Goal: Communication & Community: Answer question/provide support

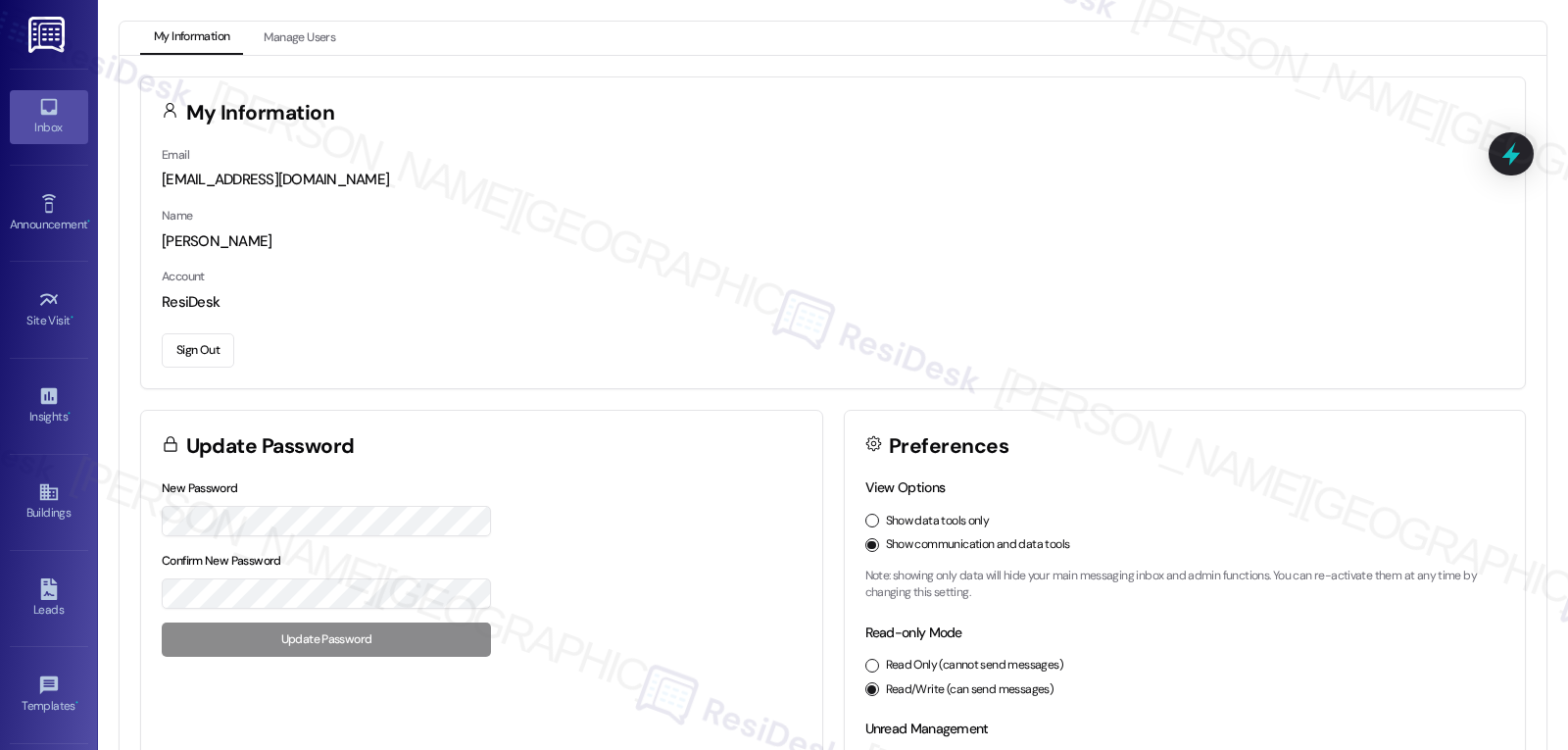
click at [63, 126] on div "Inbox" at bounding box center [49, 128] width 98 height 20
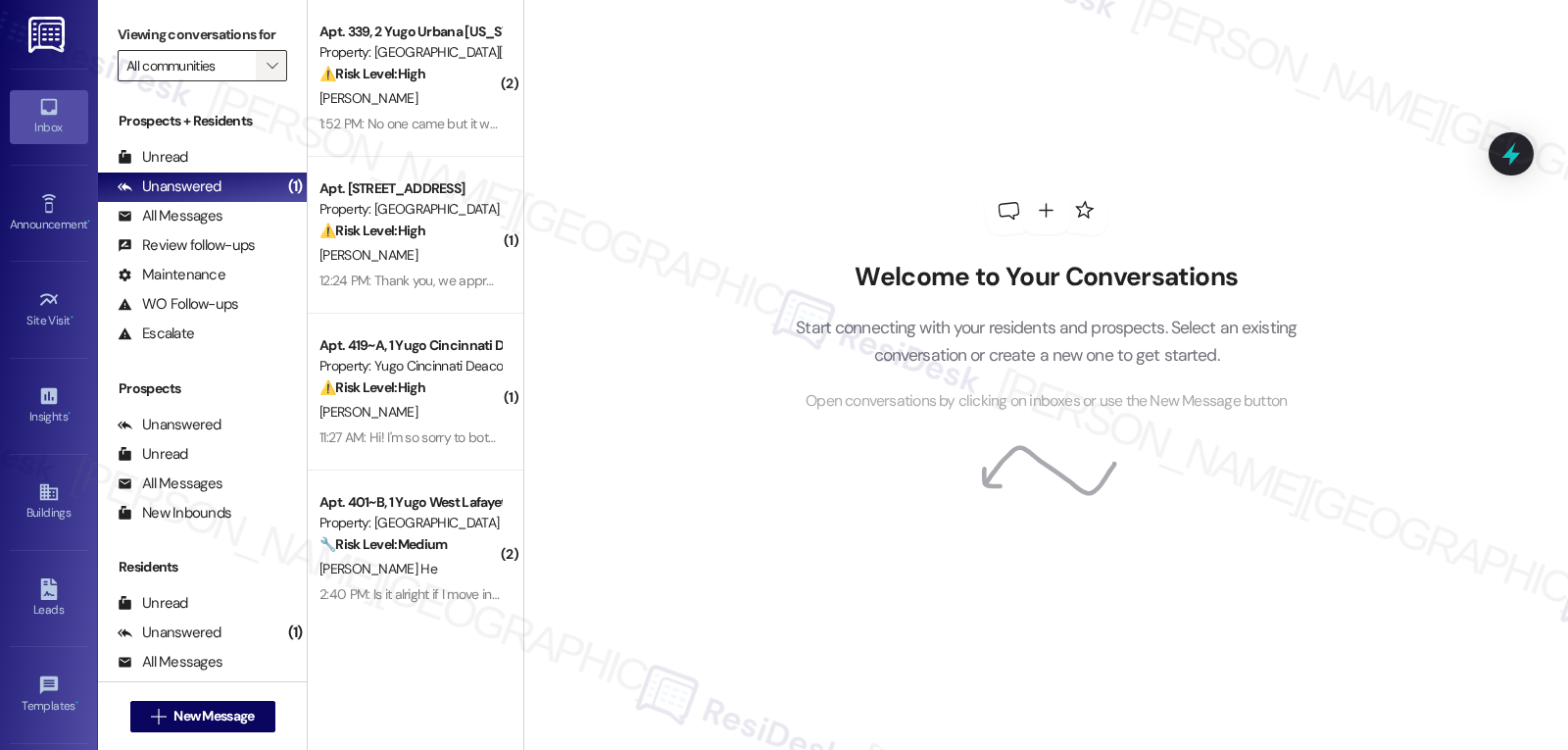
click at [266, 74] on icon "" at bounding box center [271, 66] width 11 height 16
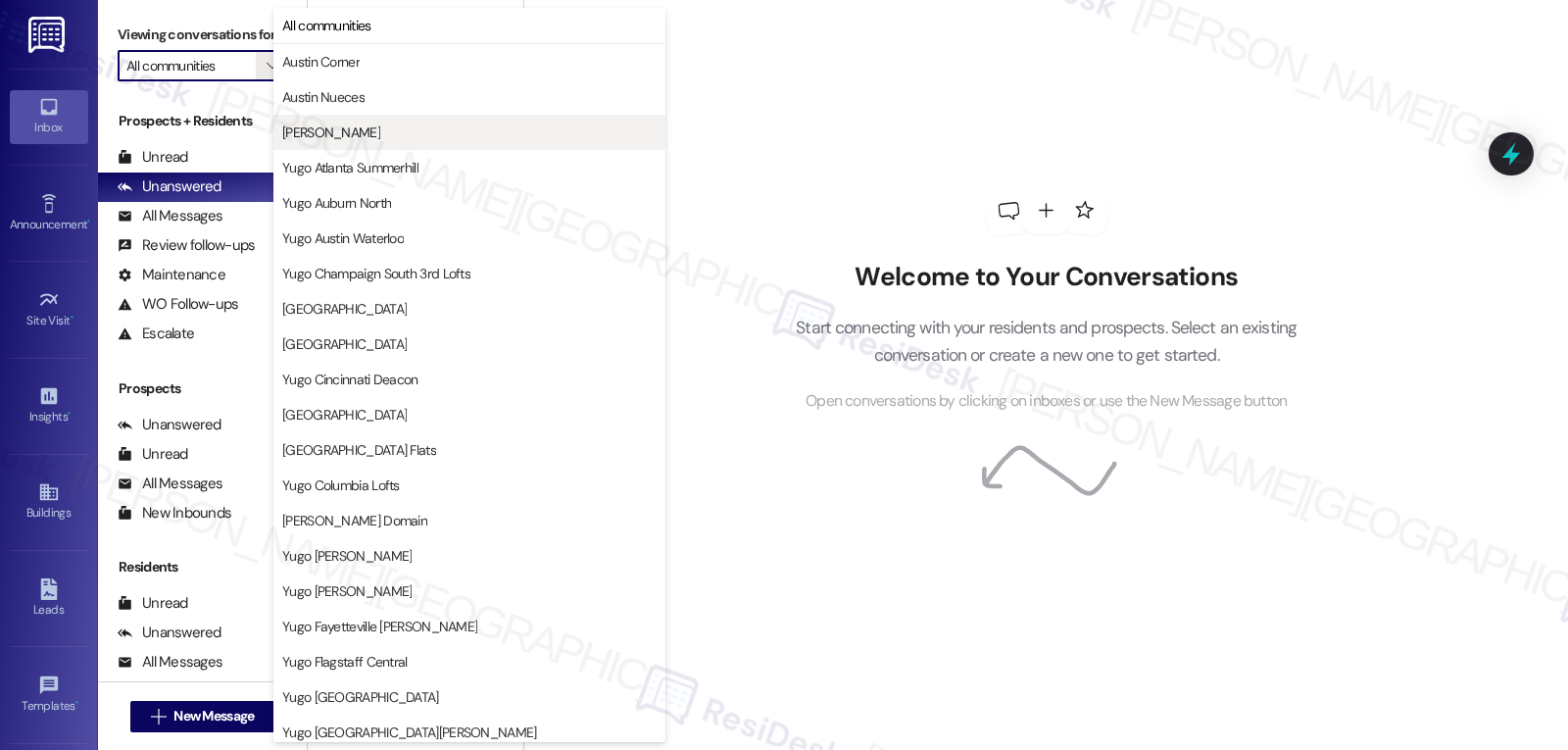
click at [300, 125] on span "[PERSON_NAME]" at bounding box center [331, 133] width 98 height 20
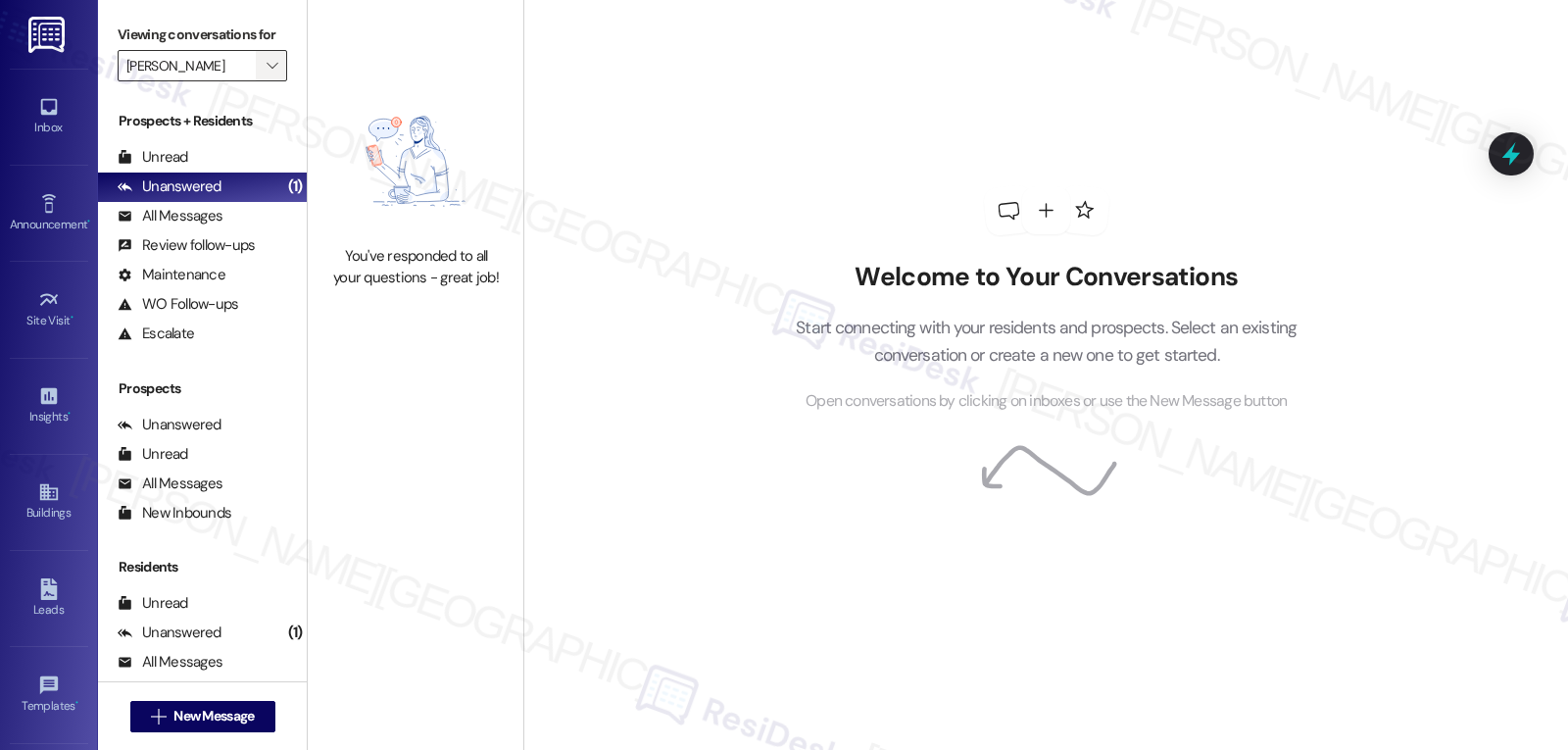
click at [266, 74] on icon "" at bounding box center [271, 66] width 11 height 16
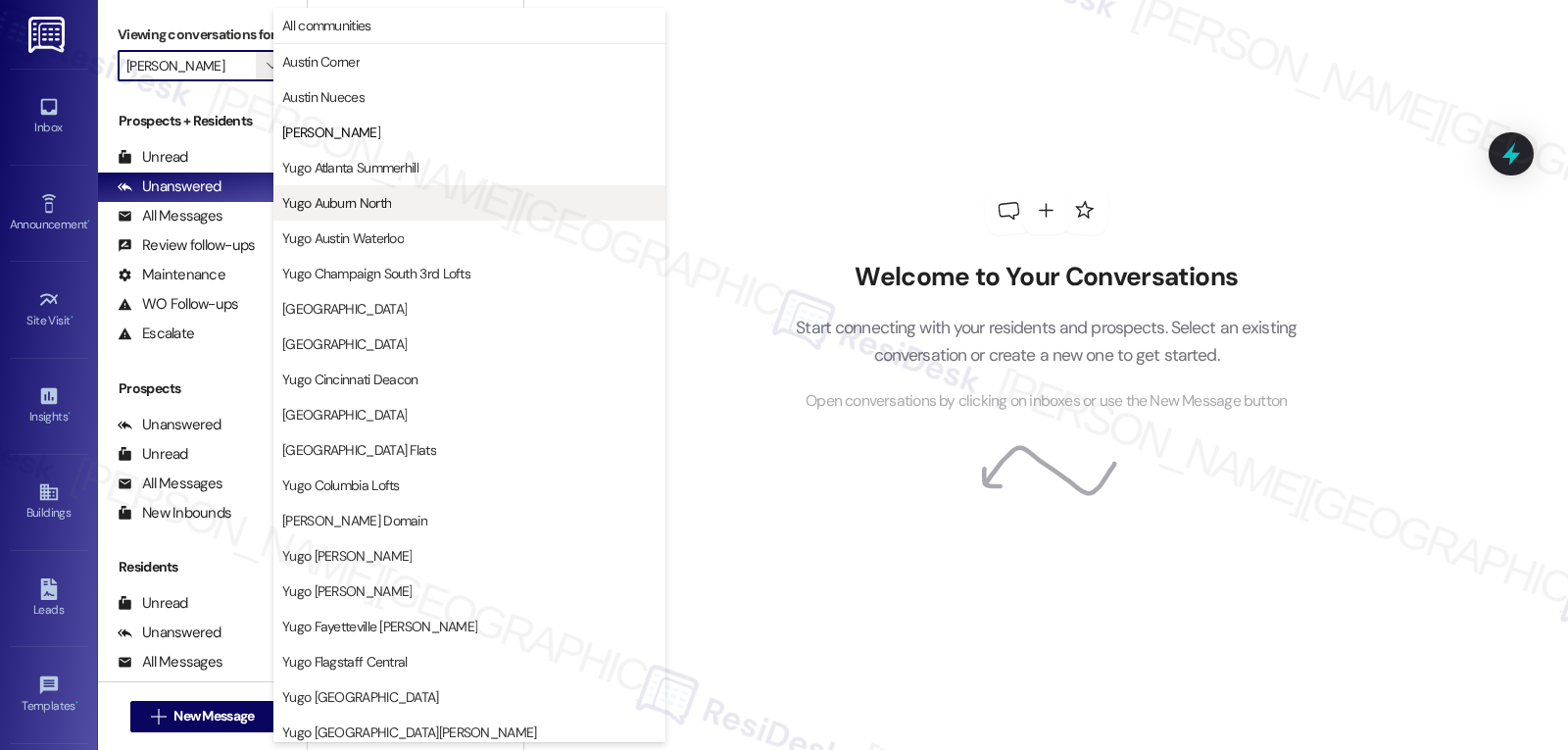
click at [383, 211] on span "Yugo Auburn North" at bounding box center [336, 203] width 109 height 20
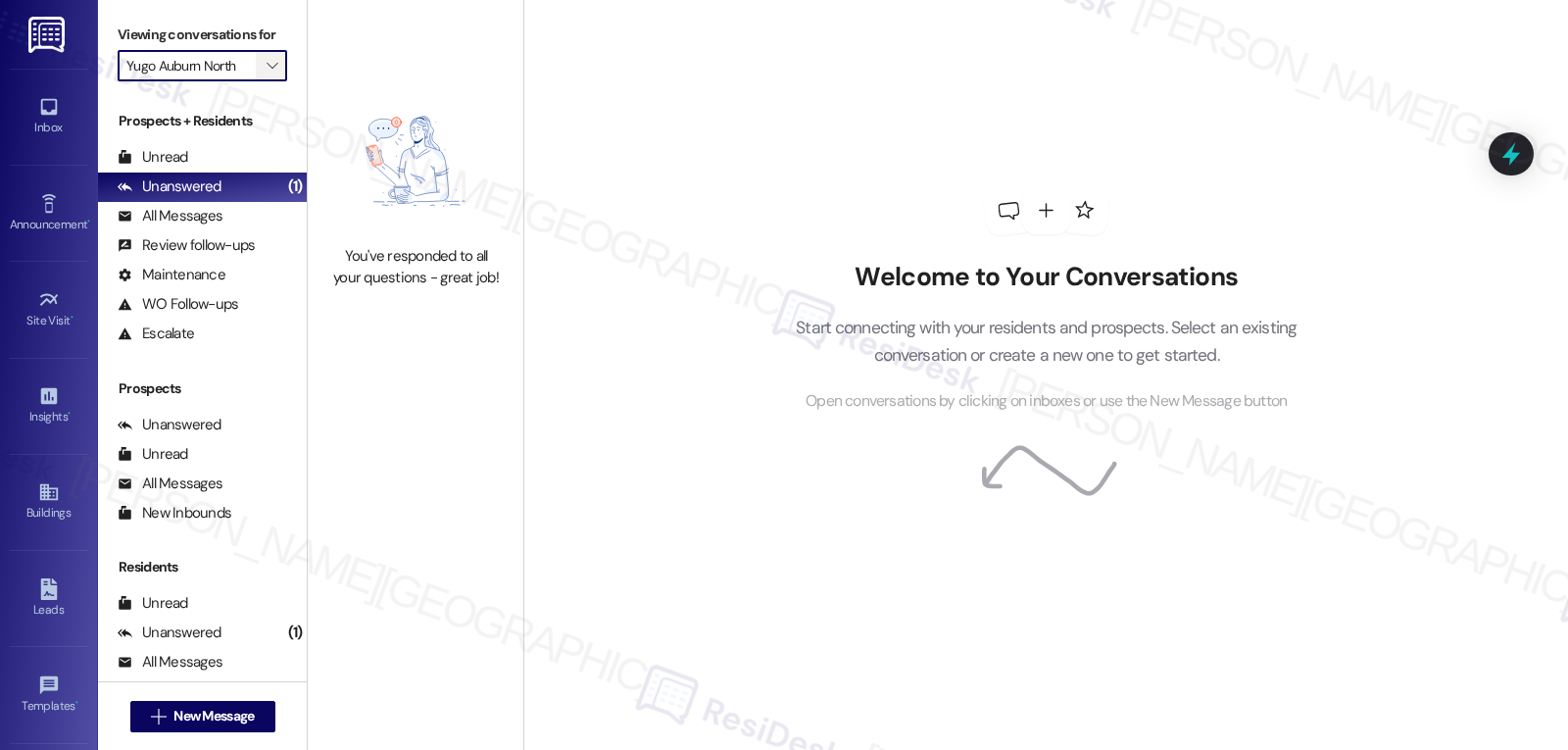
click at [266, 74] on icon "" at bounding box center [271, 66] width 11 height 16
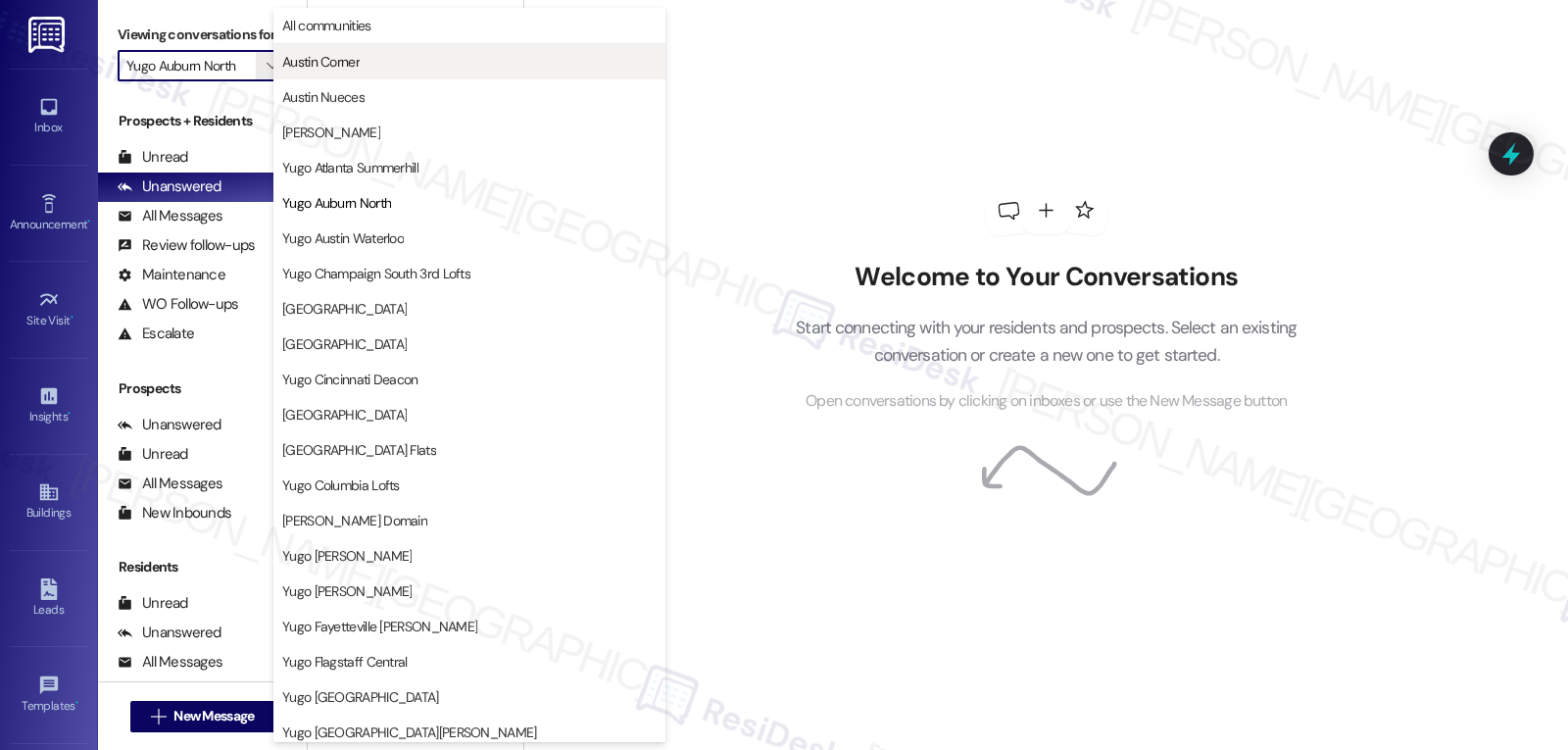
click at [384, 68] on span "Austin Corner" at bounding box center [469, 62] width 374 height 20
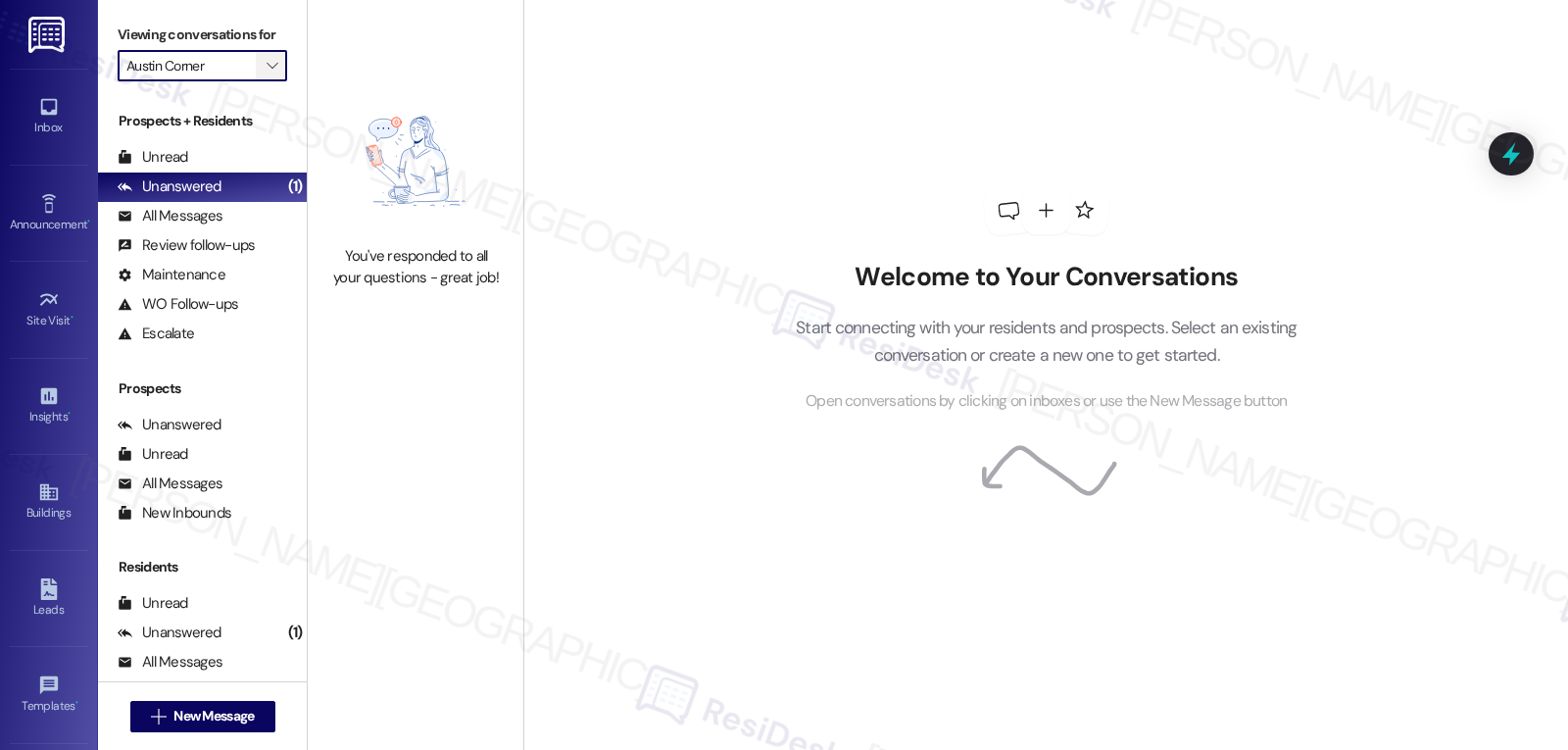
click at [266, 74] on icon "" at bounding box center [271, 66] width 11 height 16
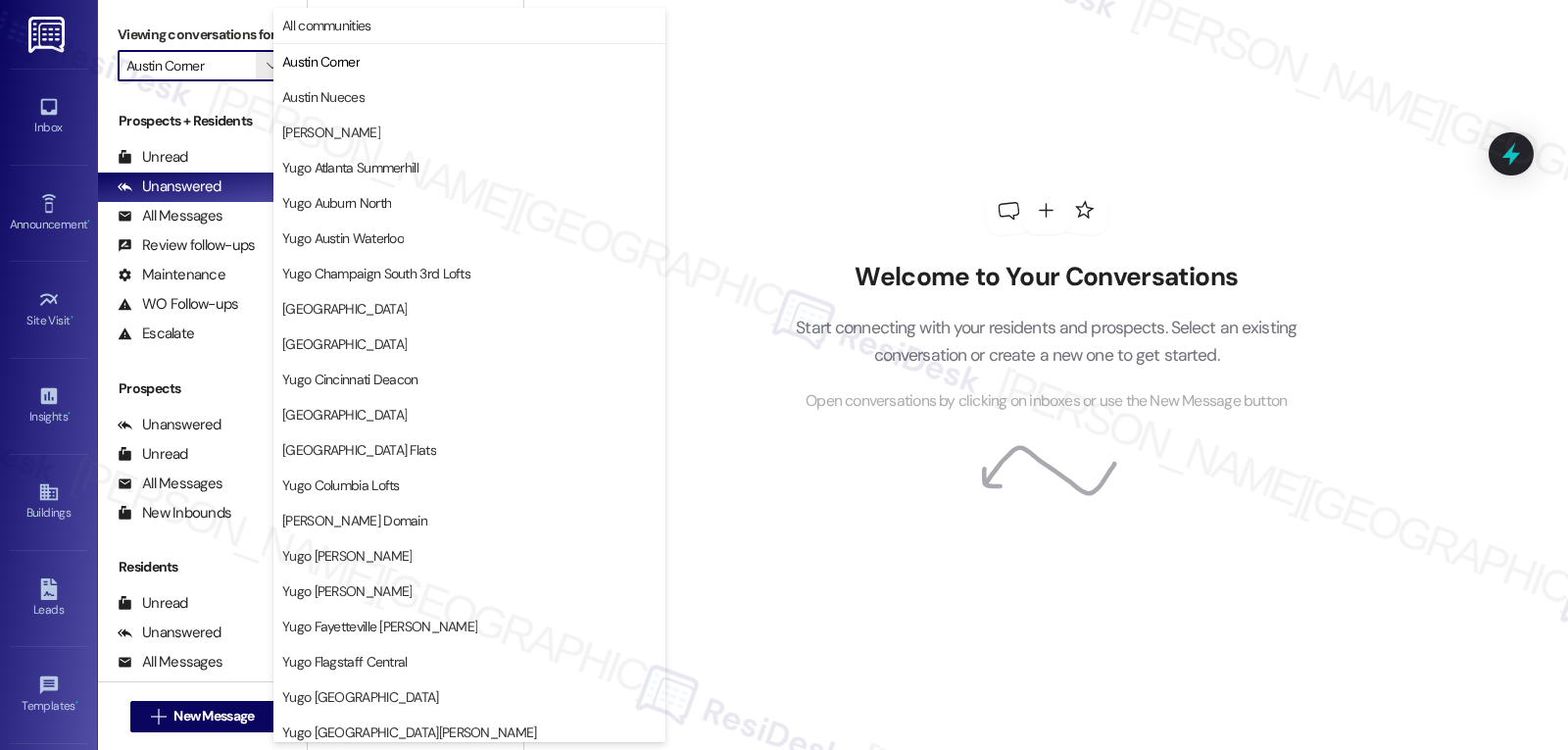
click at [383, 335] on span "Yugo Charlotte College Downs" at bounding box center [344, 344] width 125 height 20
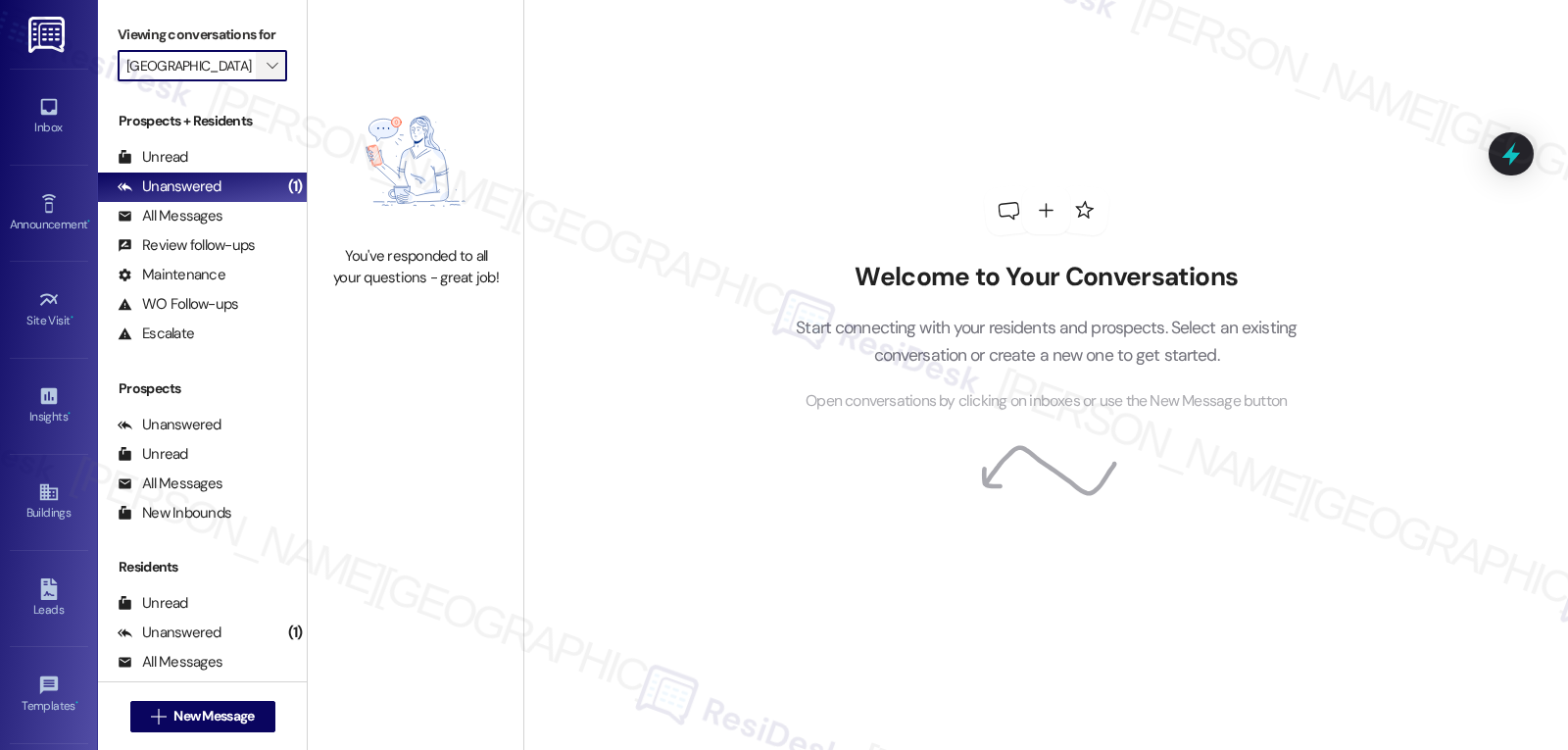
click at [262, 82] on span "" at bounding box center [271, 65] width 19 height 31
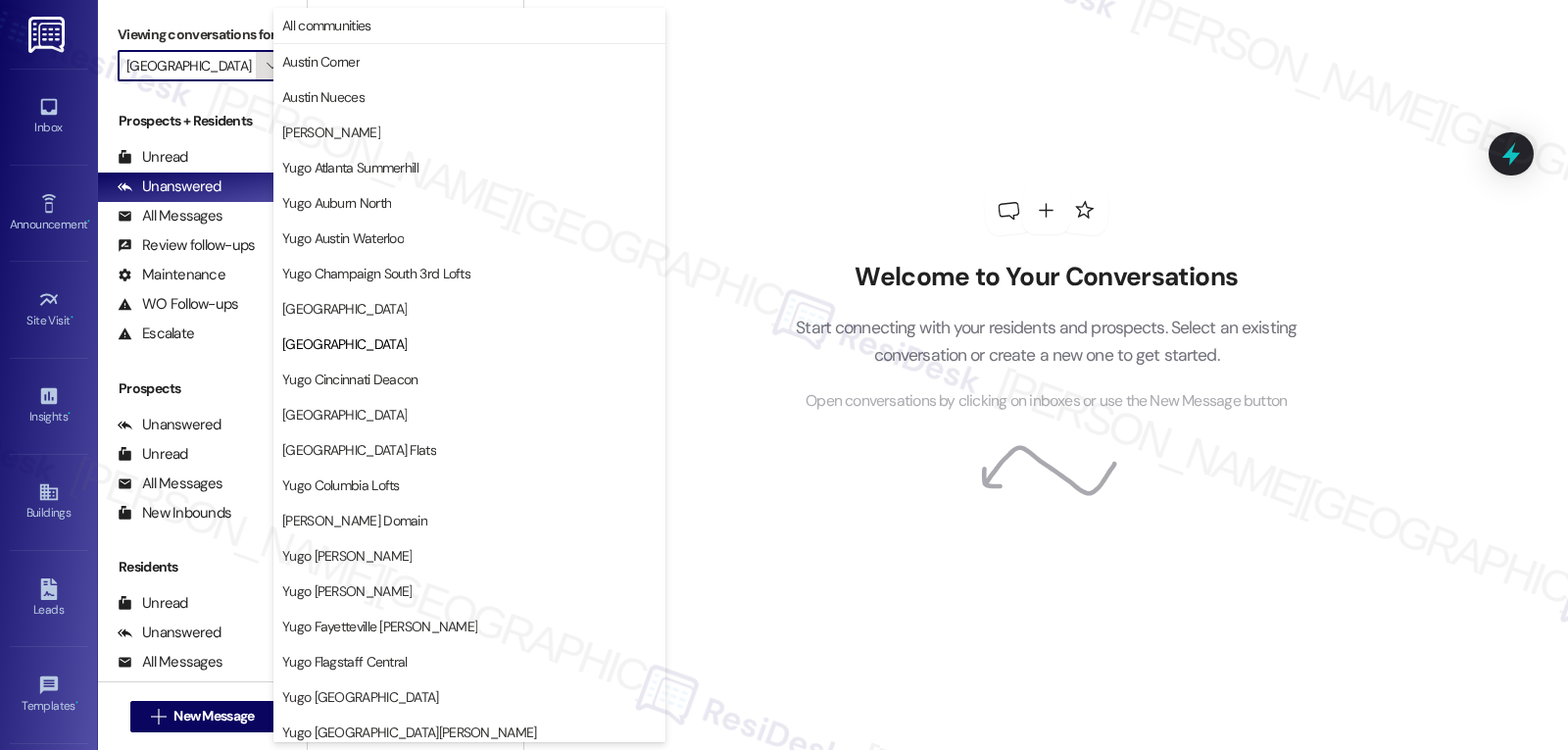
scroll to position [318, 0]
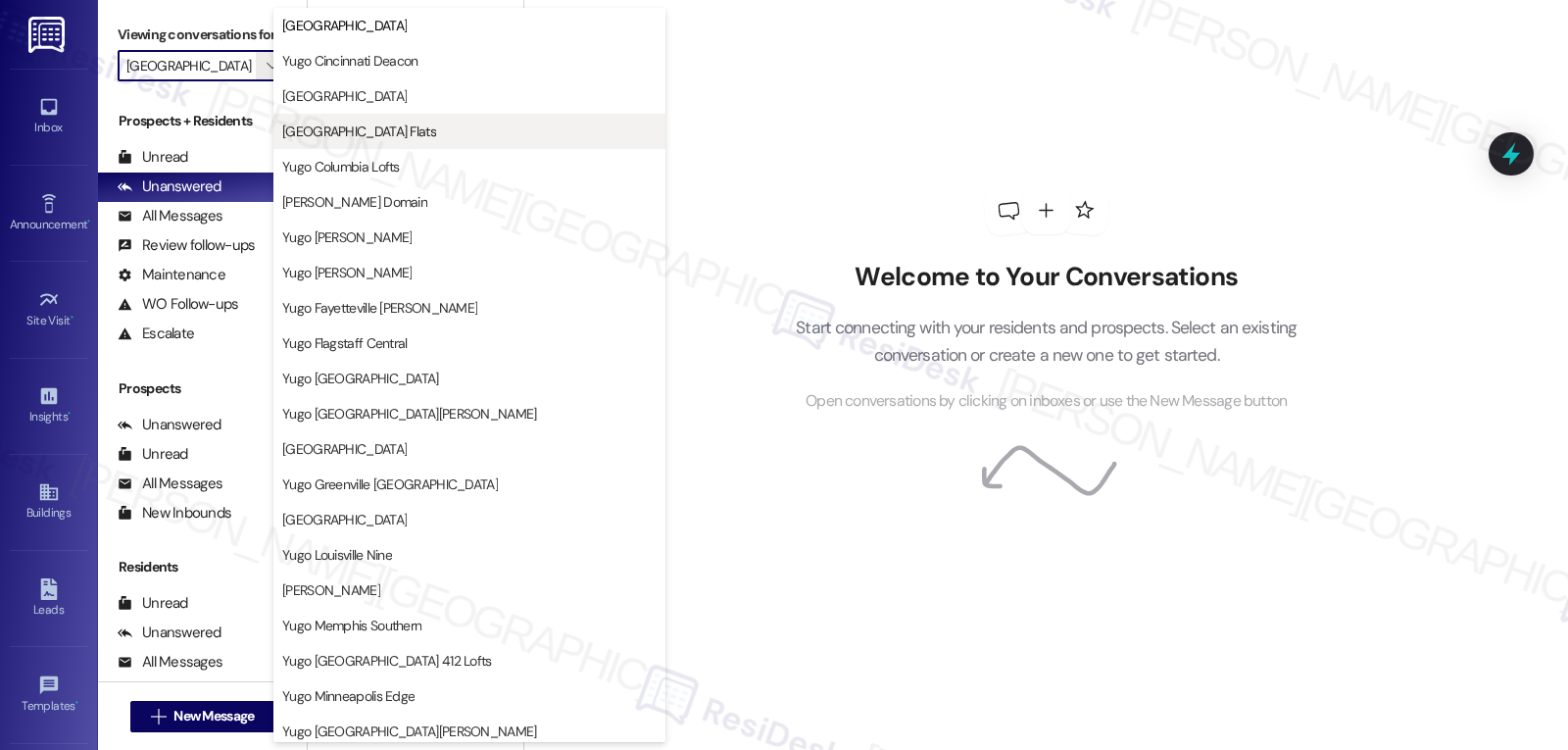
click at [431, 138] on span "Yugo Columbia District Flats" at bounding box center [359, 132] width 154 height 20
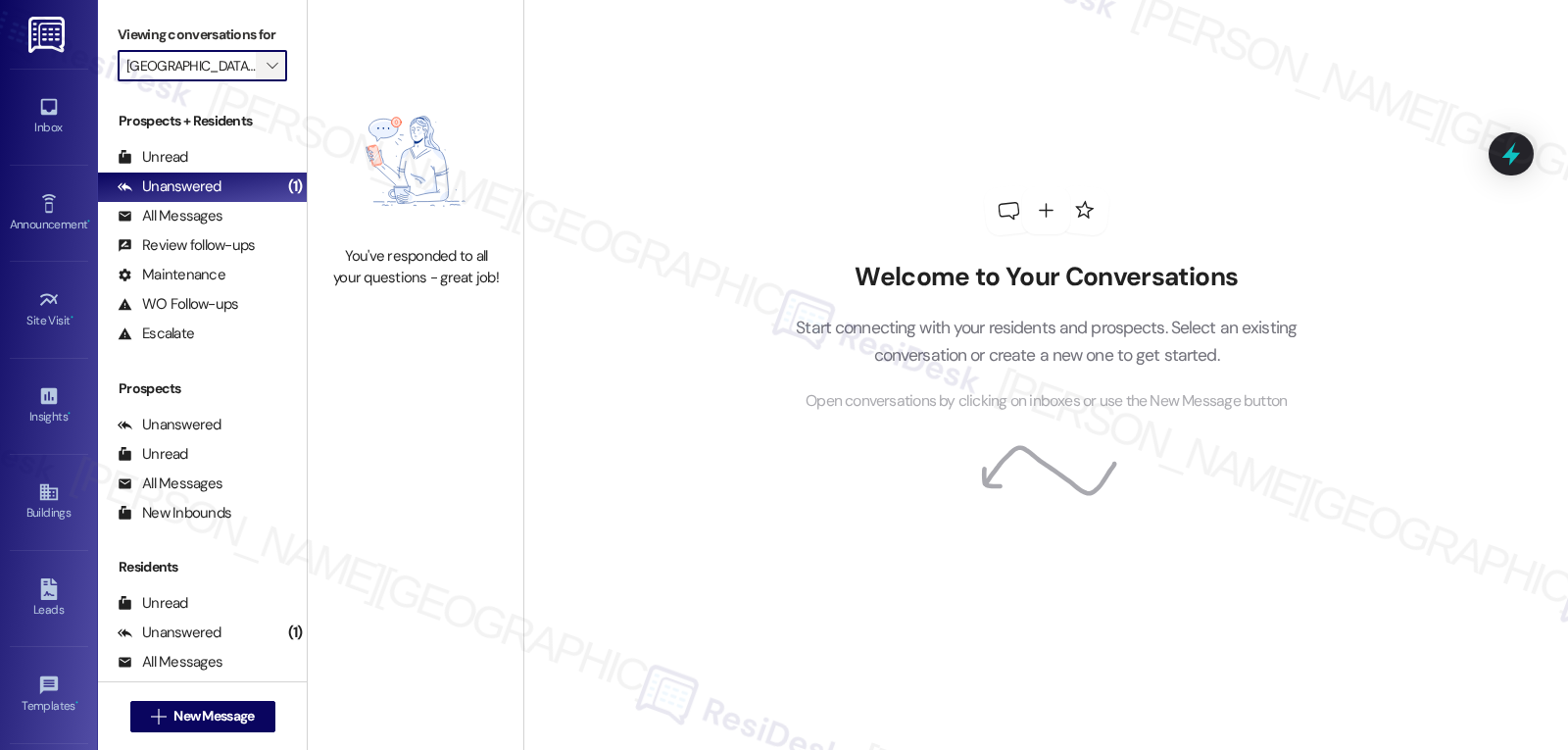
click at [262, 82] on span "" at bounding box center [271, 65] width 19 height 31
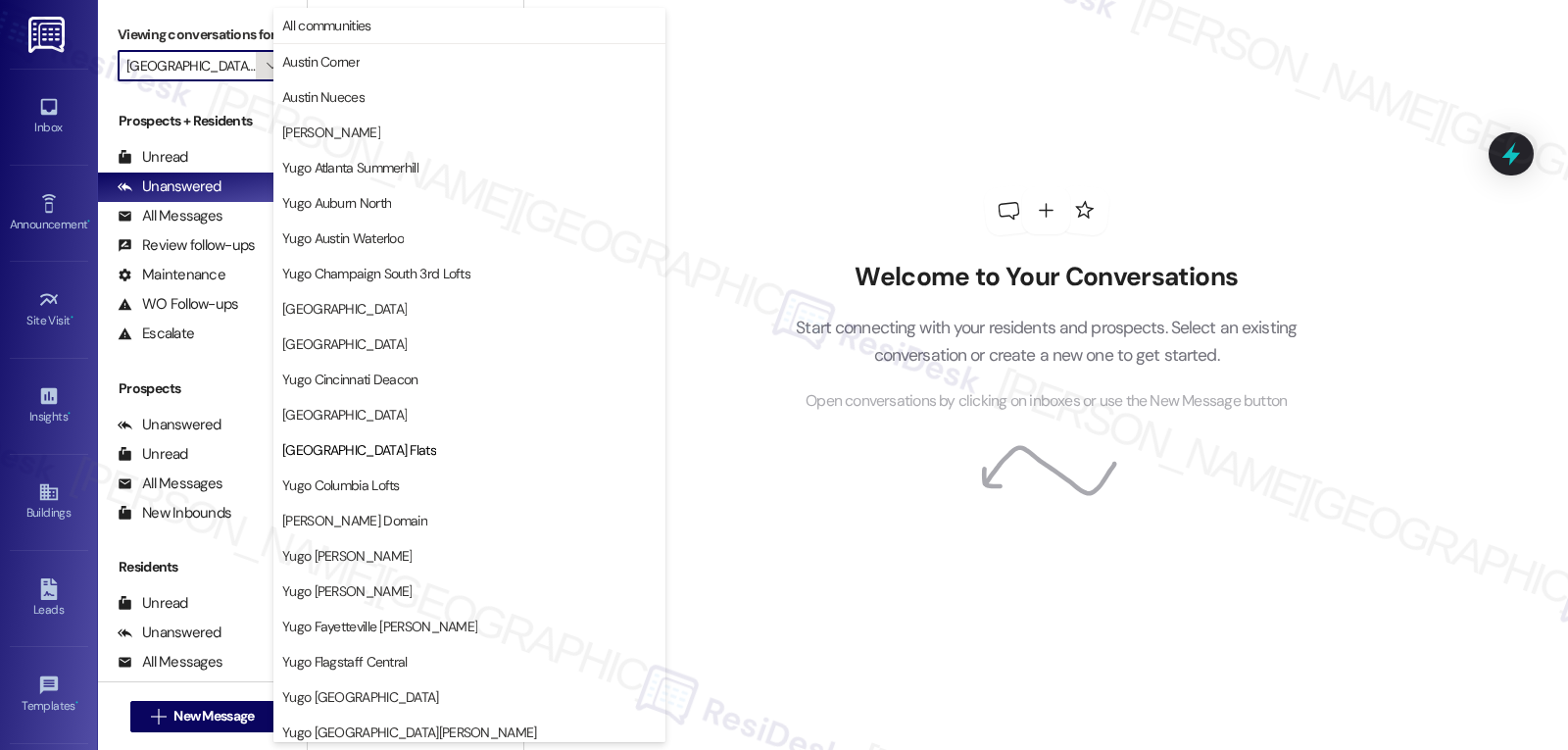
scroll to position [318, 0]
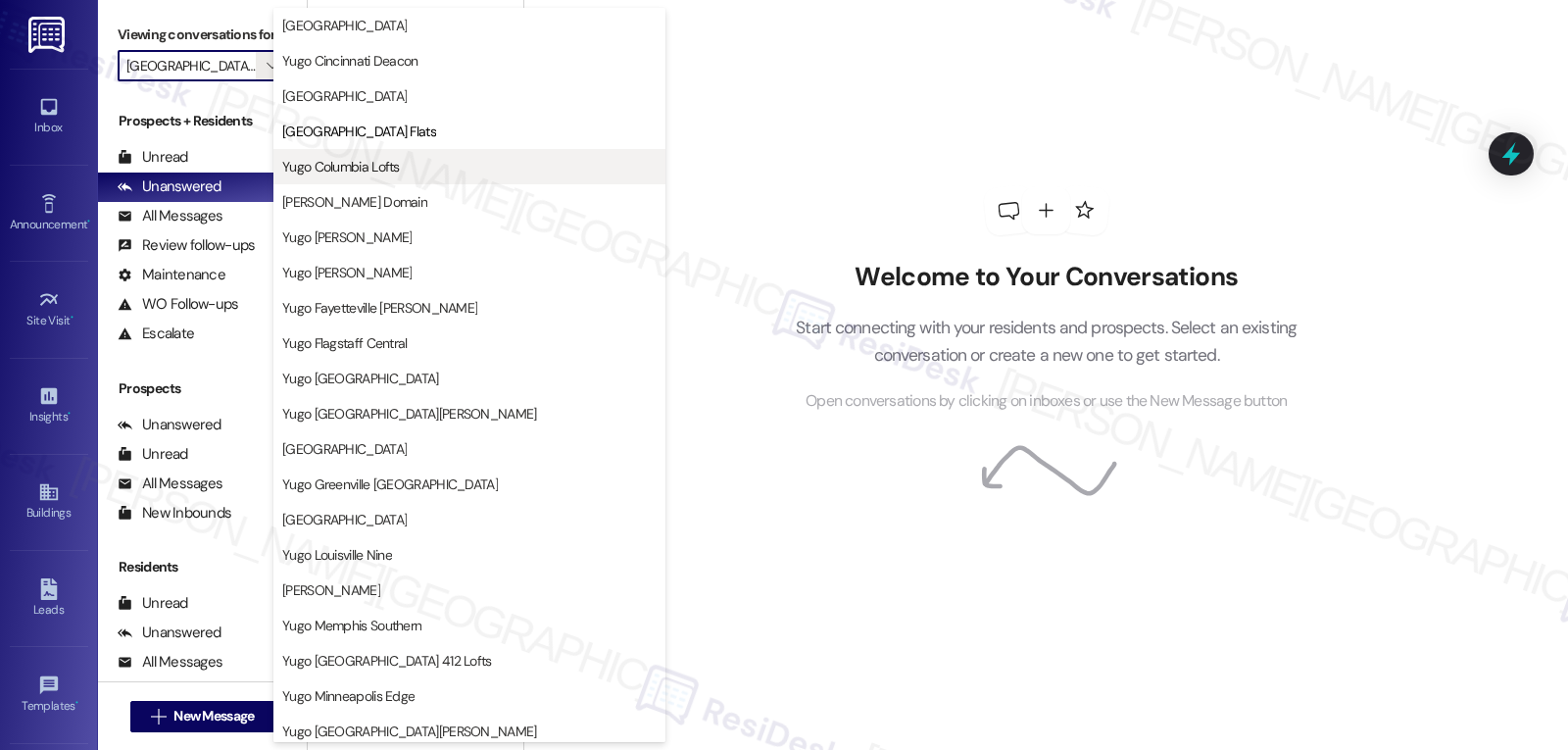
click at [397, 169] on span "Yugo Columbia Lofts" at bounding box center [341, 167] width 118 height 20
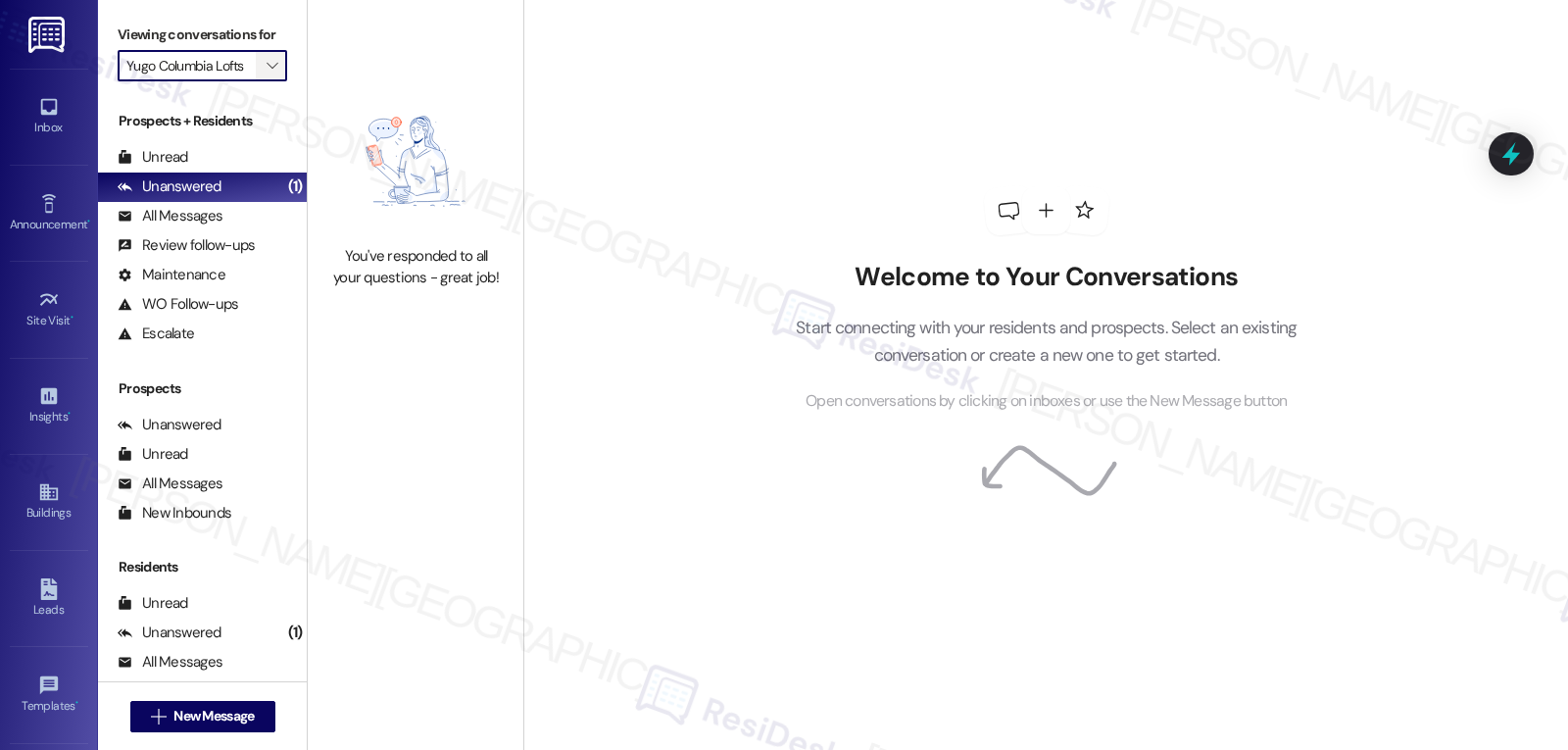
click at [263, 82] on span "" at bounding box center [271, 65] width 19 height 31
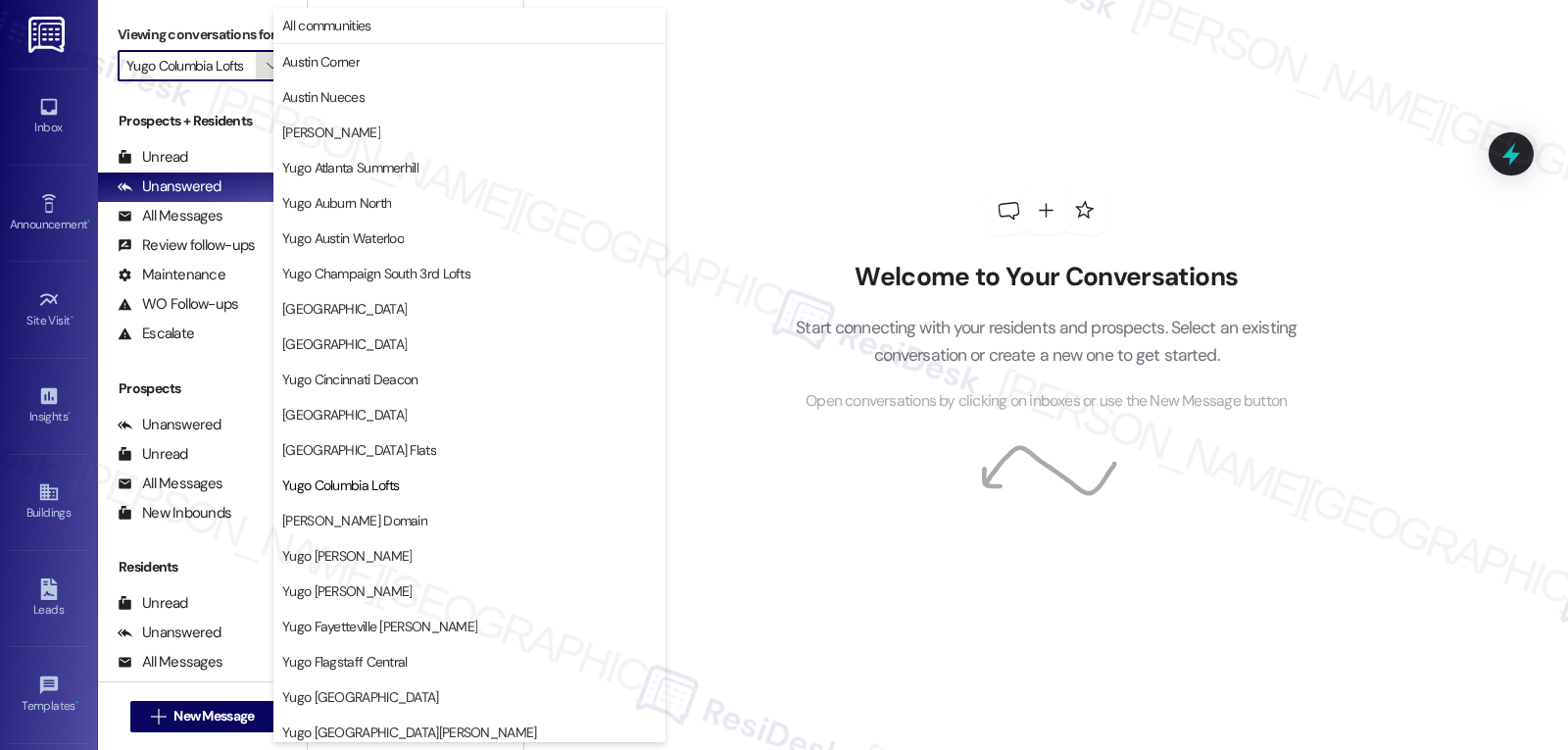
scroll to position [318, 0]
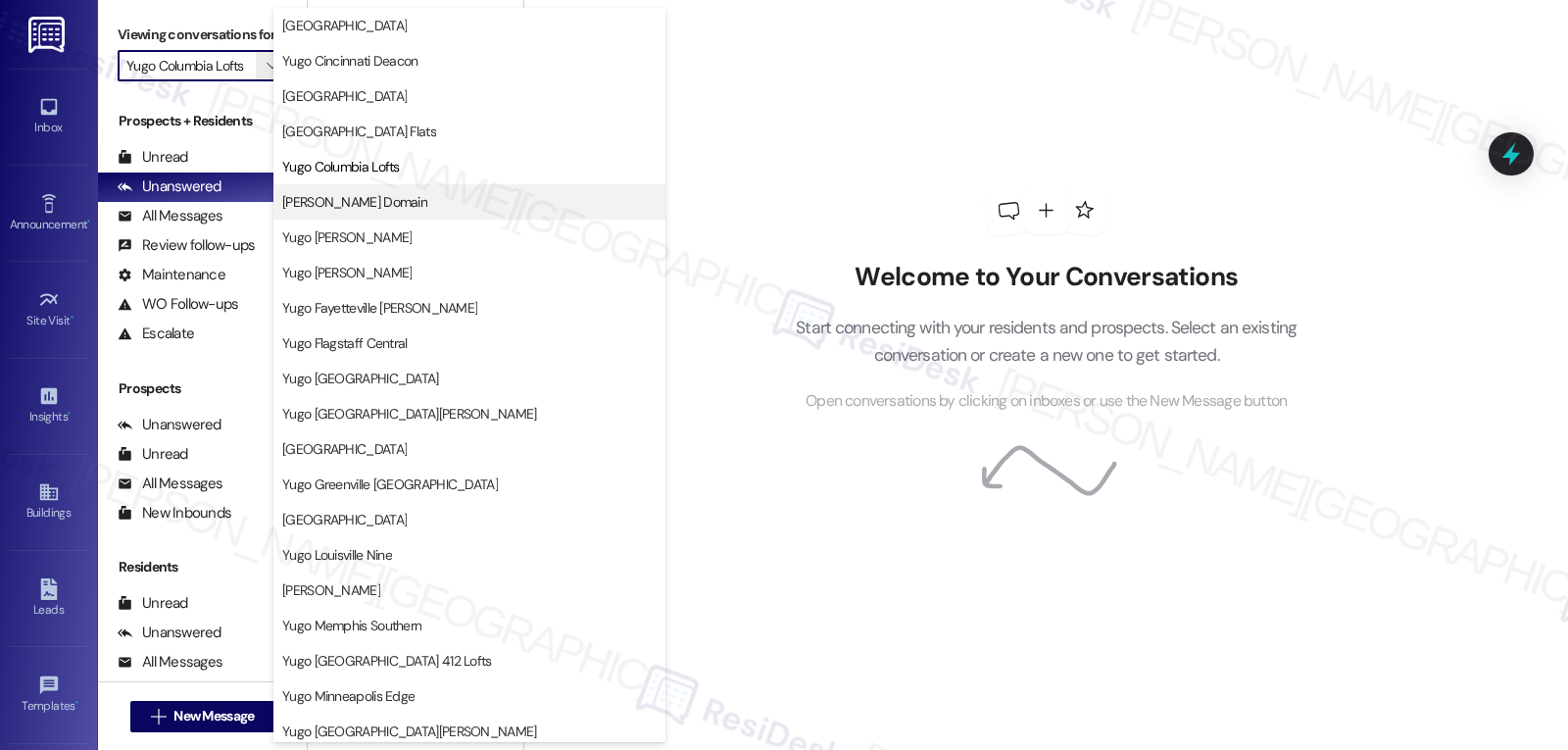
click at [390, 196] on span "Yugo Corvallis Domain" at bounding box center [354, 202] width 145 height 20
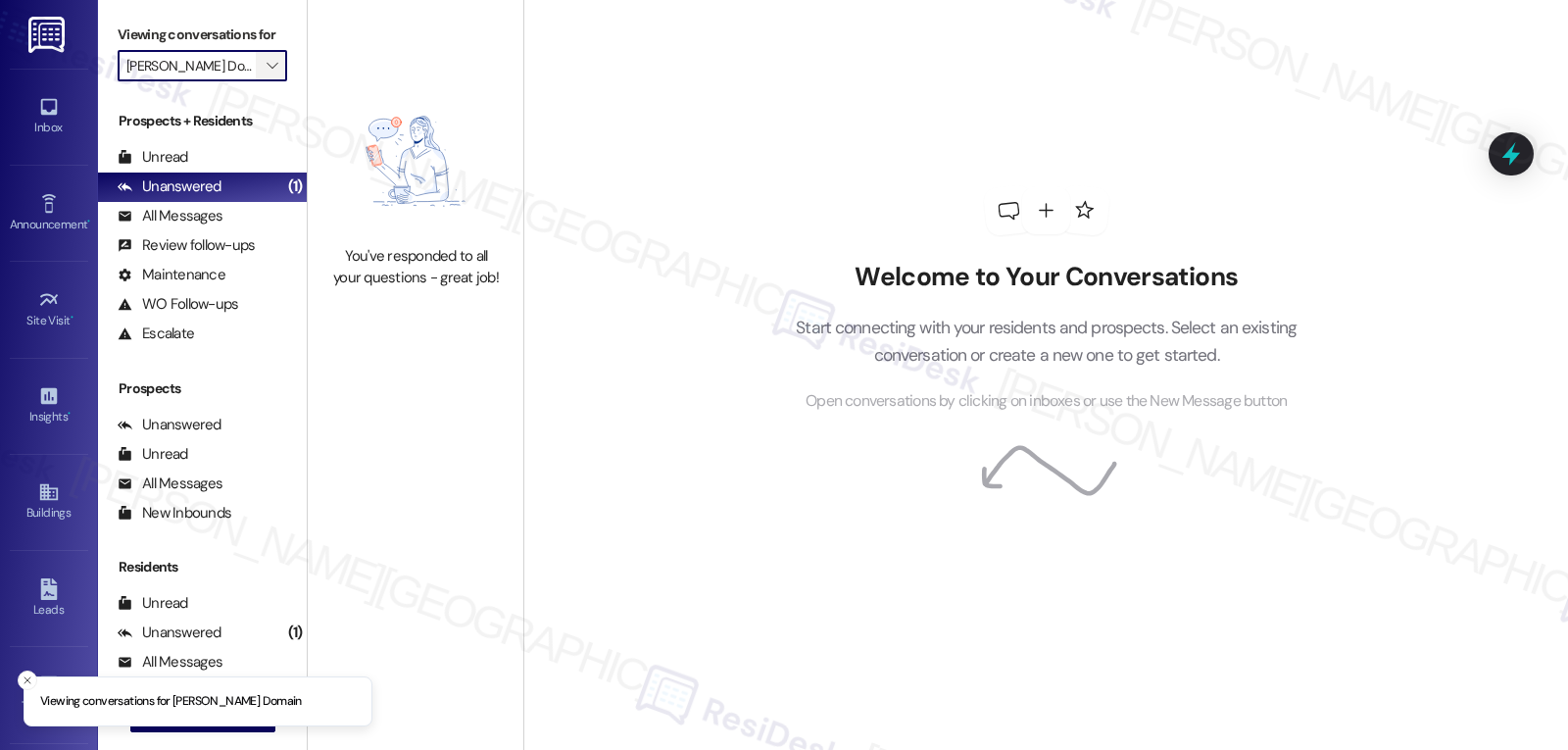
click at [267, 82] on button "" at bounding box center [270, 65] width 31 height 31
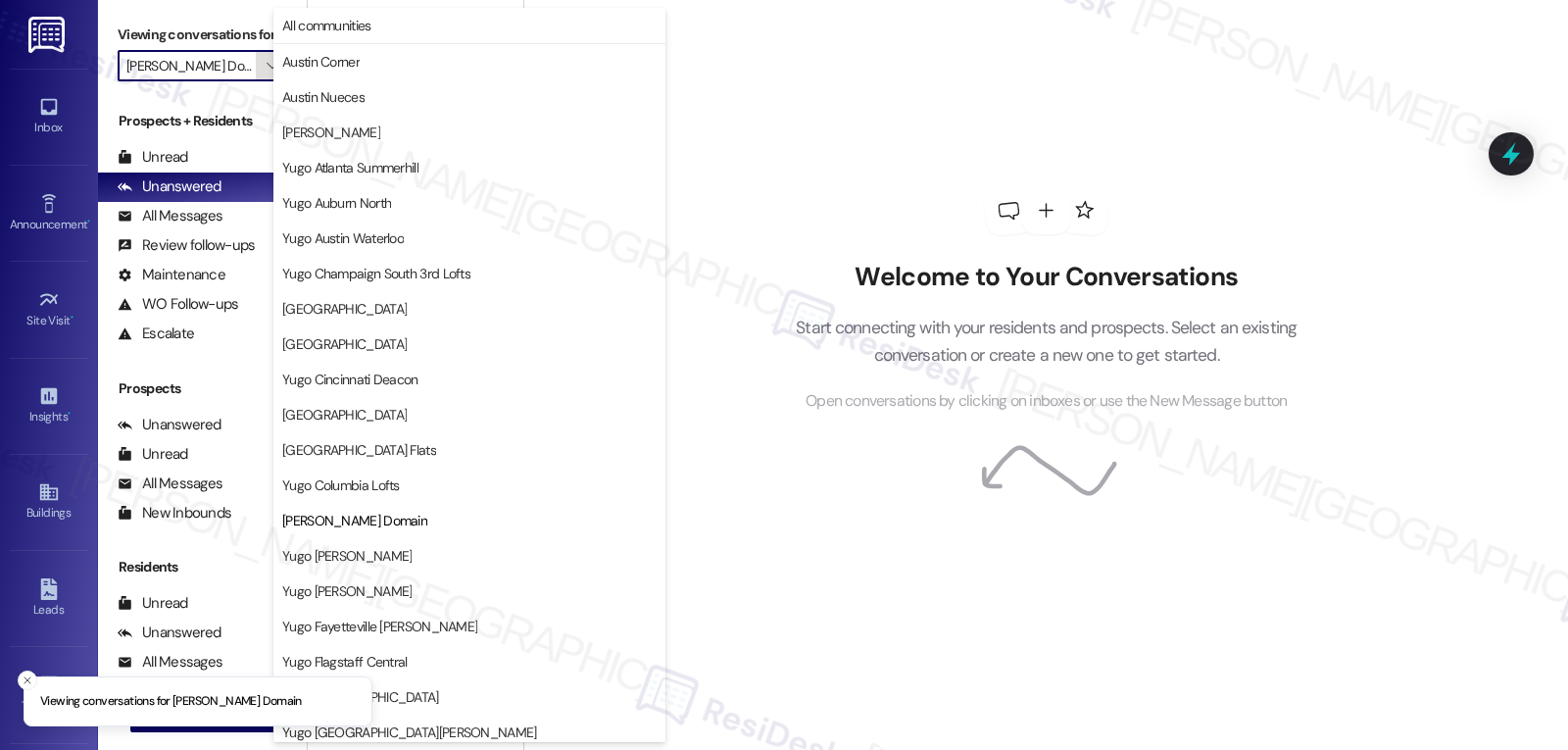
scroll to position [318, 0]
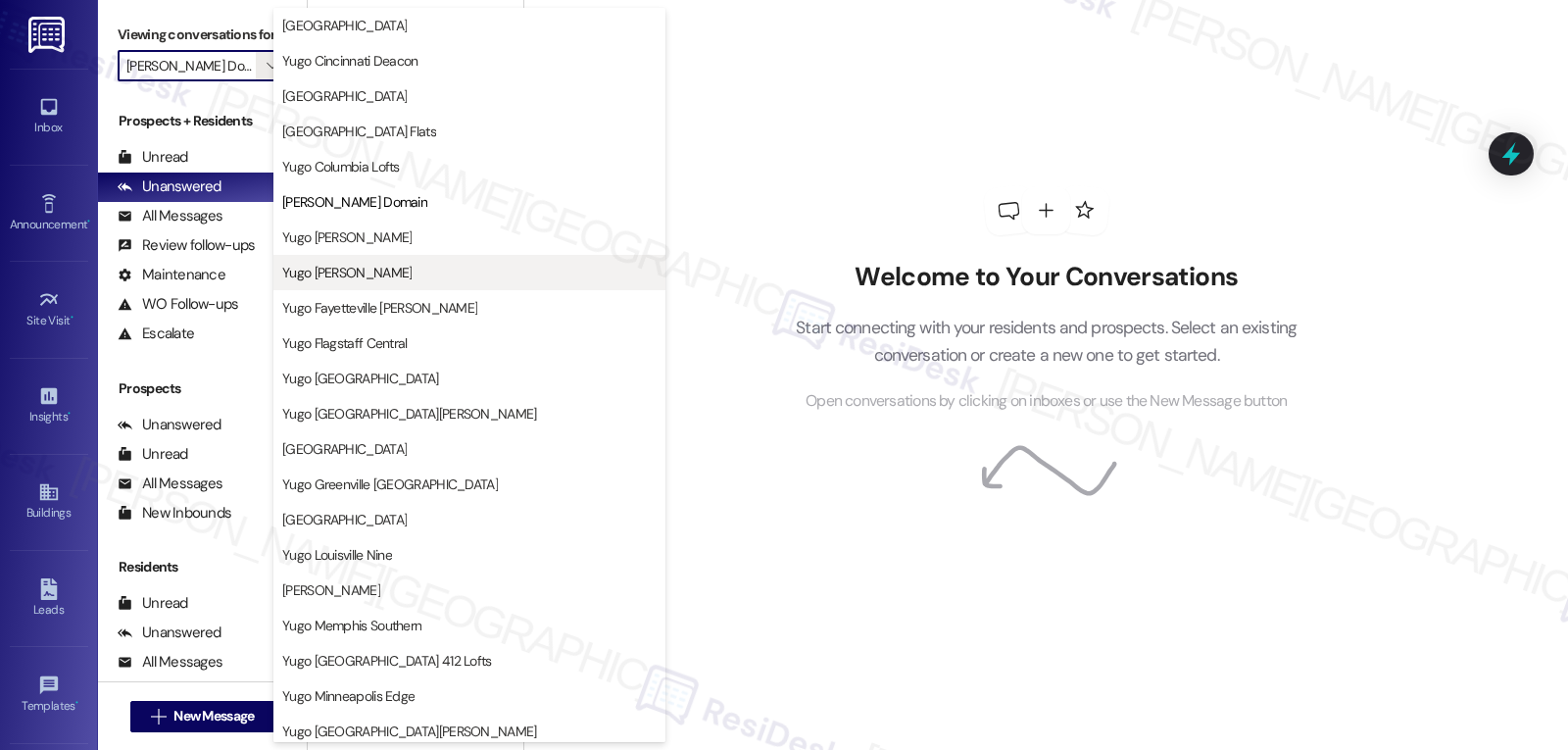
click at [408, 271] on span "Yugo Eugene Skybox" at bounding box center [469, 272] width 374 height 20
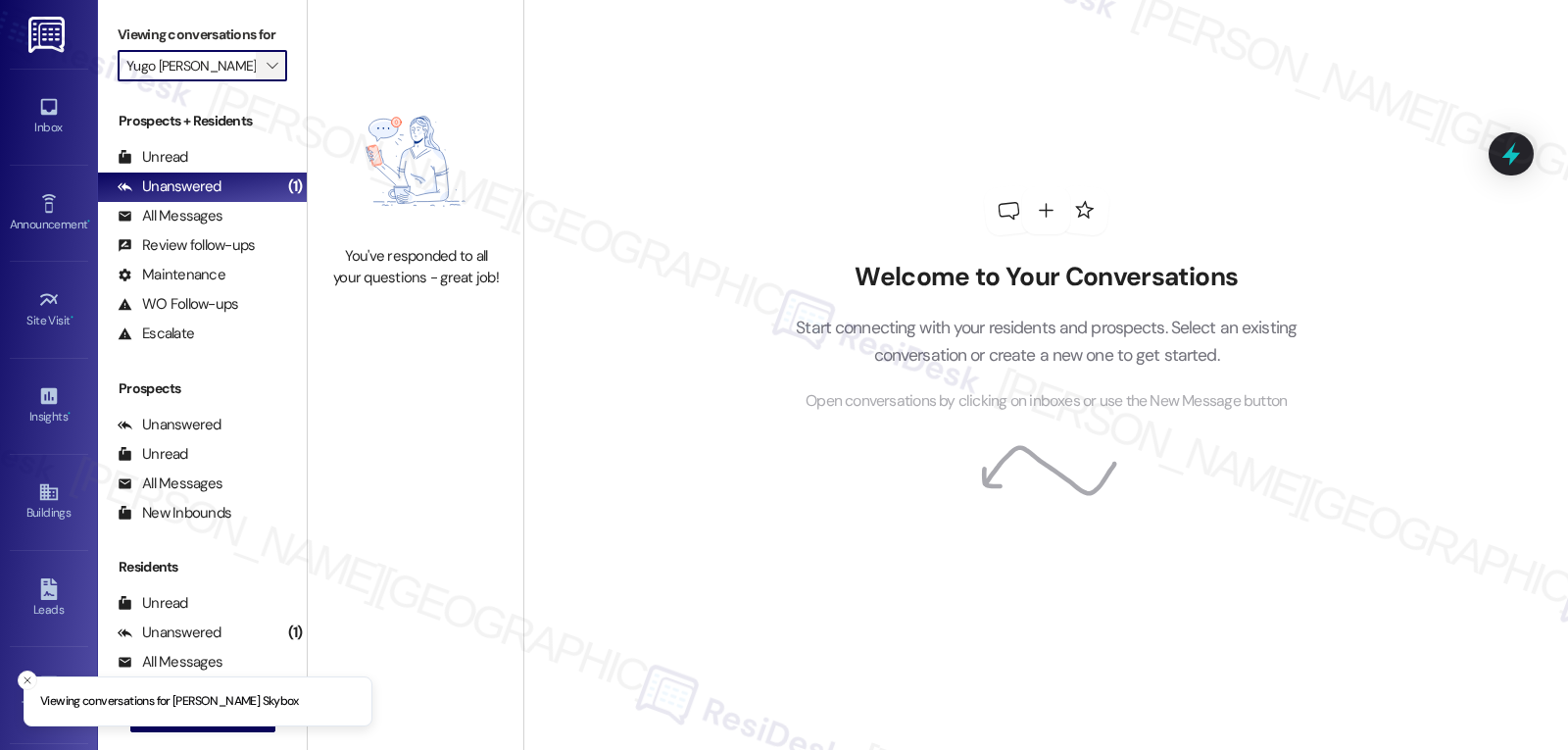
click at [262, 82] on span "" at bounding box center [271, 65] width 19 height 31
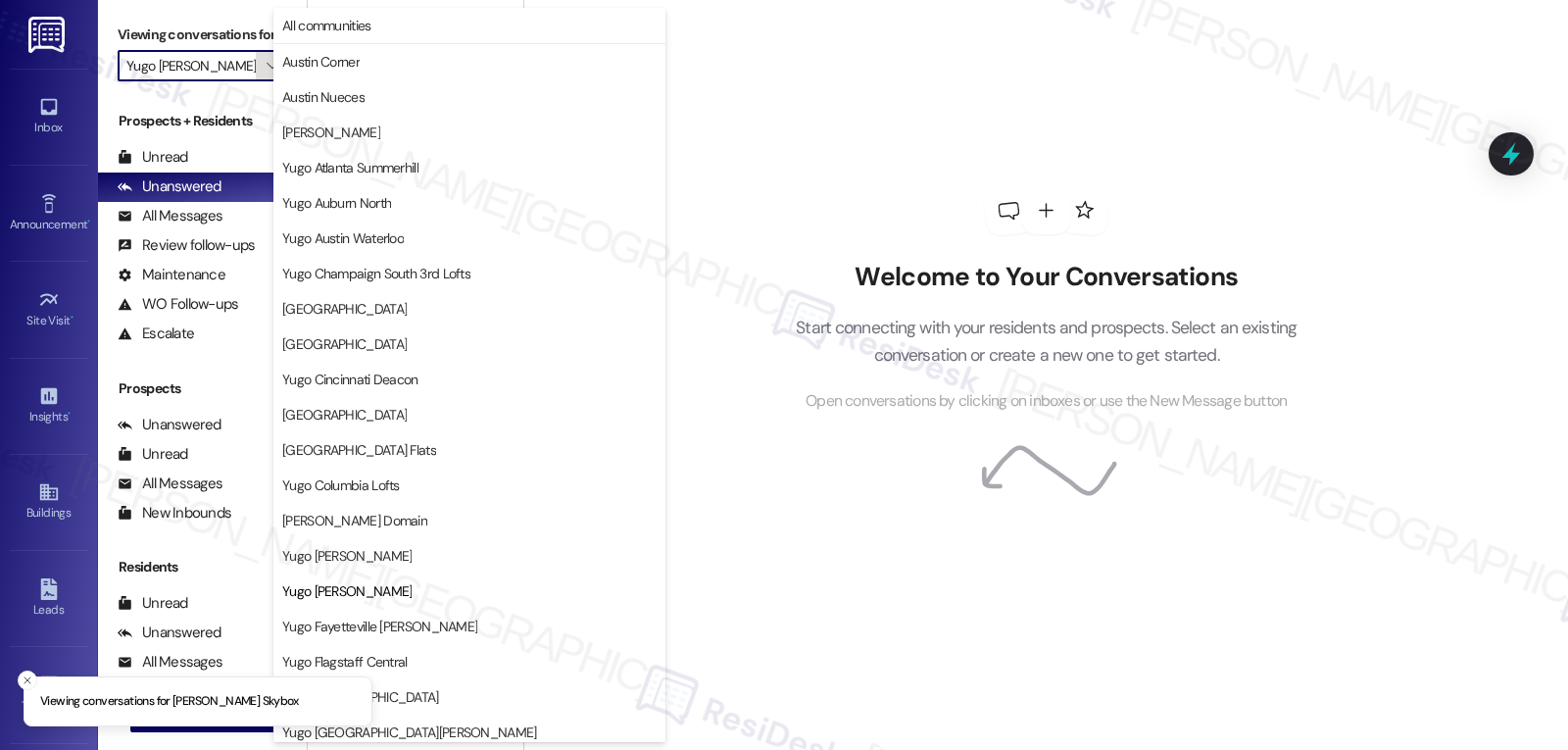
scroll to position [318, 0]
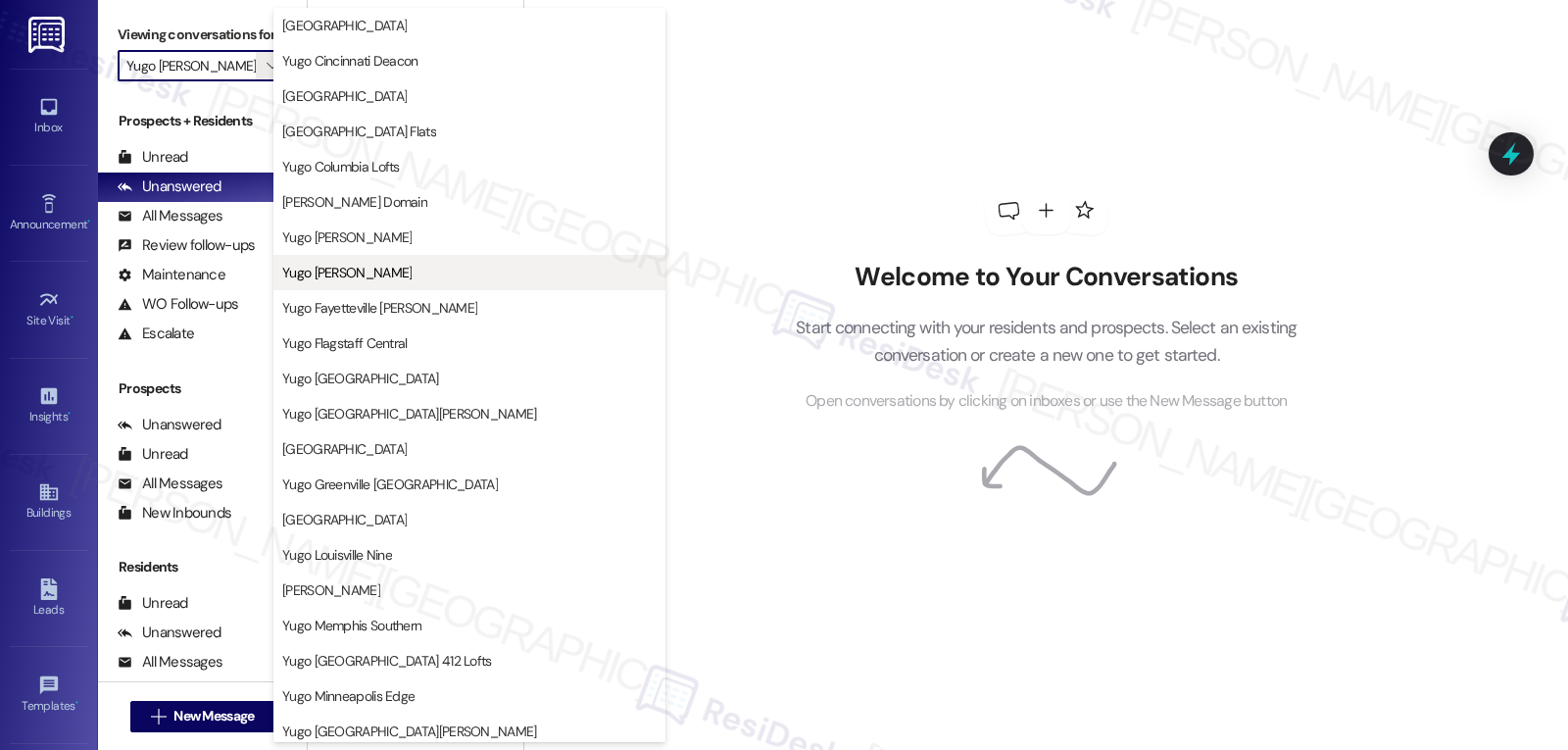
click at [390, 275] on span "Yugo Eugene Skybox" at bounding box center [347, 272] width 130 height 20
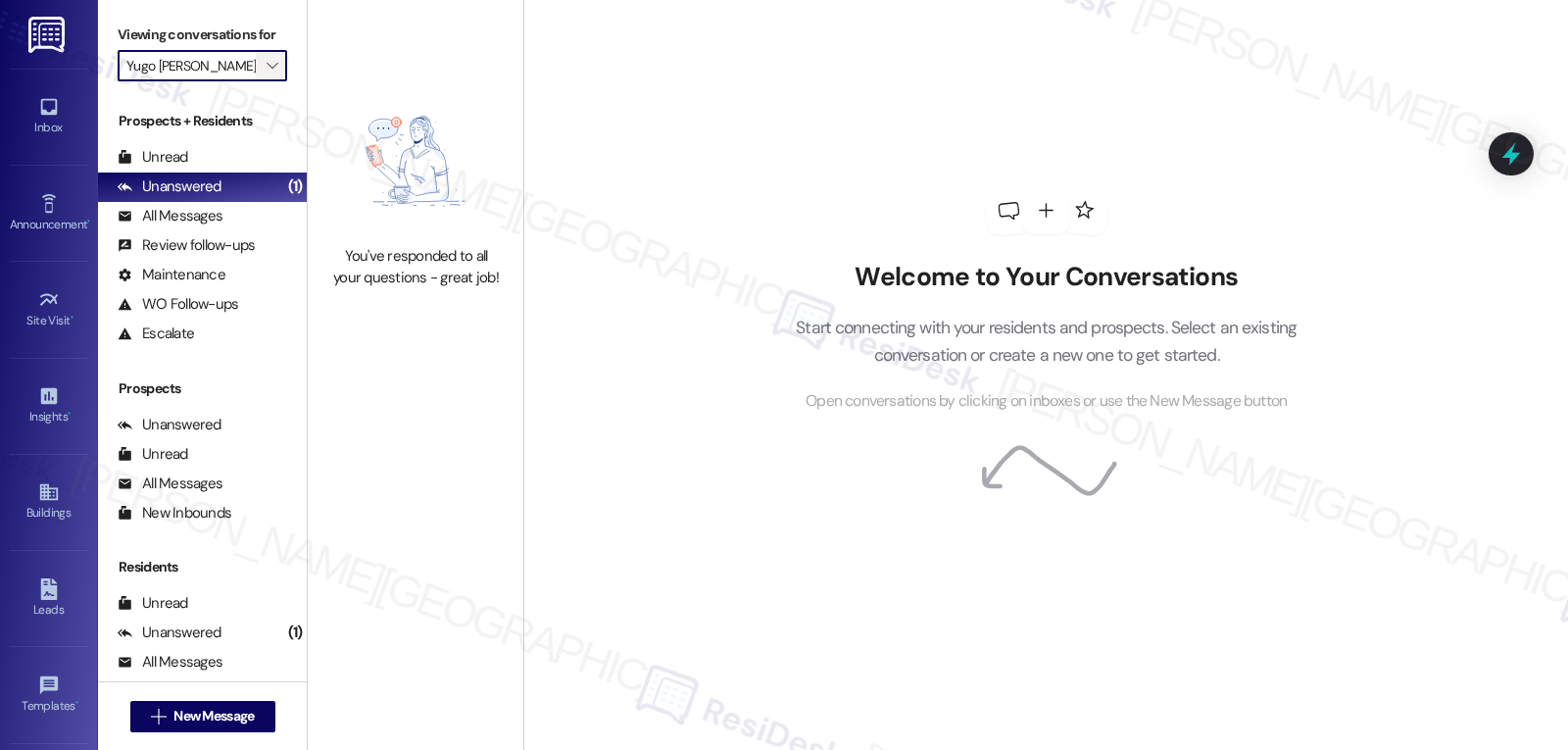
click at [262, 82] on span "" at bounding box center [271, 65] width 19 height 31
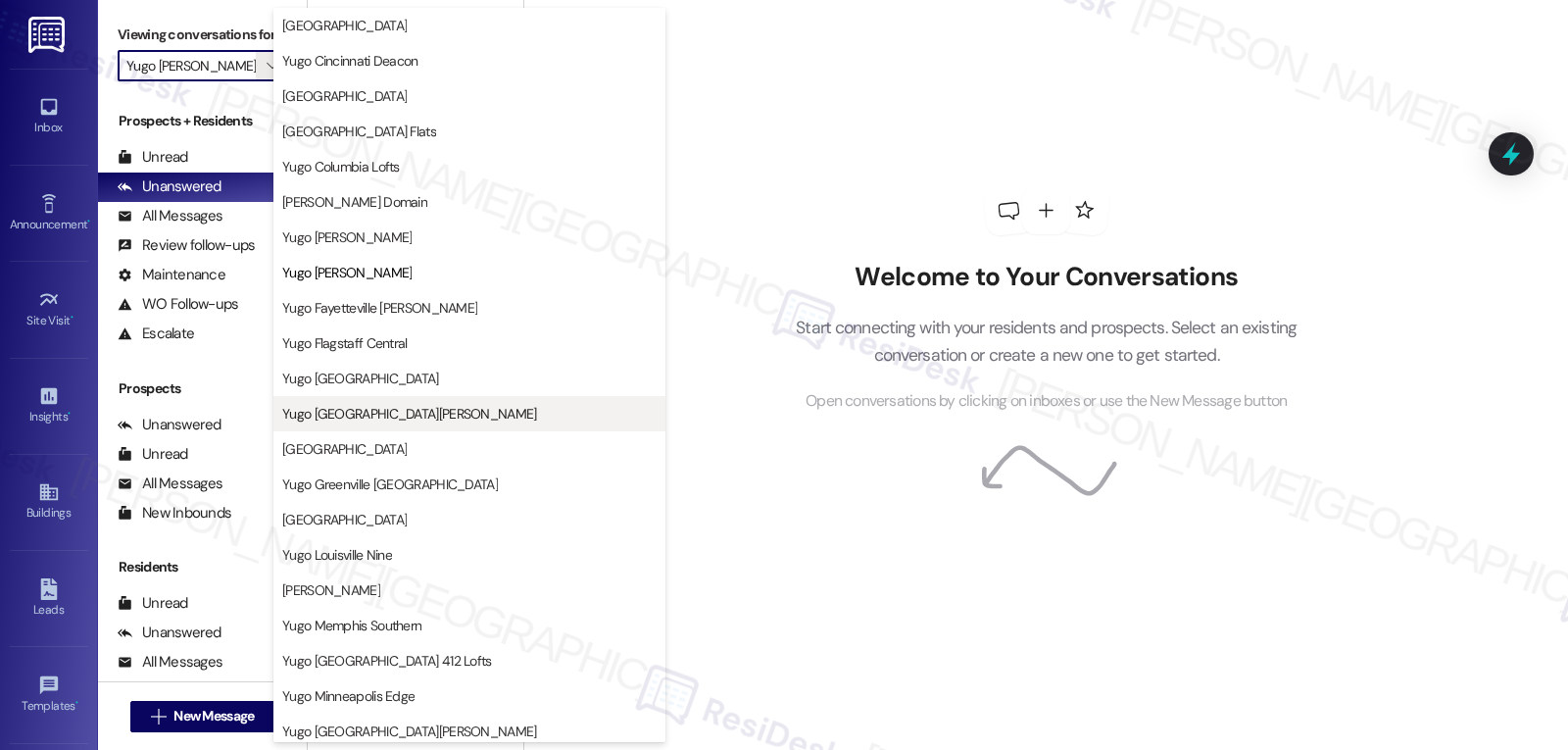
click at [415, 402] on button "Yugo Fort Collins Grove" at bounding box center [469, 413] width 392 height 35
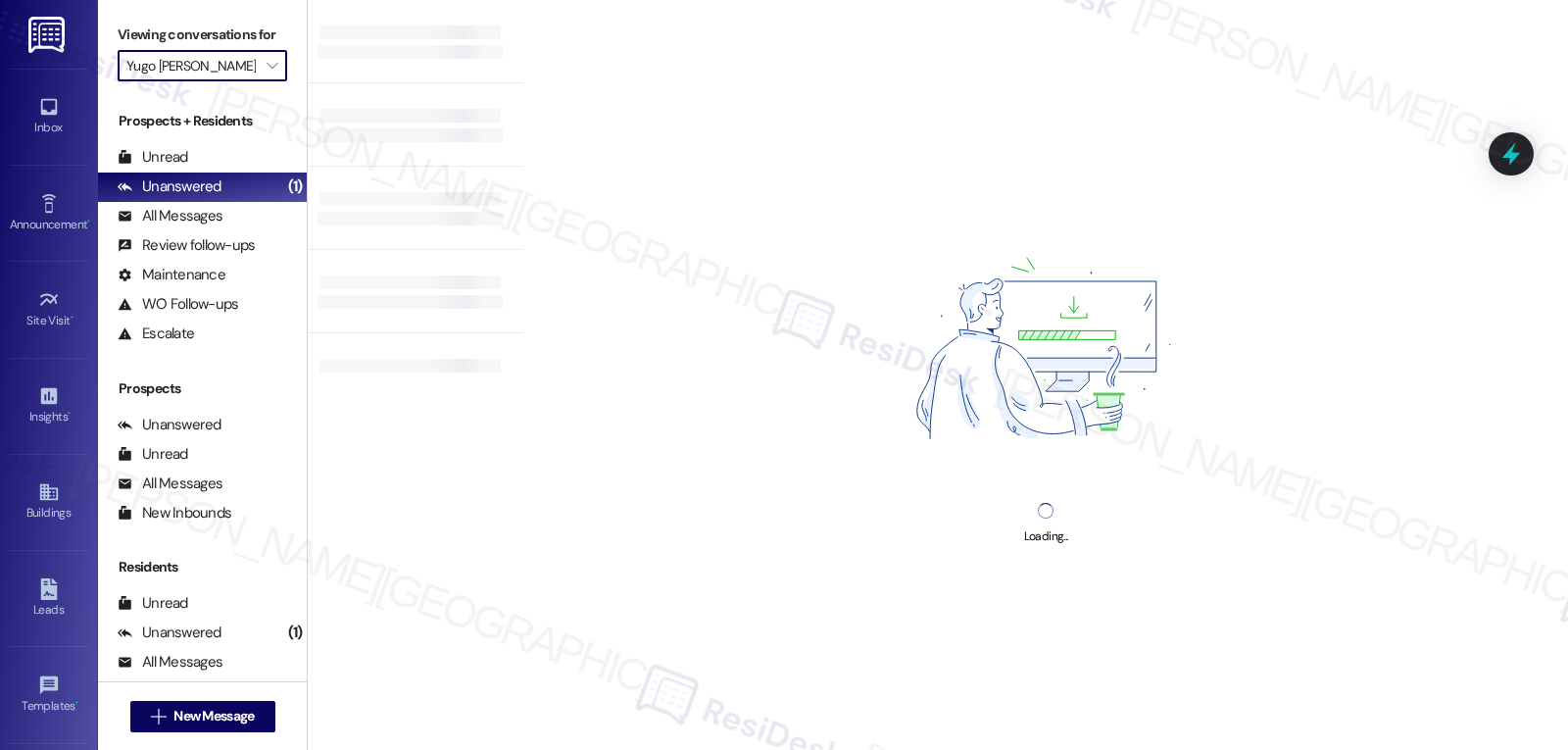
type input "Yugo Fort Collins Grove"
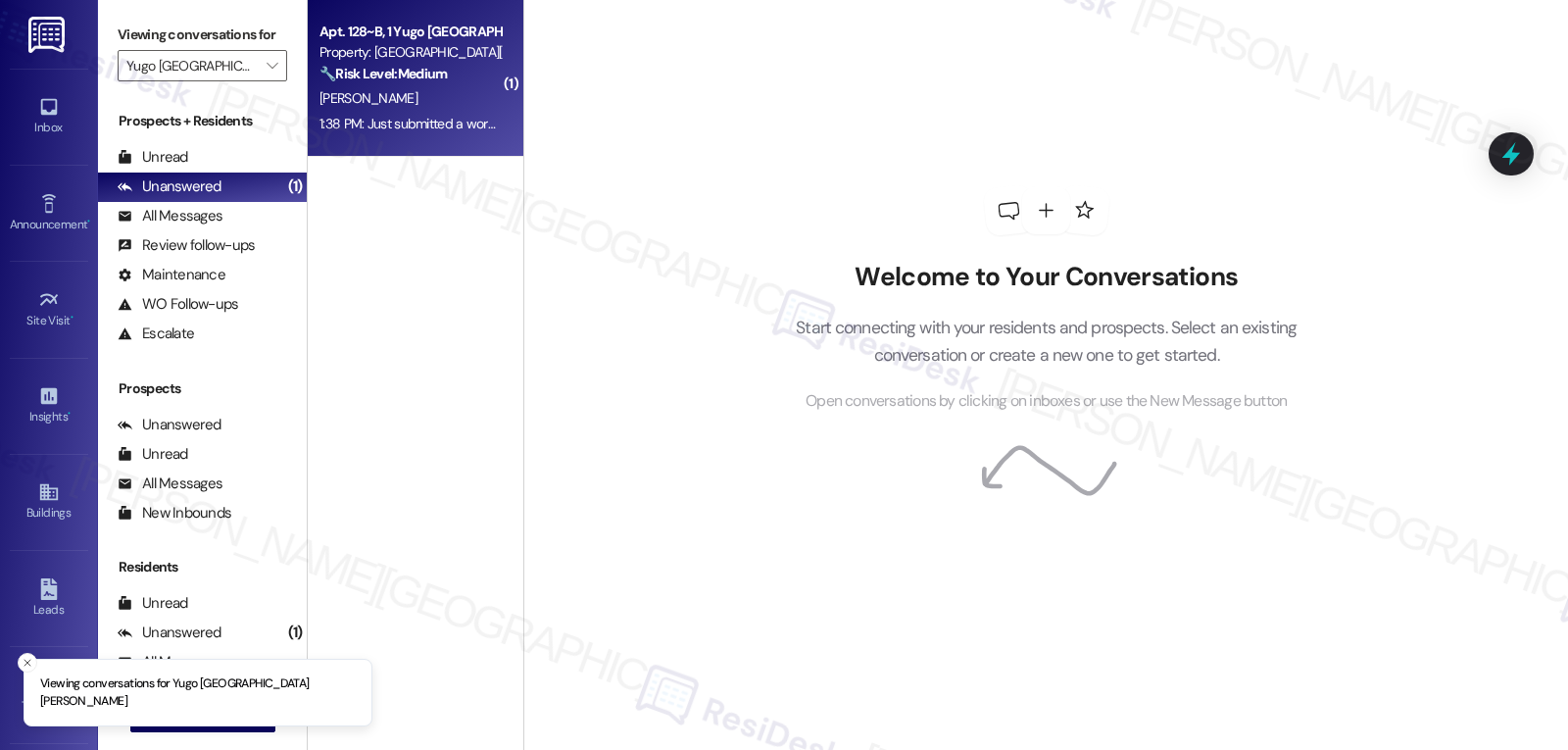
click at [387, 110] on div "[PERSON_NAME]" at bounding box center [410, 98] width 186 height 25
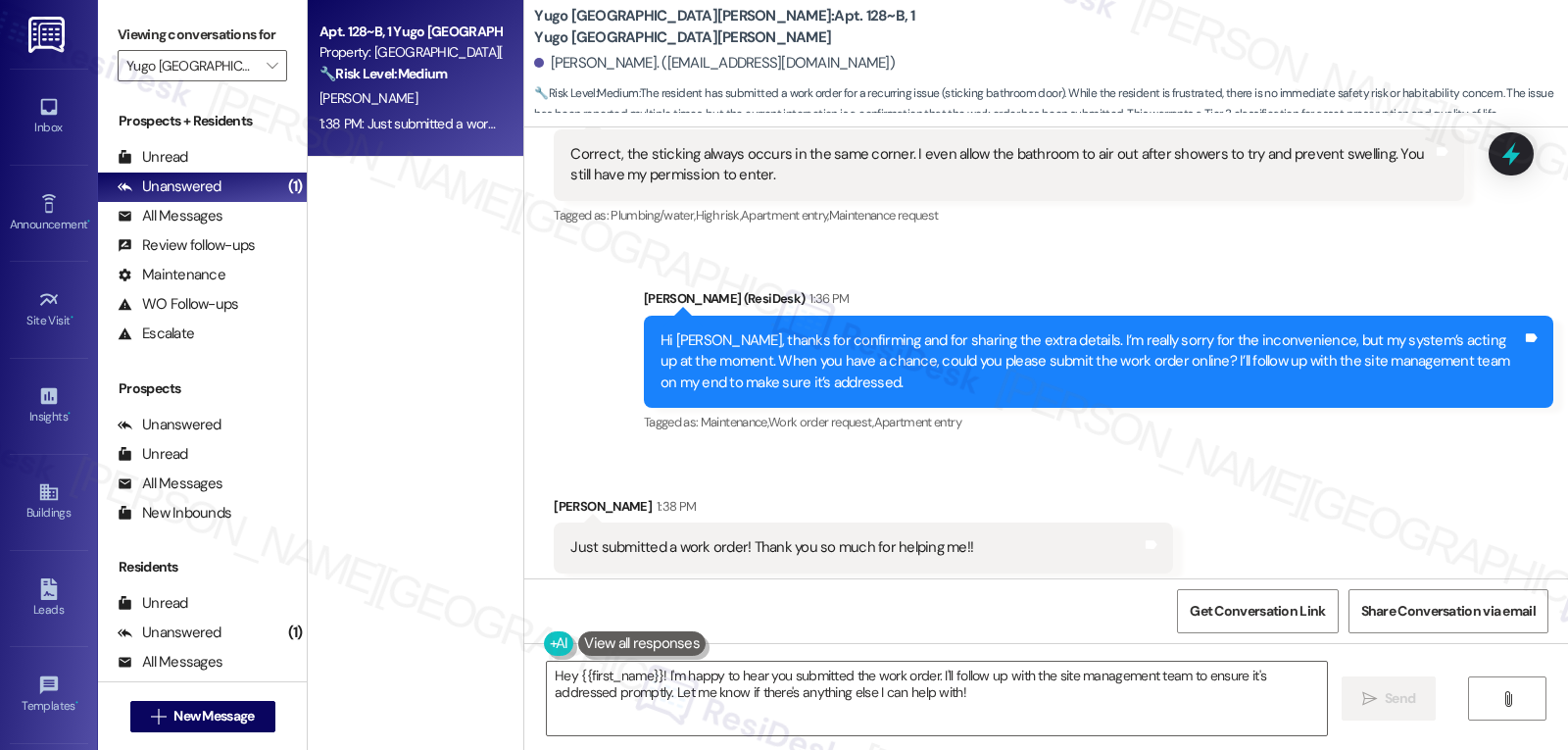
scroll to position [6172, 0]
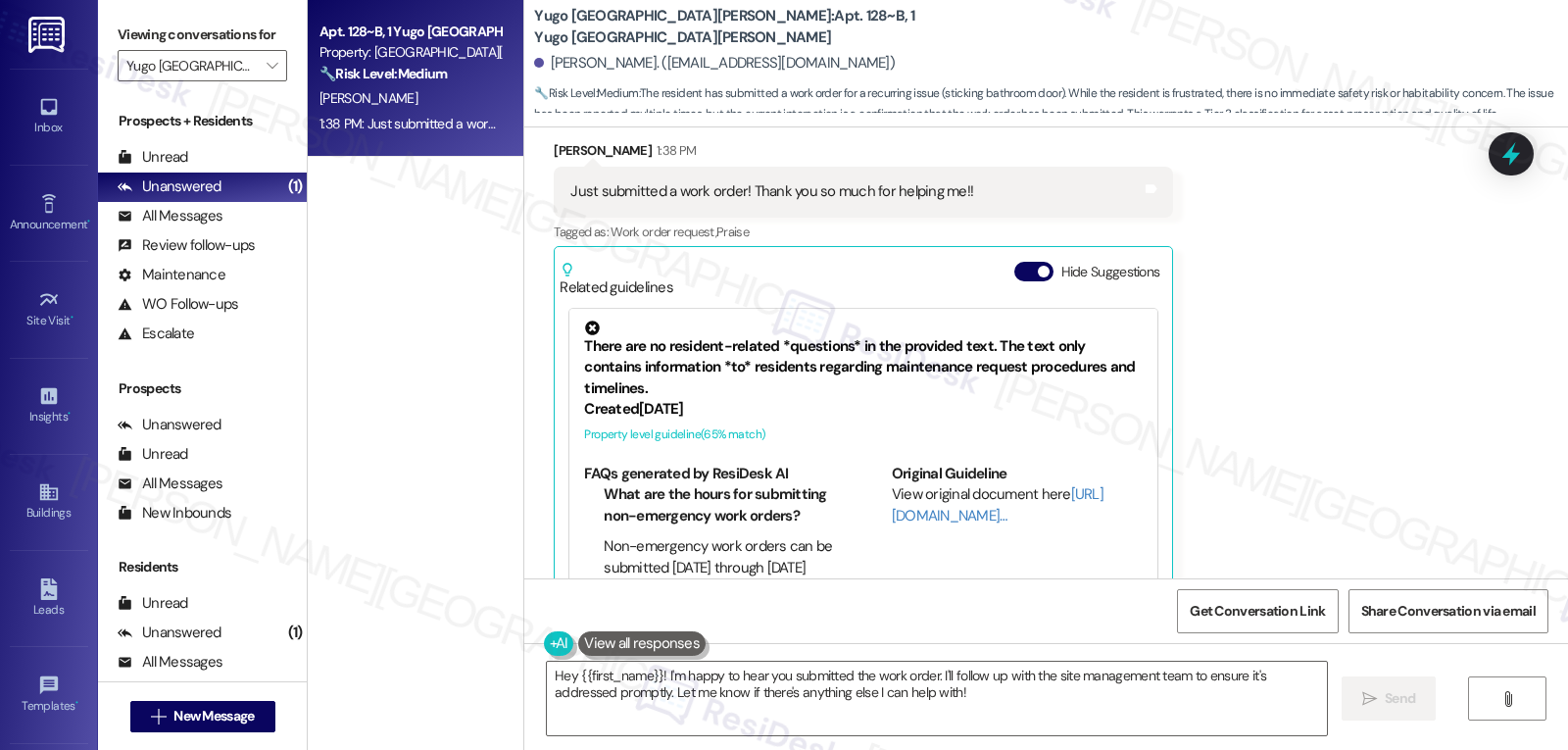
click at [1016, 261] on button "Hide Suggestions" at bounding box center [1033, 271] width 39 height 20
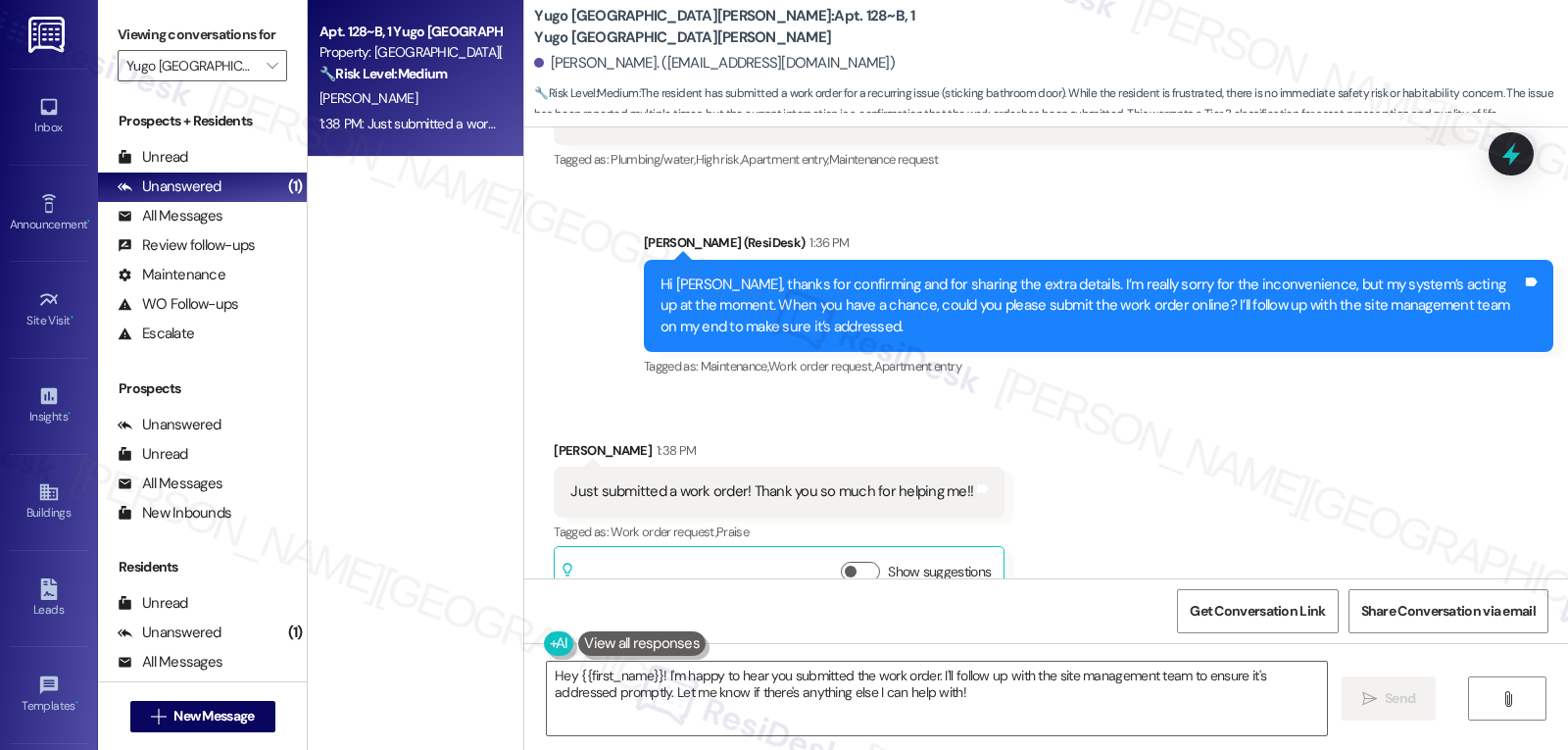
click at [554, 440] on div "Aliah Halvorson 1:38 PM" at bounding box center [779, 454] width 451 height 28
copy div "Aliah"
click at [791, 739] on div "Hey {{first_name}}! I'm happy to hear you submitted the work order. I'll follow…" at bounding box center [1046, 716] width 1043 height 147
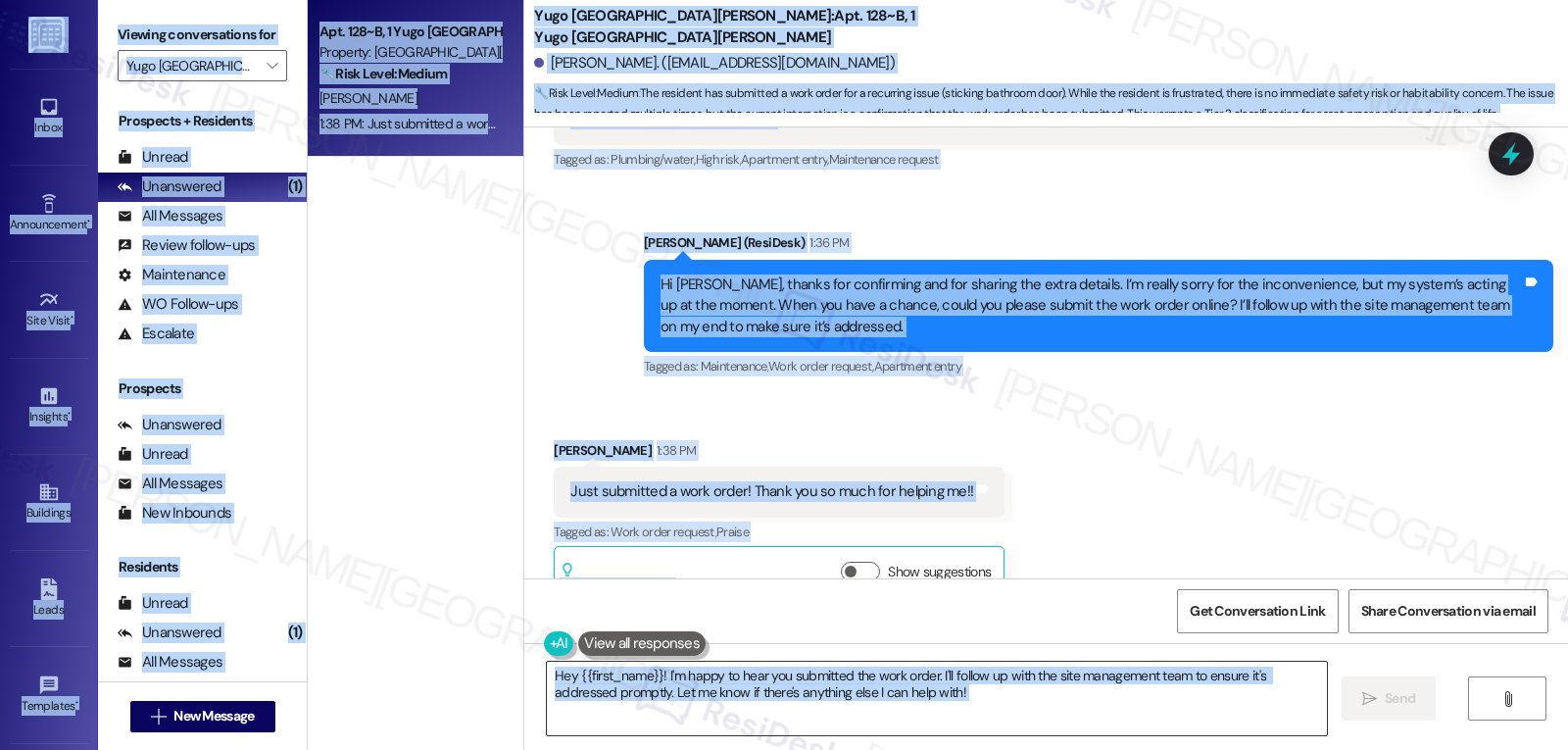
click at [807, 715] on textarea "Hey {{first_name}}! I'm happy to hear you submitted the work order. I'll follow…" at bounding box center [937, 698] width 780 height 74
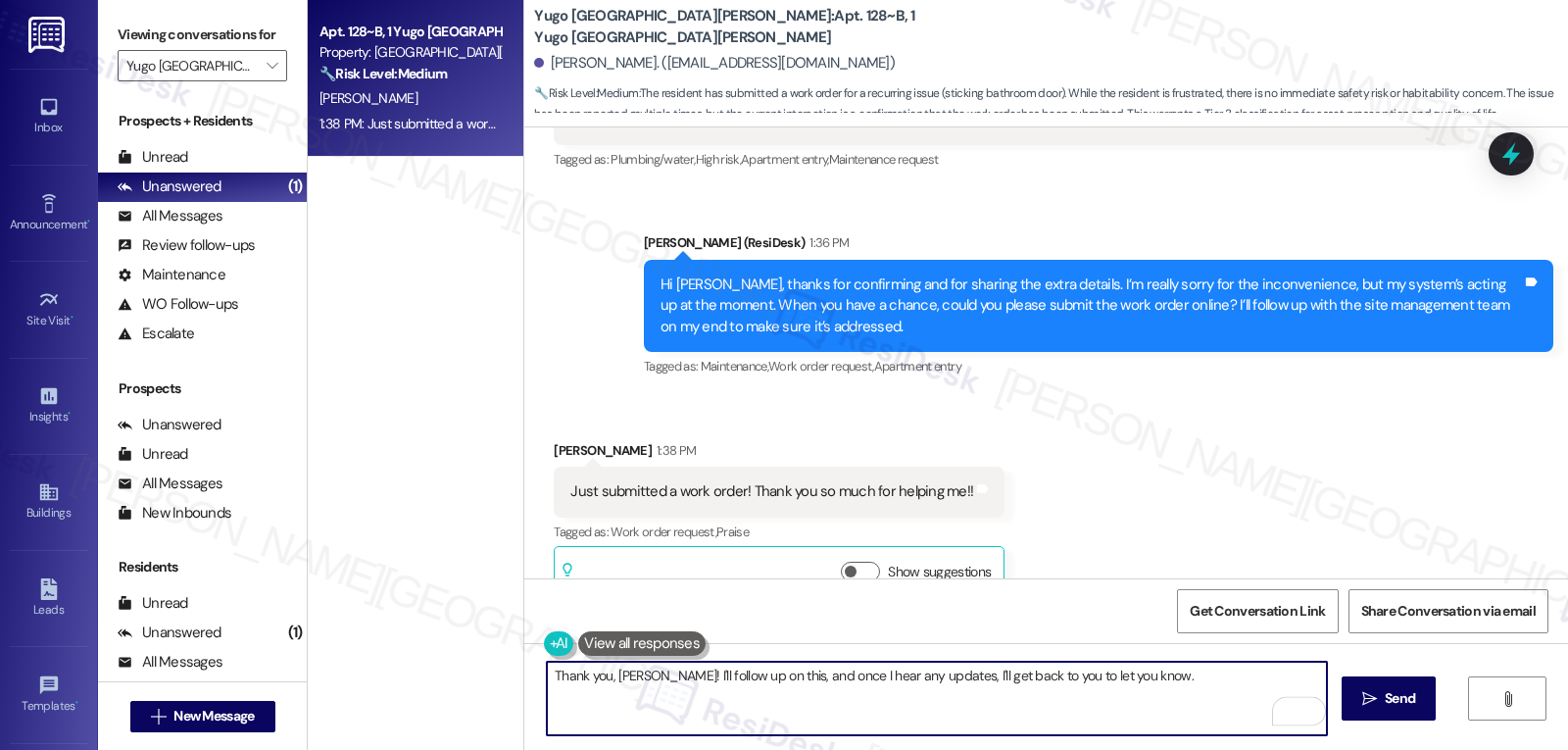
click at [1180, 674] on textarea "Thank you, Aliah! I'll follow up on this, and once I hear any updates, I'll get…" at bounding box center [937, 698] width 780 height 74
type textarea "Thank you, Aliah! I'll follow up on this, and once I hear any updates, I'll get…"
click at [1362, 714] on button " Send" at bounding box center [1388, 698] width 95 height 44
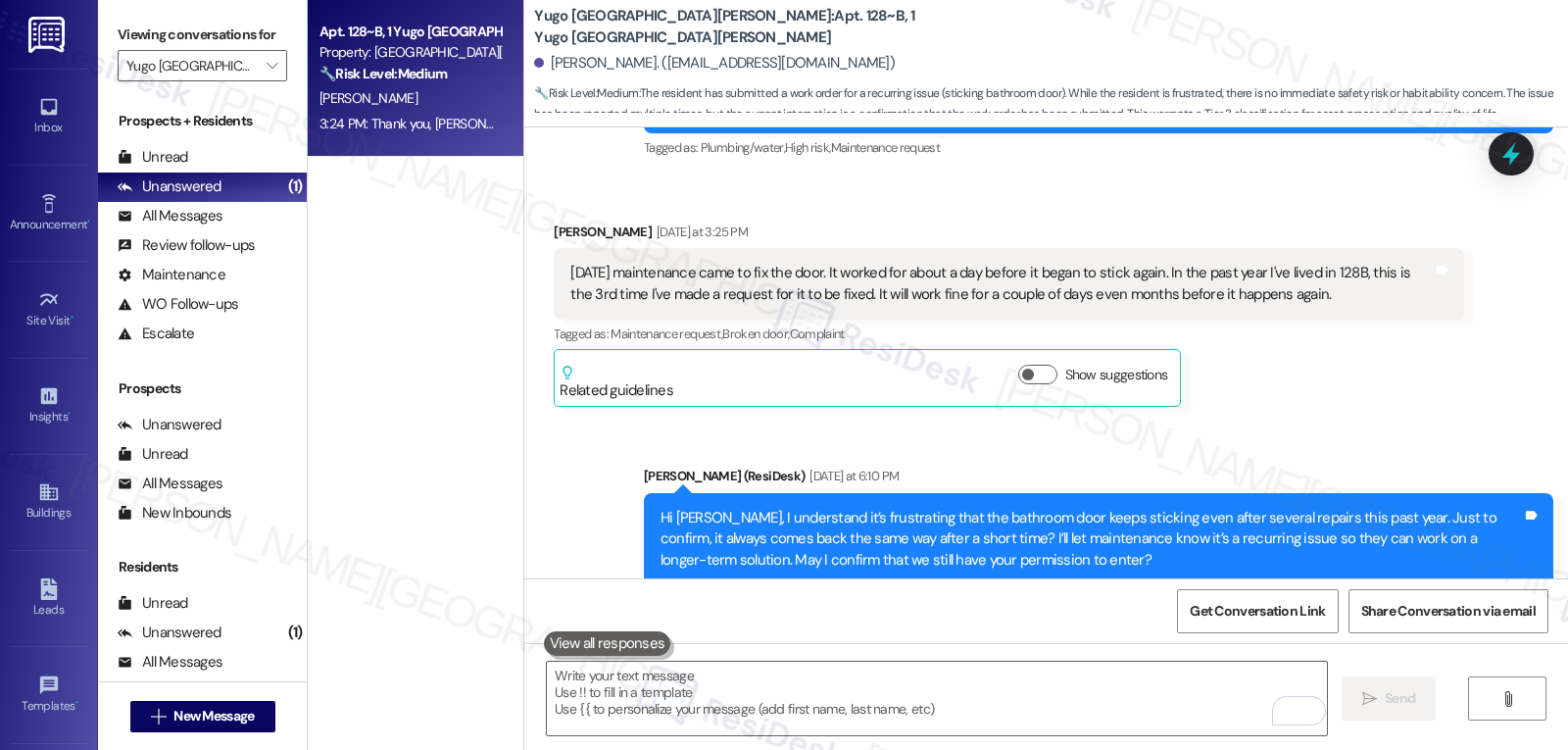
scroll to position [6008, 0]
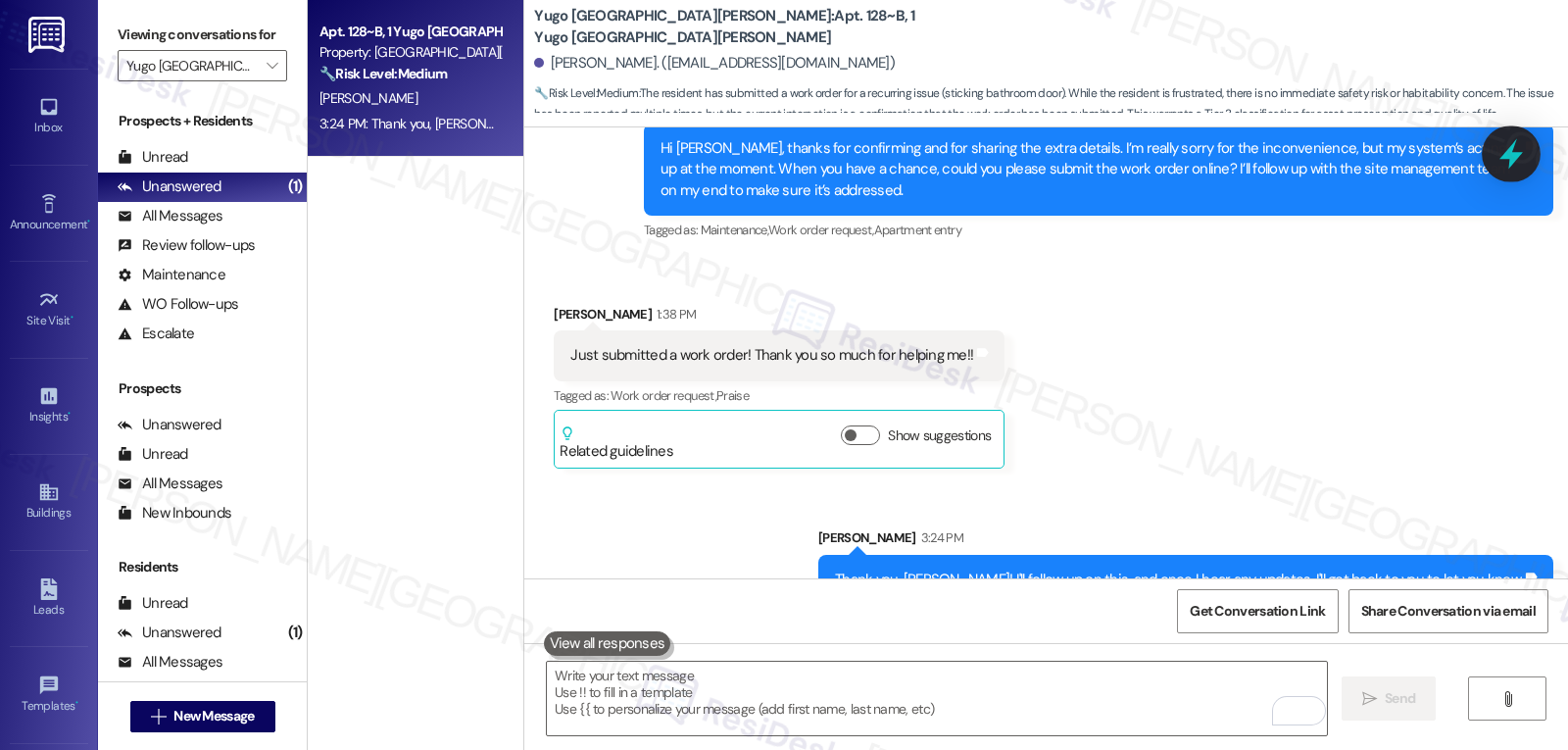
click at [1522, 153] on icon at bounding box center [1511, 155] width 24 height 30
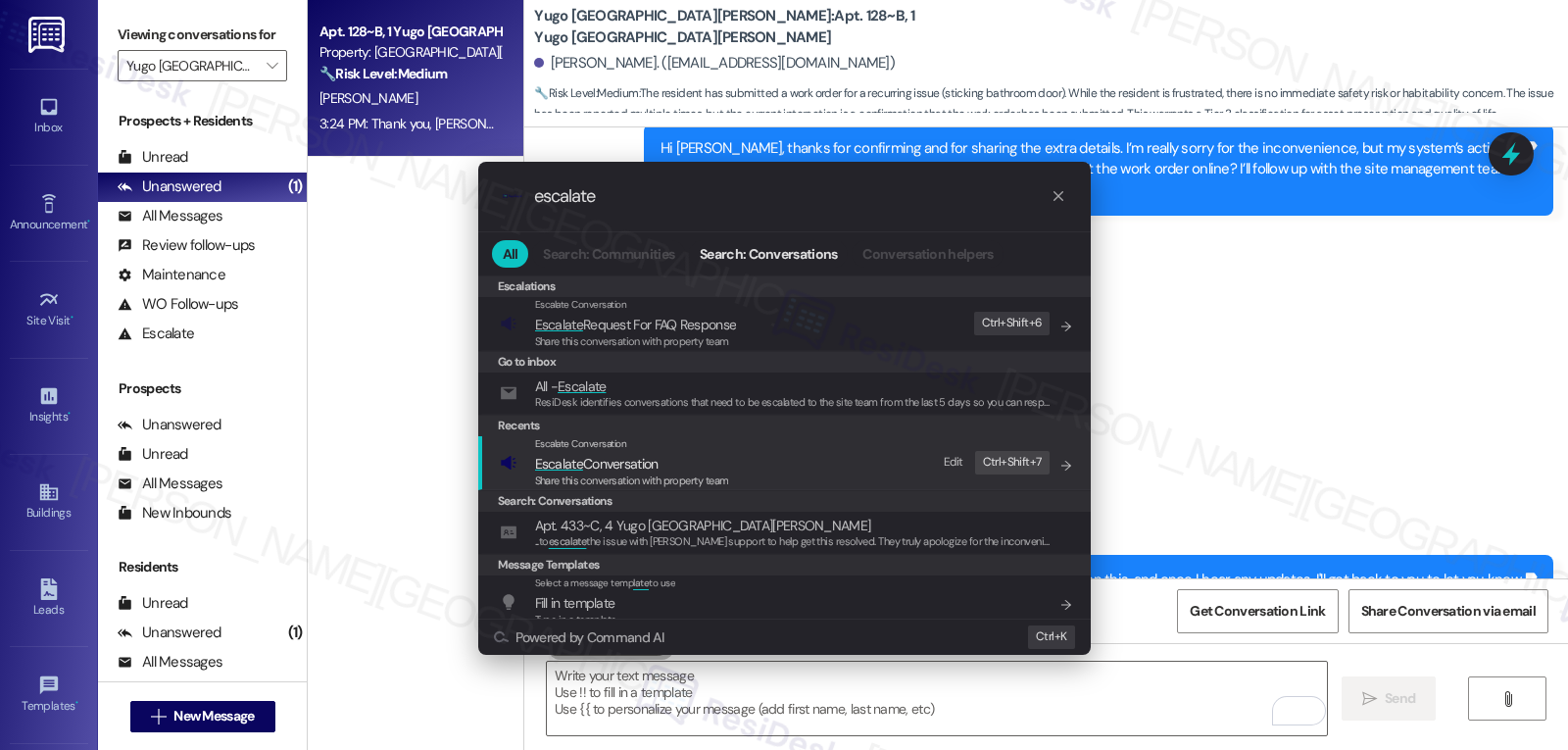
type input "escalate"
click at [692, 480] on span "Share this conversation with property team" at bounding box center [631, 481] width 195 height 14
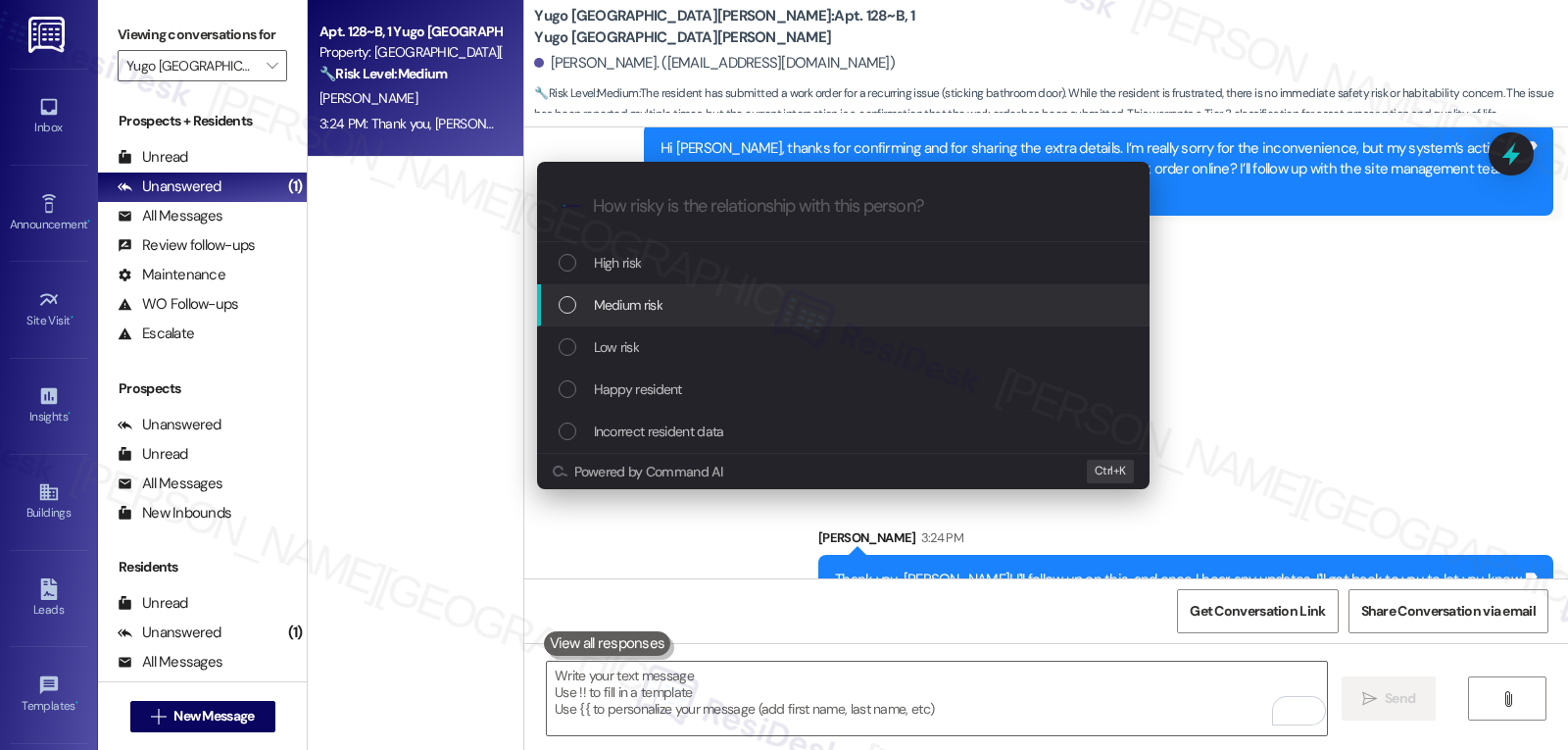
click at [660, 304] on span "Medium risk" at bounding box center [627, 305] width 69 height 22
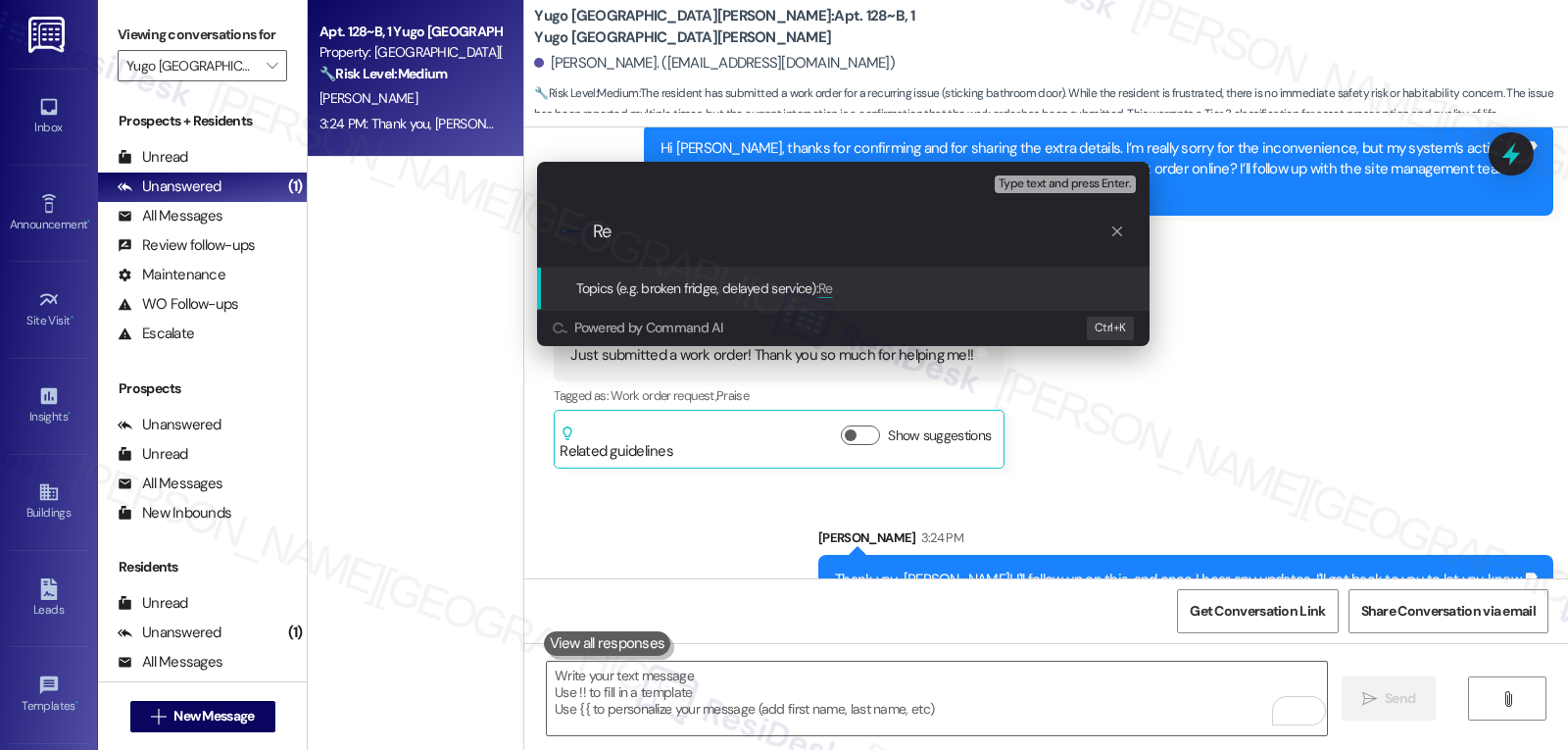
type input "R"
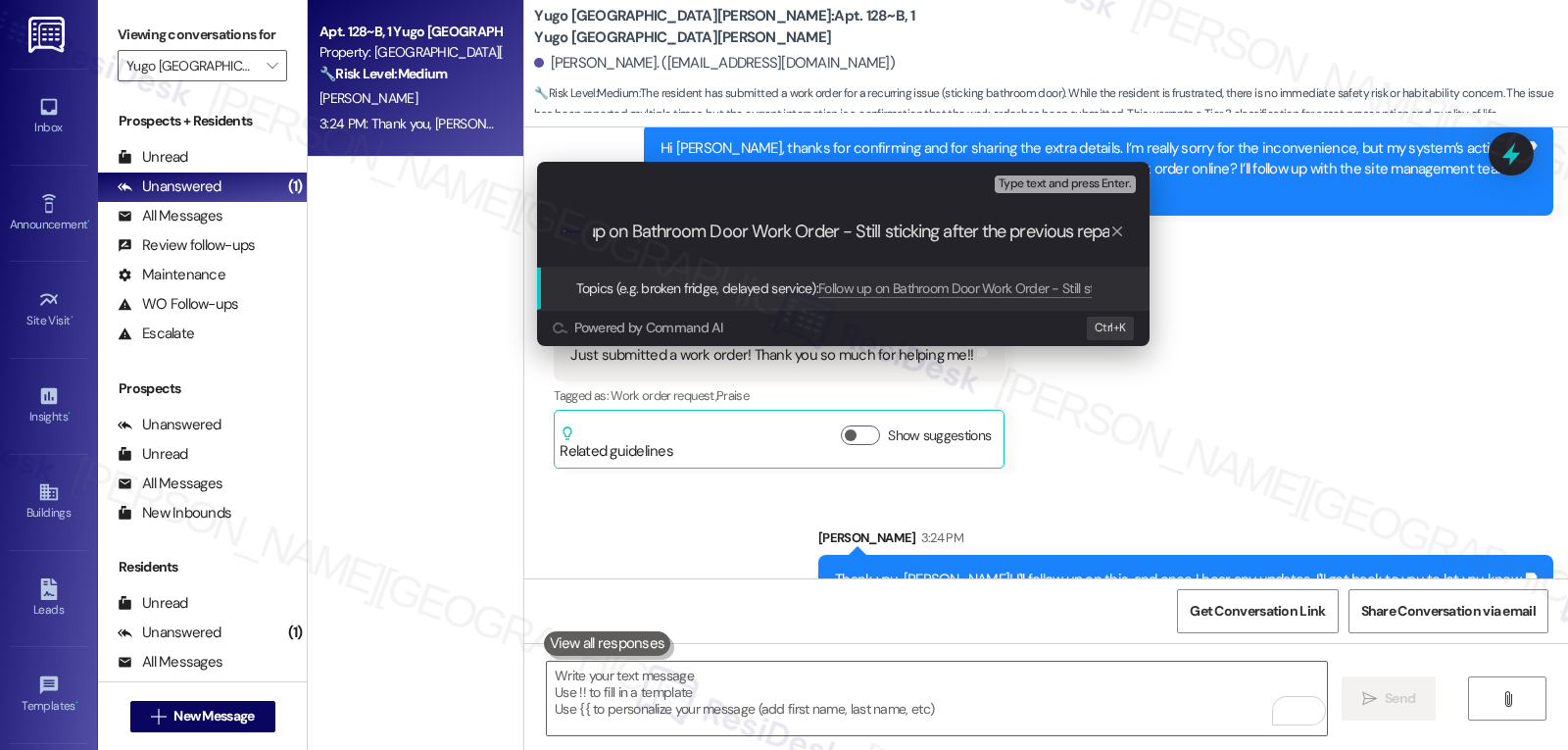
type input "Follow up on Bathroom Door Work Order - Still sticking after the previous repair"
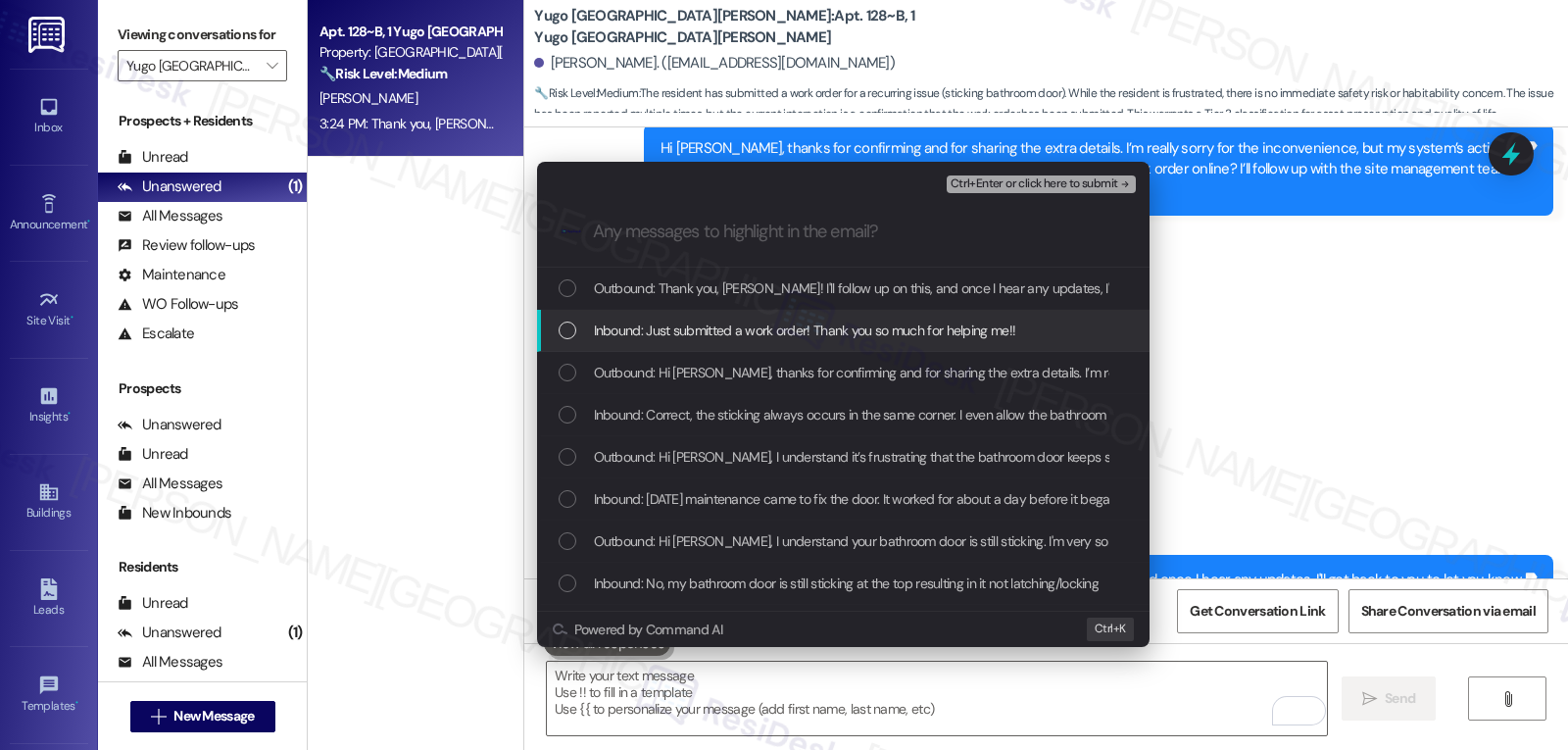
click at [696, 338] on span "Inbound: Just submitted a work order! Thank you so much for helping me!!" at bounding box center [804, 330] width 422 height 22
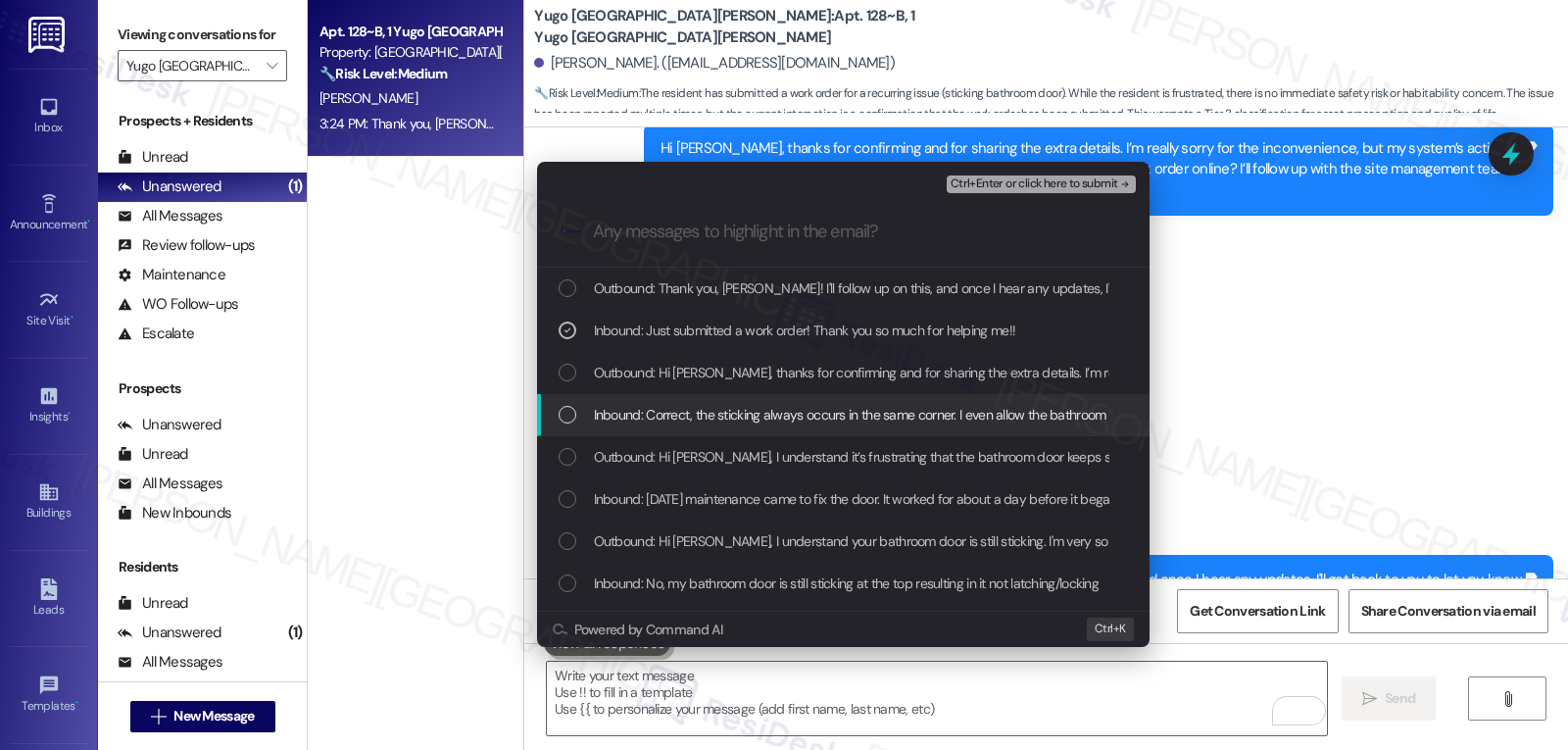
click at [580, 419] on div "Inbound: Correct, the sticking always occurs in the same corner. I even allow t…" at bounding box center [845, 415] width 574 height 22
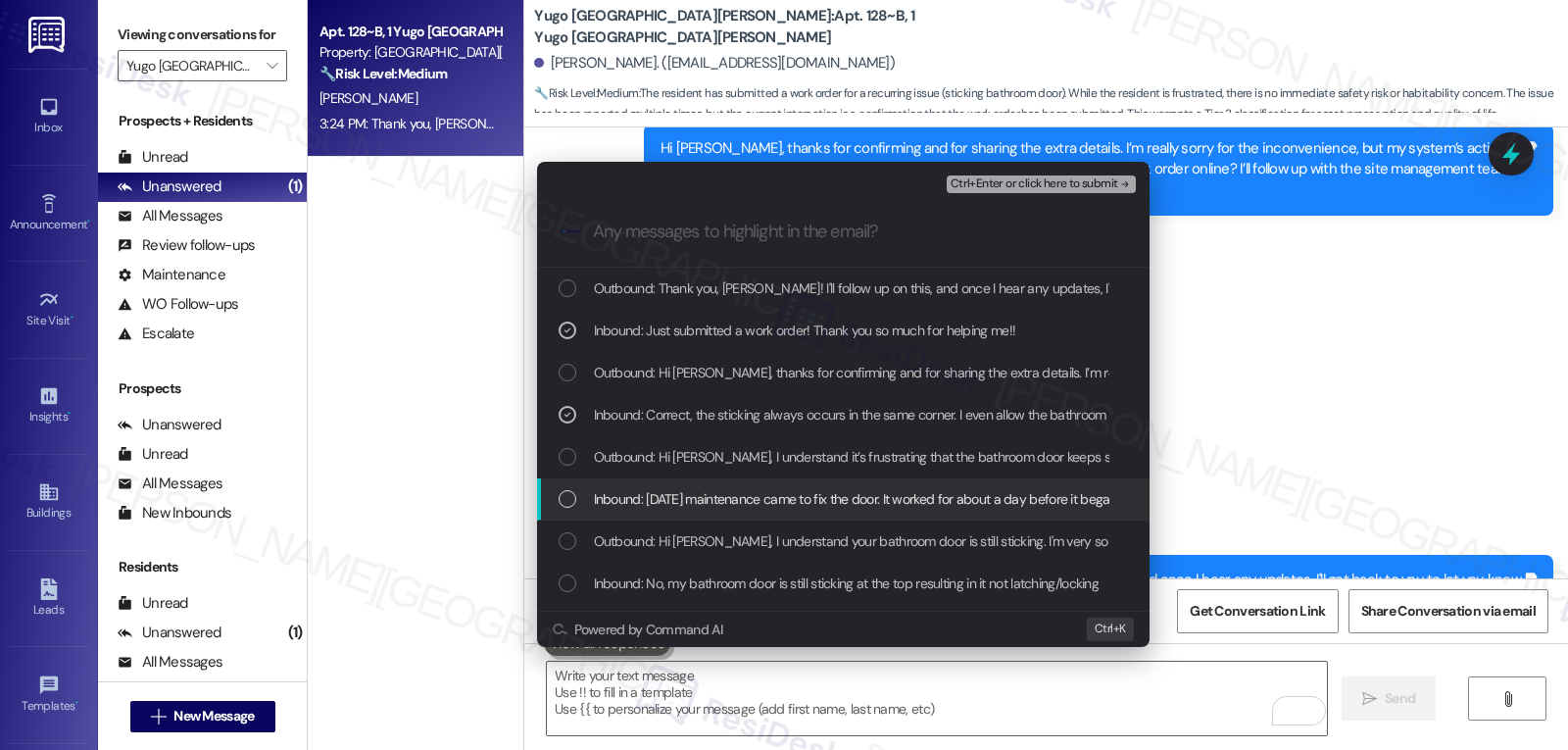
click at [569, 481] on div "Inbound: Two days ago maintenance came to fix the door. It worked for about a d…" at bounding box center [843, 499] width 612 height 42
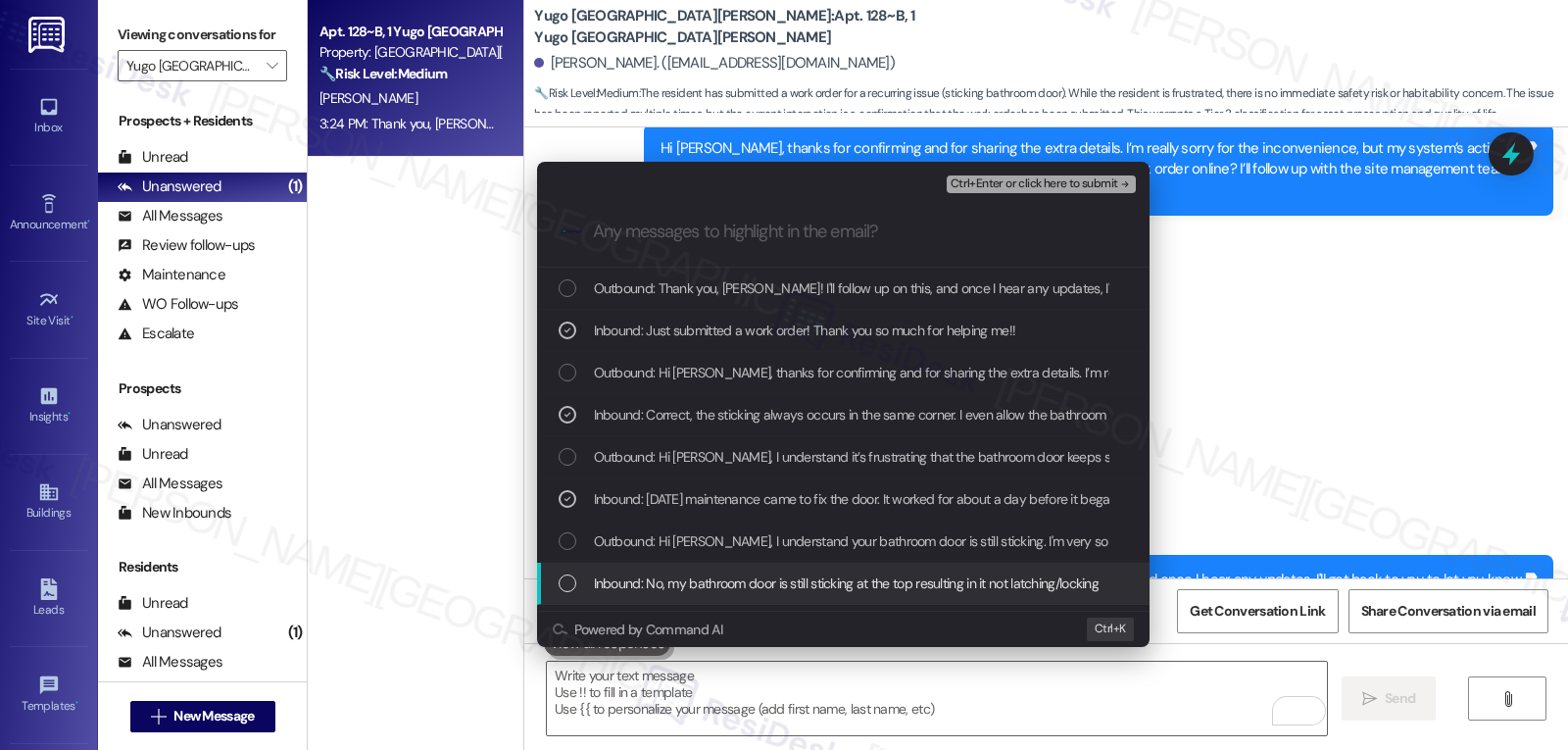
click at [578, 586] on div "Inbound: No, my bathroom door is still sticking at the top resulting in it not …" at bounding box center [845, 583] width 574 height 22
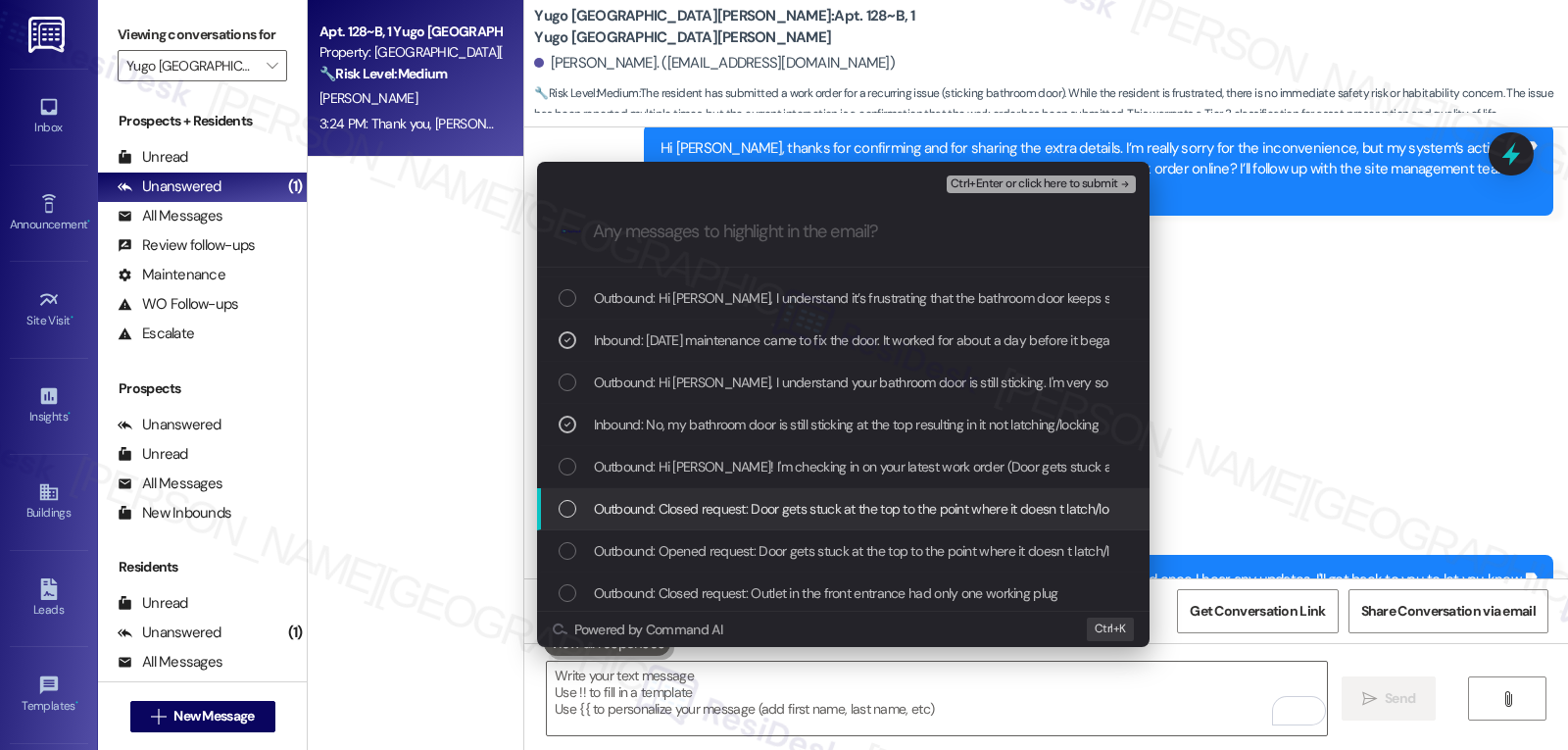
scroll to position [196, 0]
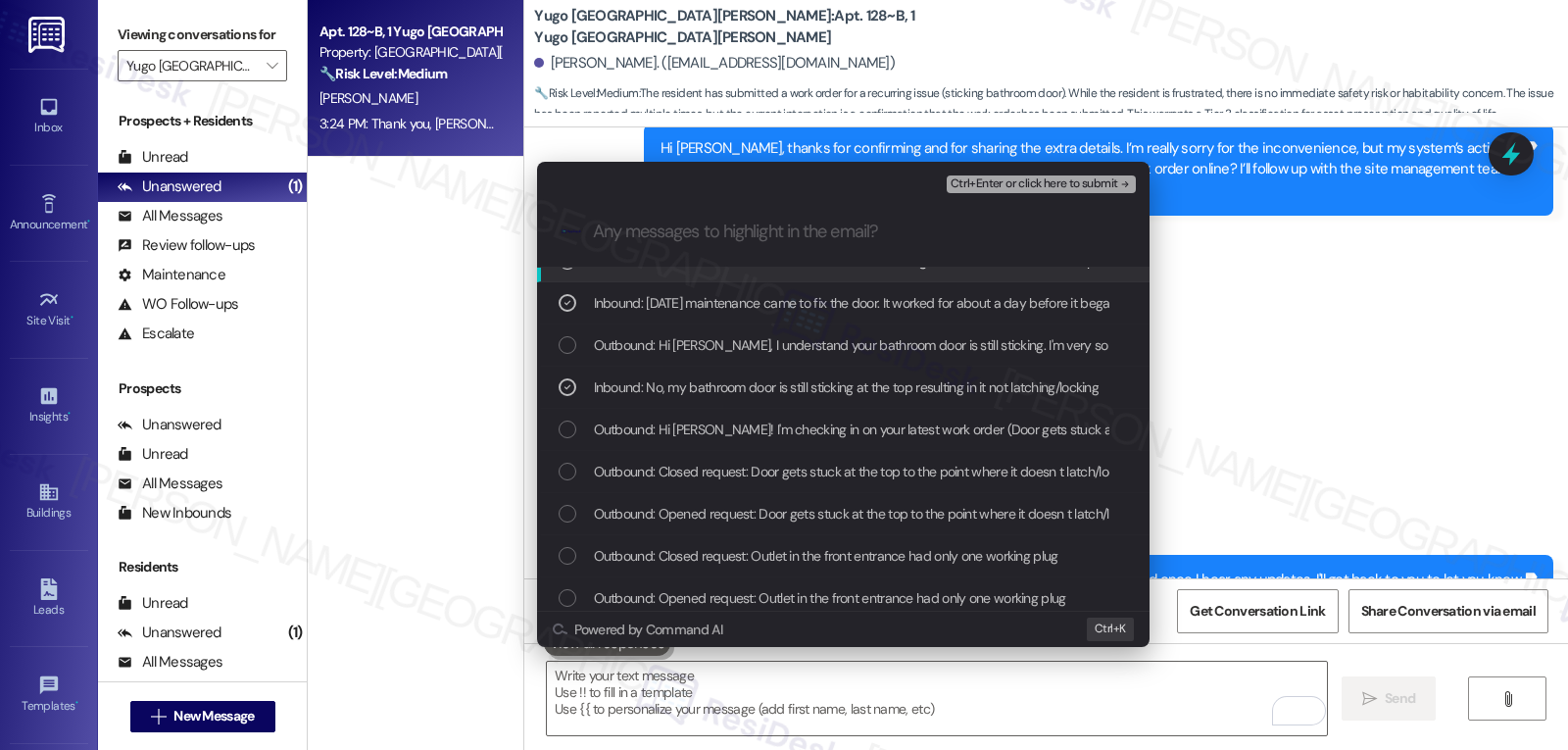
click at [1052, 178] on span "Ctrl+Enter or click here to submit" at bounding box center [1034, 185] width 168 height 14
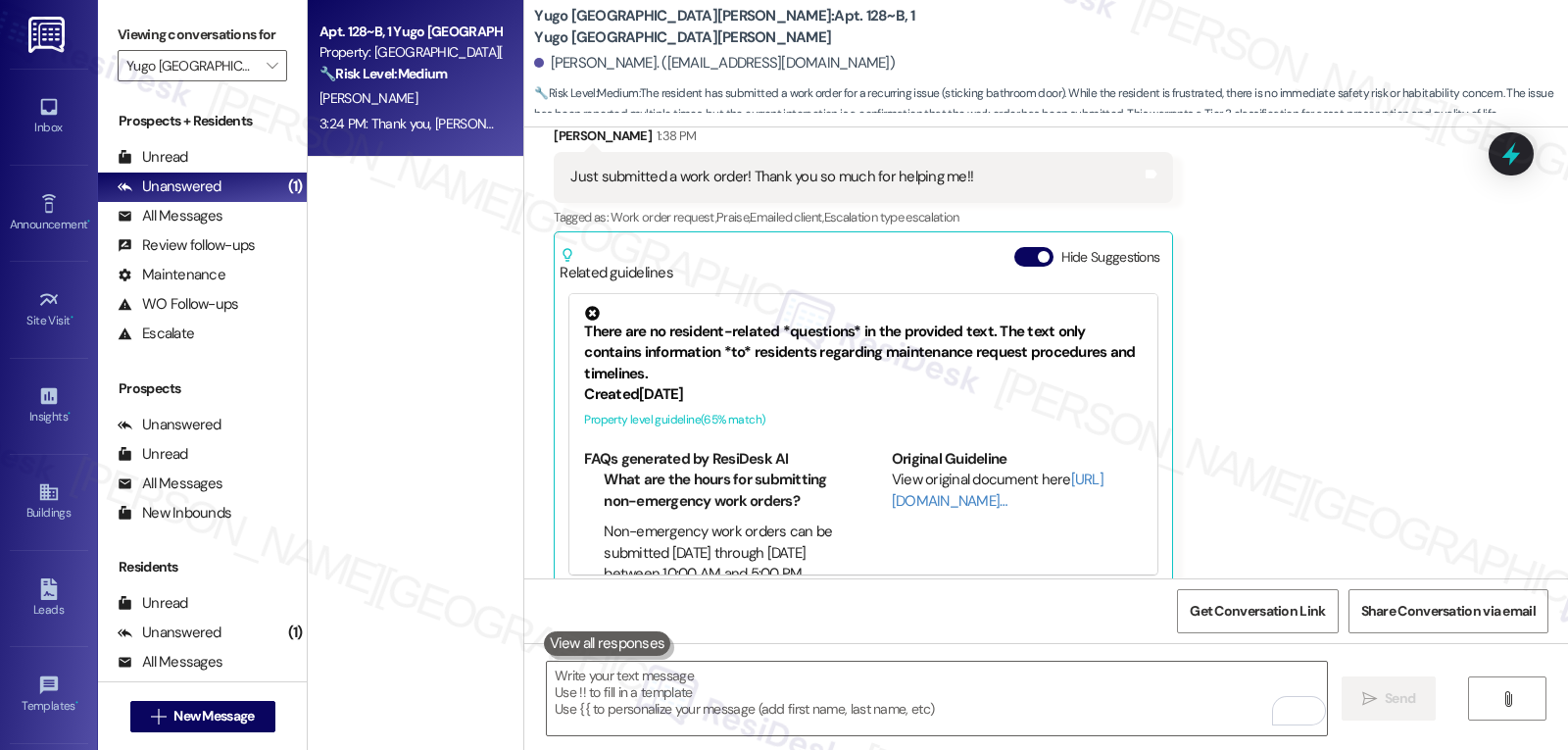
scroll to position [6171, 0]
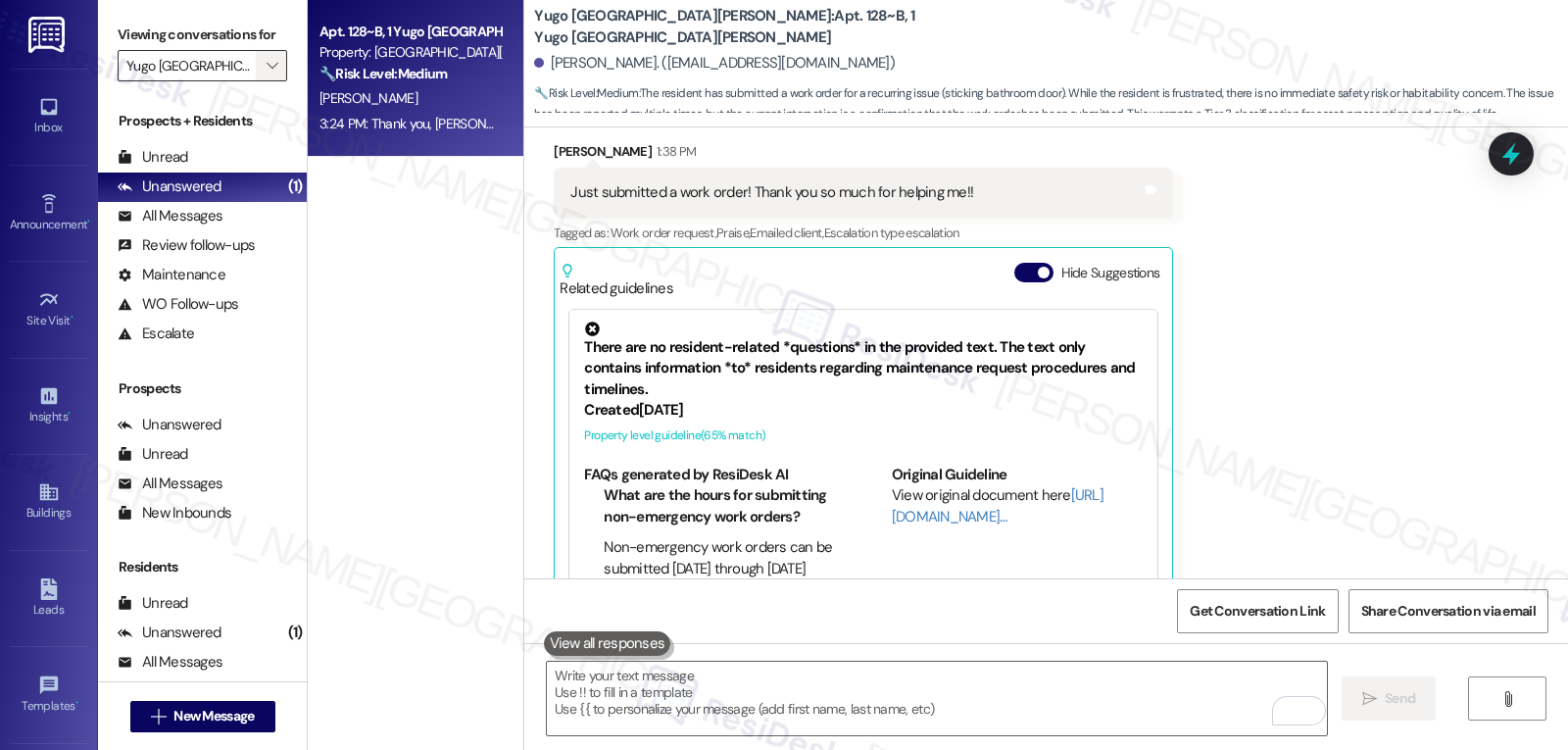
click at [266, 74] on icon "" at bounding box center [271, 66] width 11 height 16
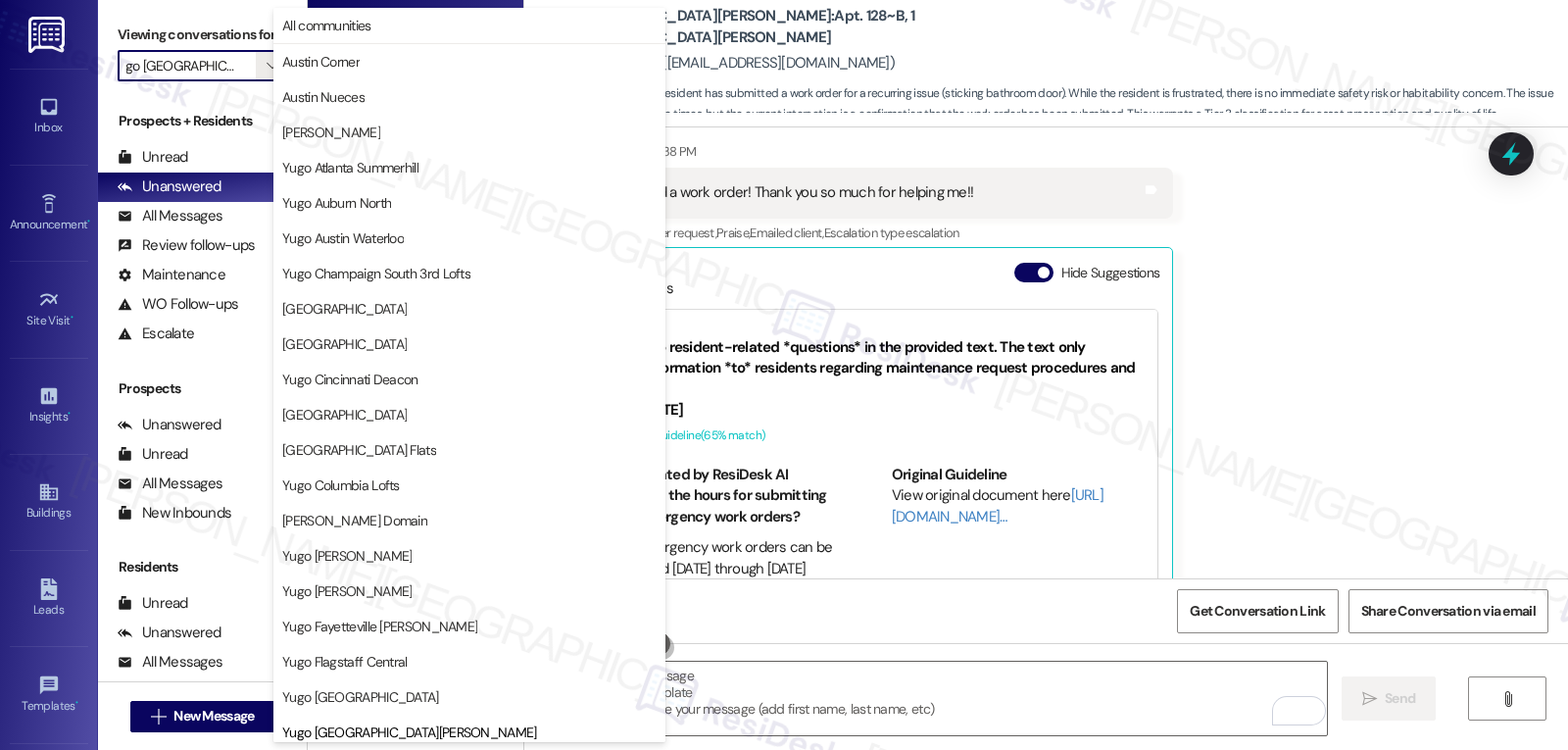
scroll to position [671, 0]
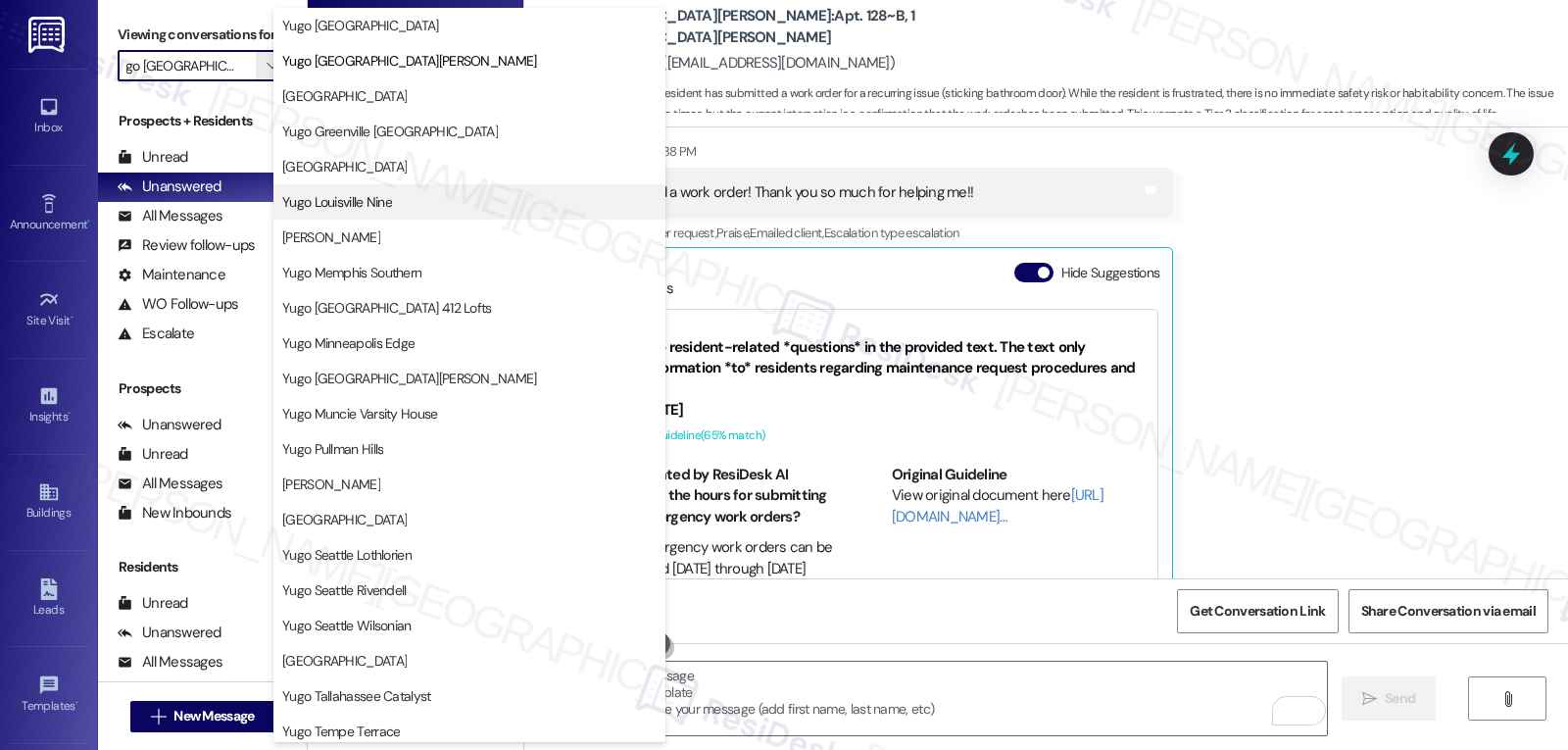
click at [379, 215] on button "Yugo Louisville Nine" at bounding box center [469, 201] width 392 height 35
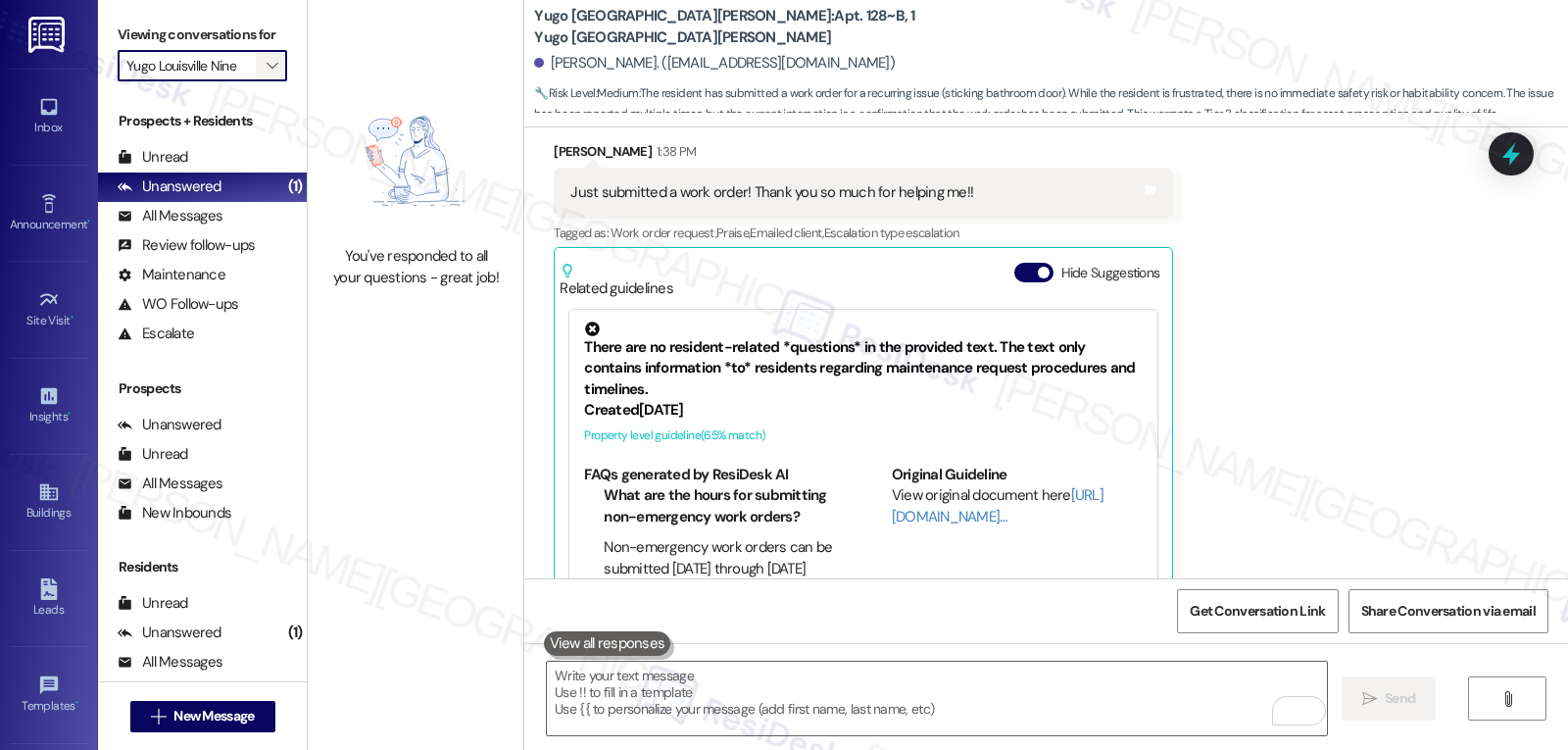
click at [262, 82] on span "" at bounding box center [271, 65] width 19 height 31
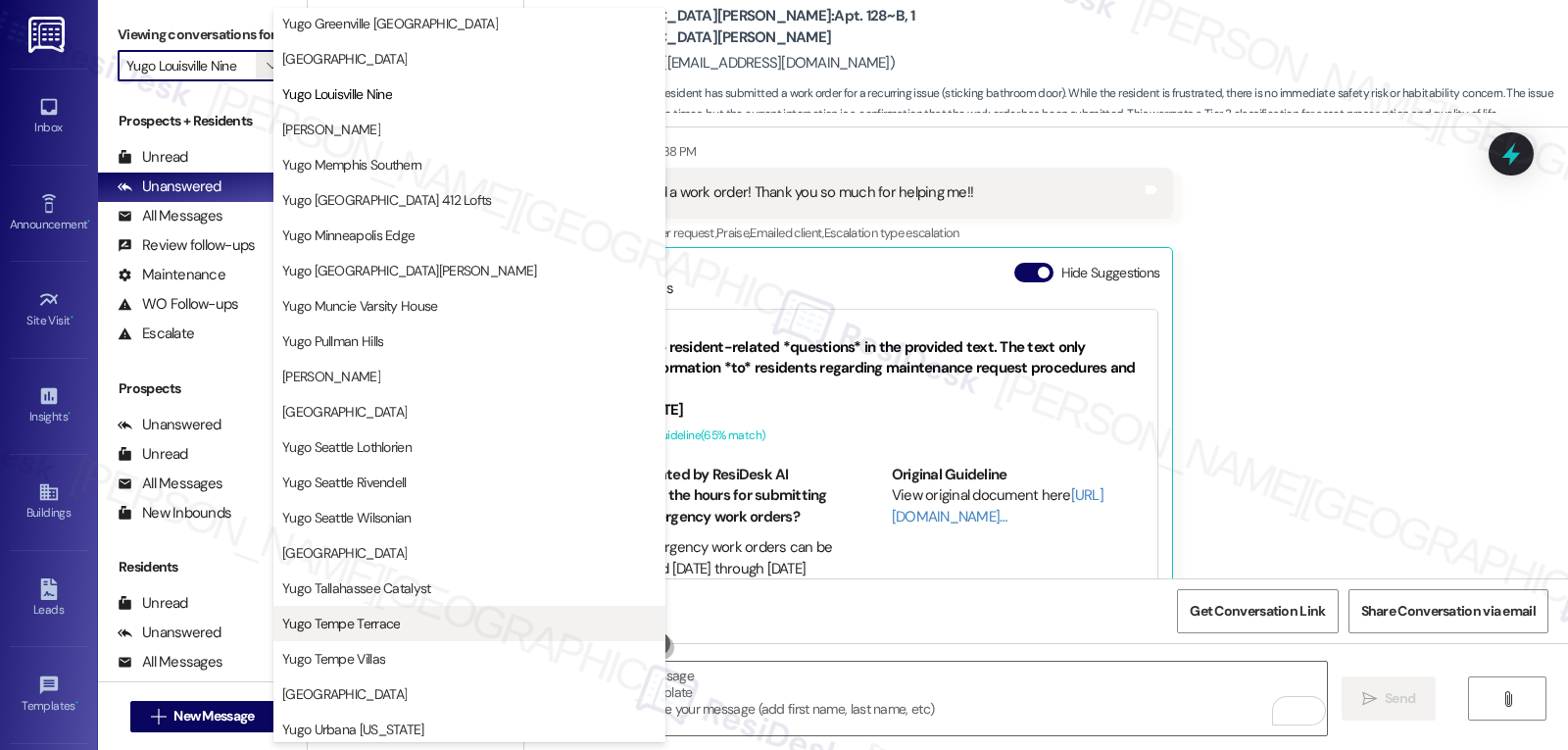
scroll to position [819, 0]
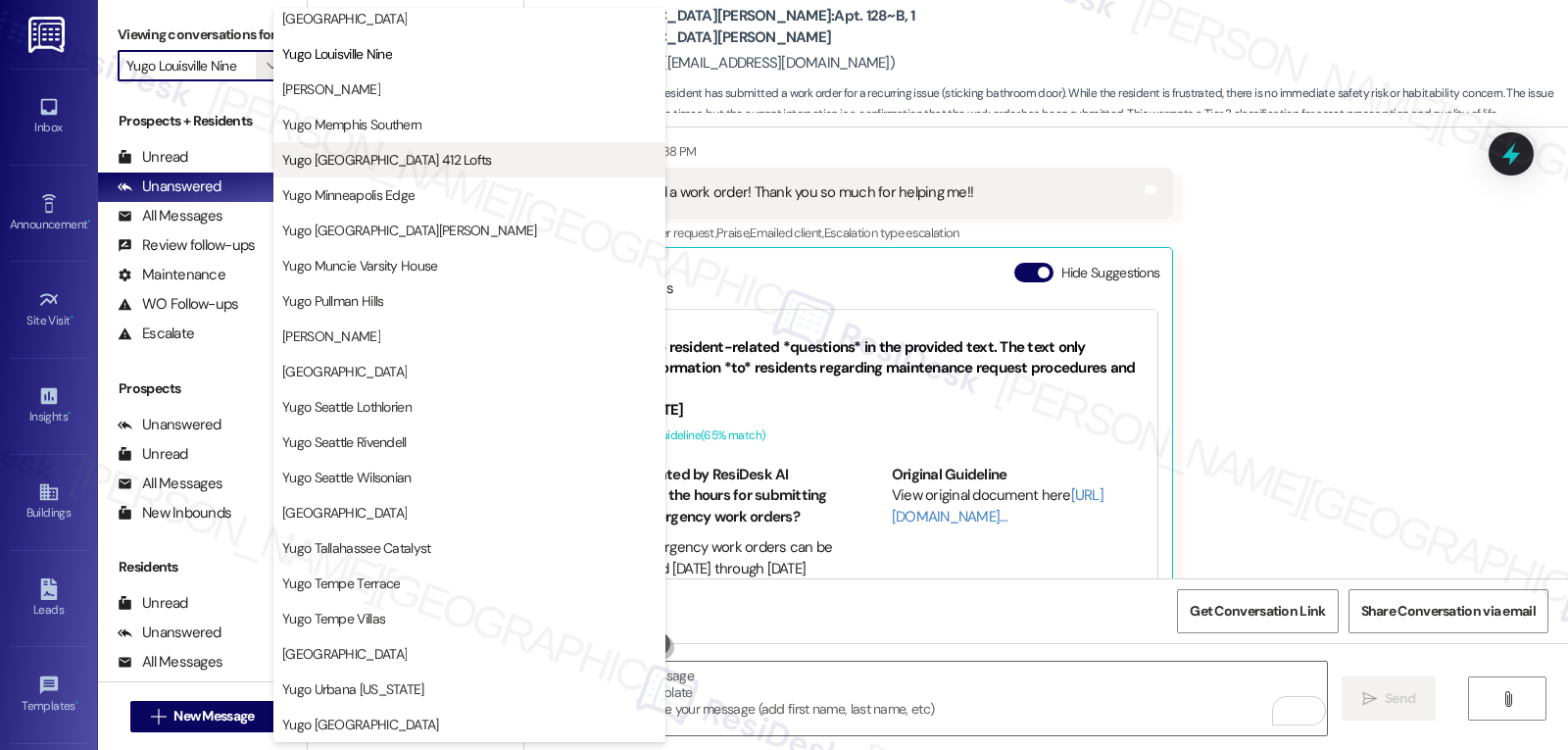
click at [418, 163] on span "Yugo Minneapolis 412 Lofts" at bounding box center [387, 160] width 209 height 20
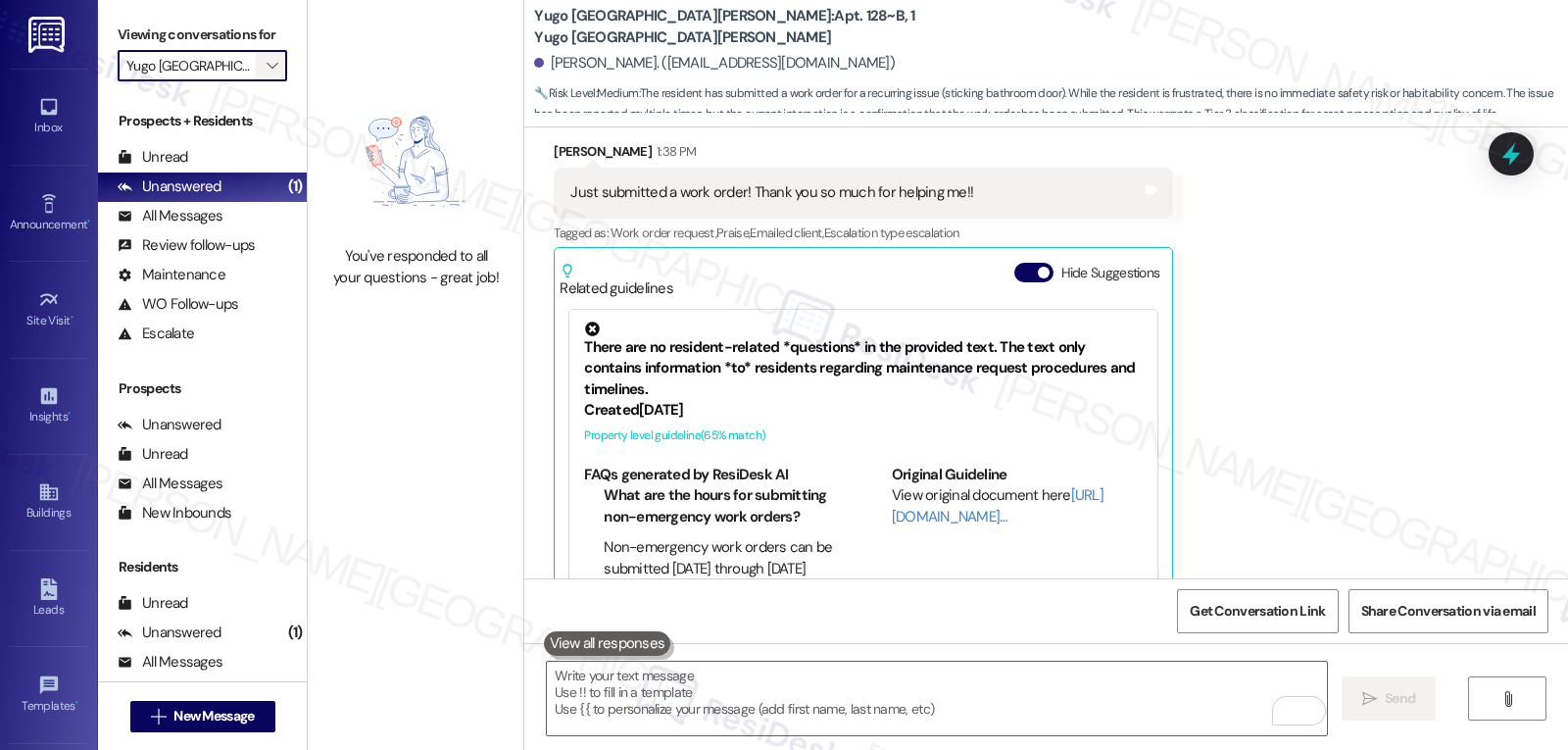
click at [266, 74] on icon "" at bounding box center [271, 66] width 11 height 16
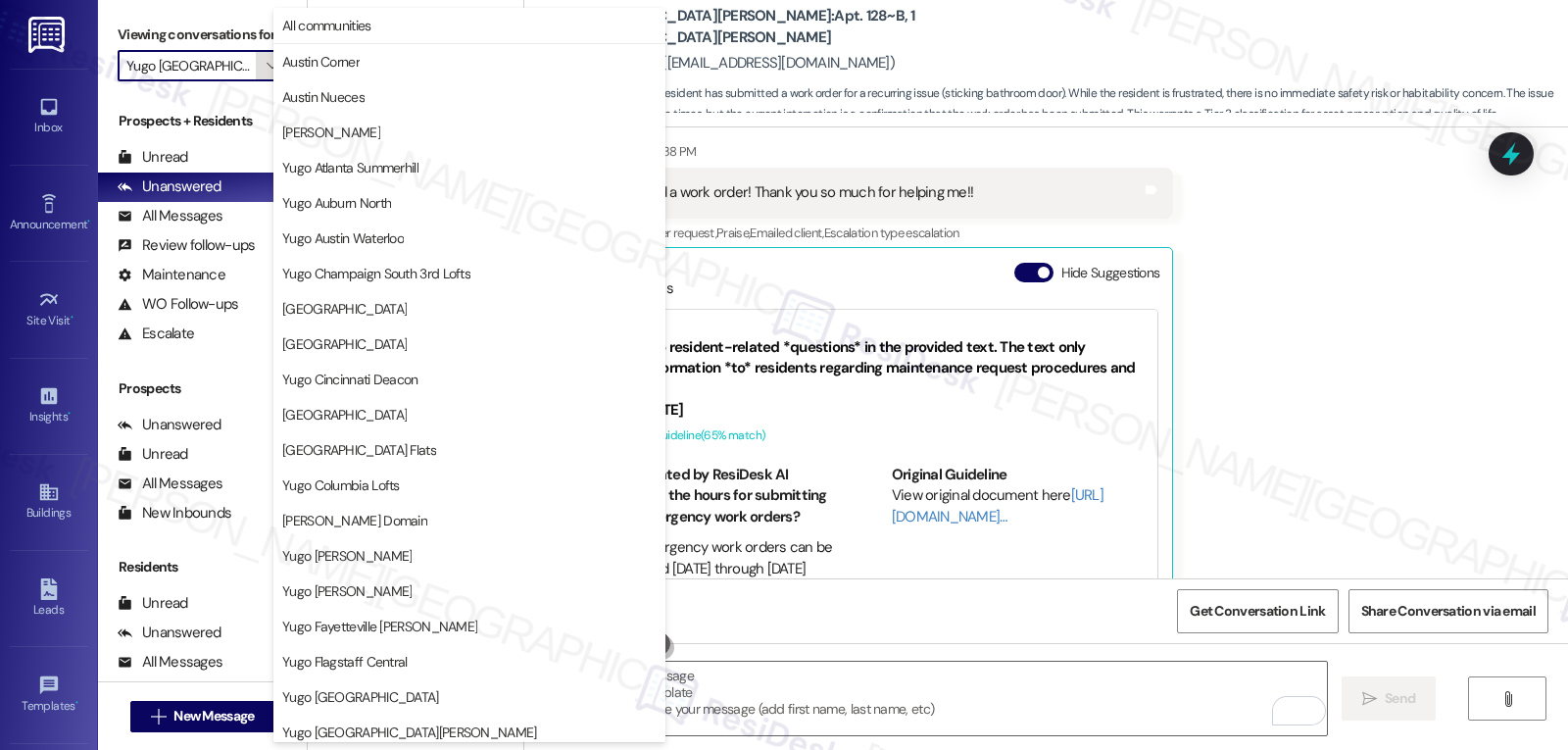
scroll to position [671, 0]
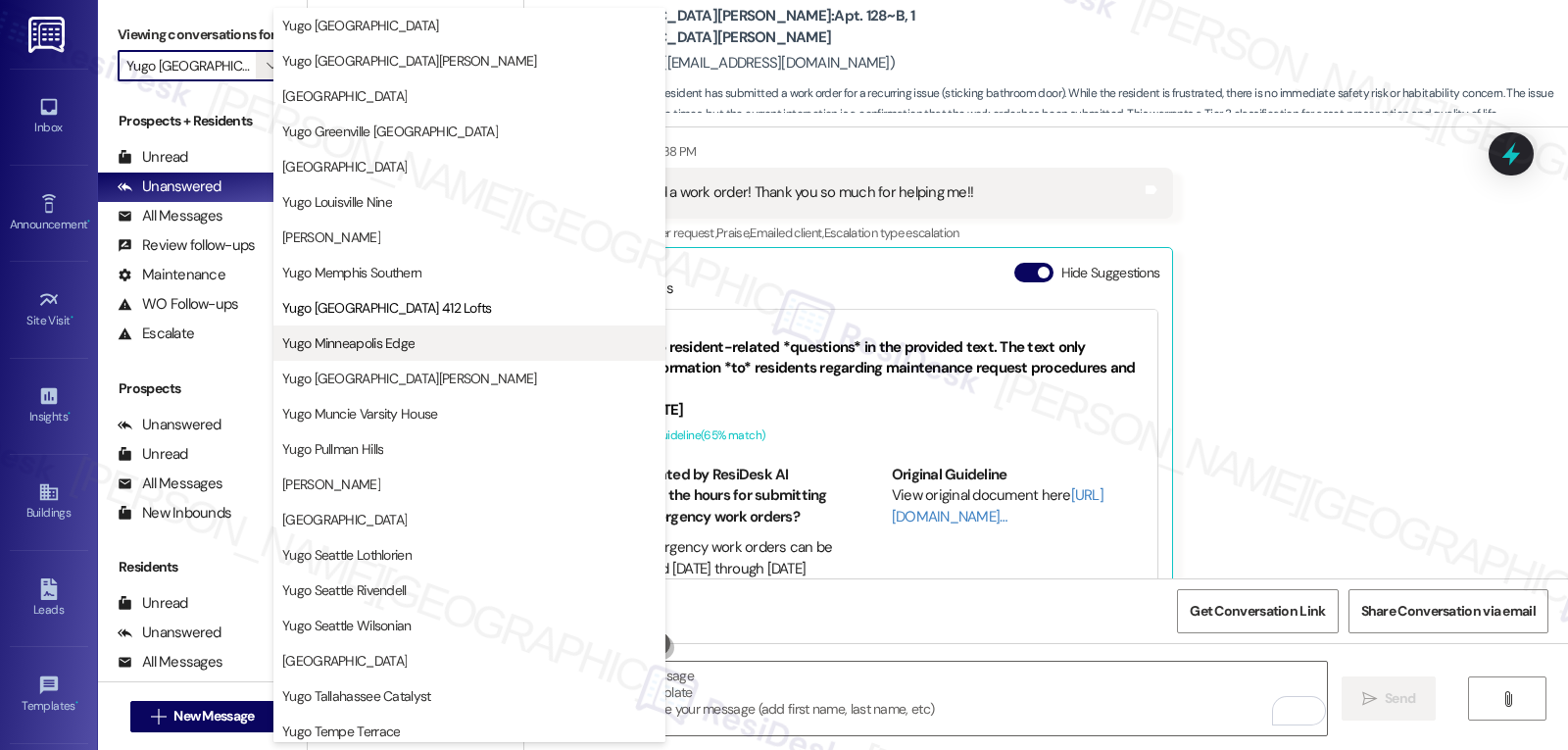
click at [357, 350] on span "Yugo Minneapolis Edge" at bounding box center [348, 343] width 133 height 20
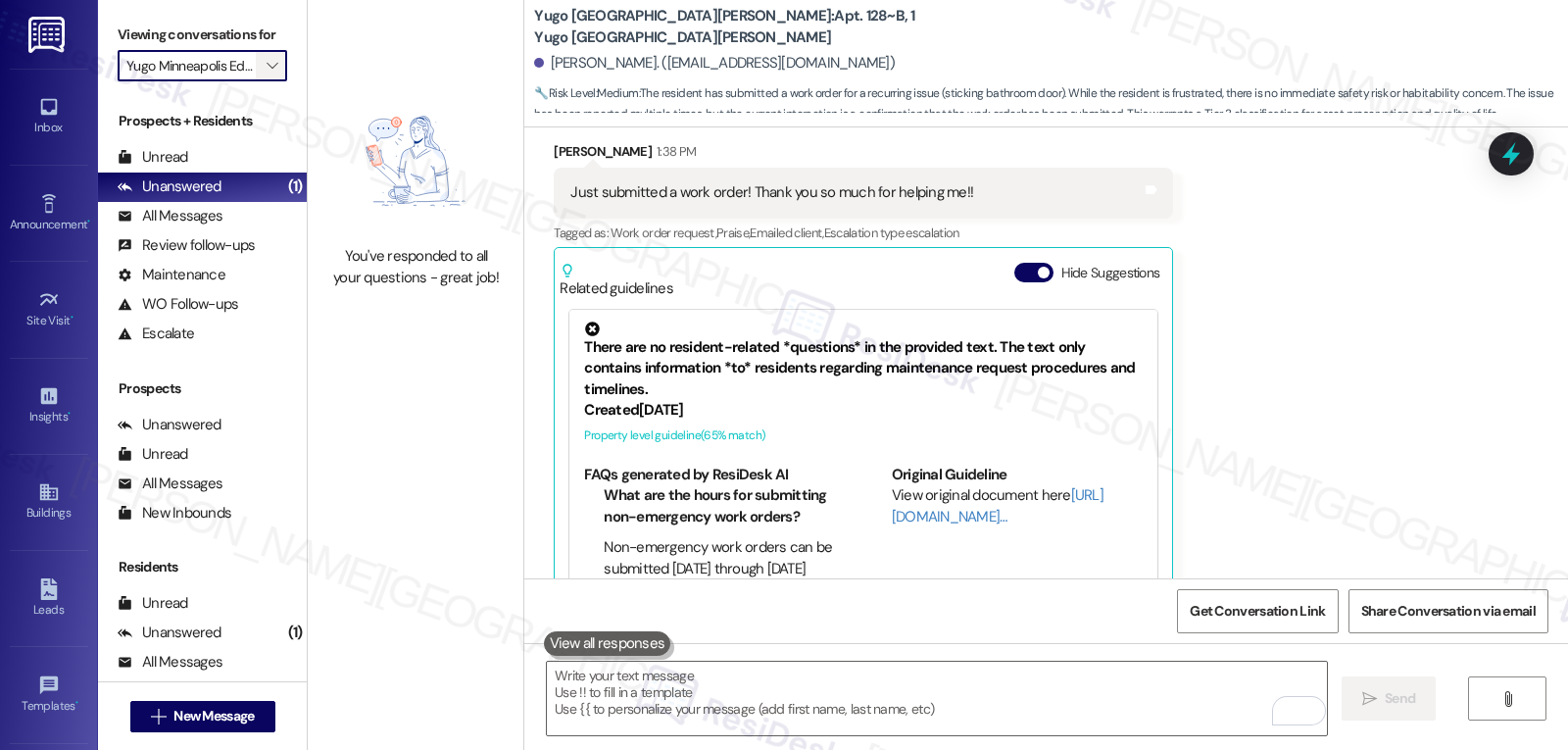
click at [262, 82] on span "" at bounding box center [271, 65] width 19 height 31
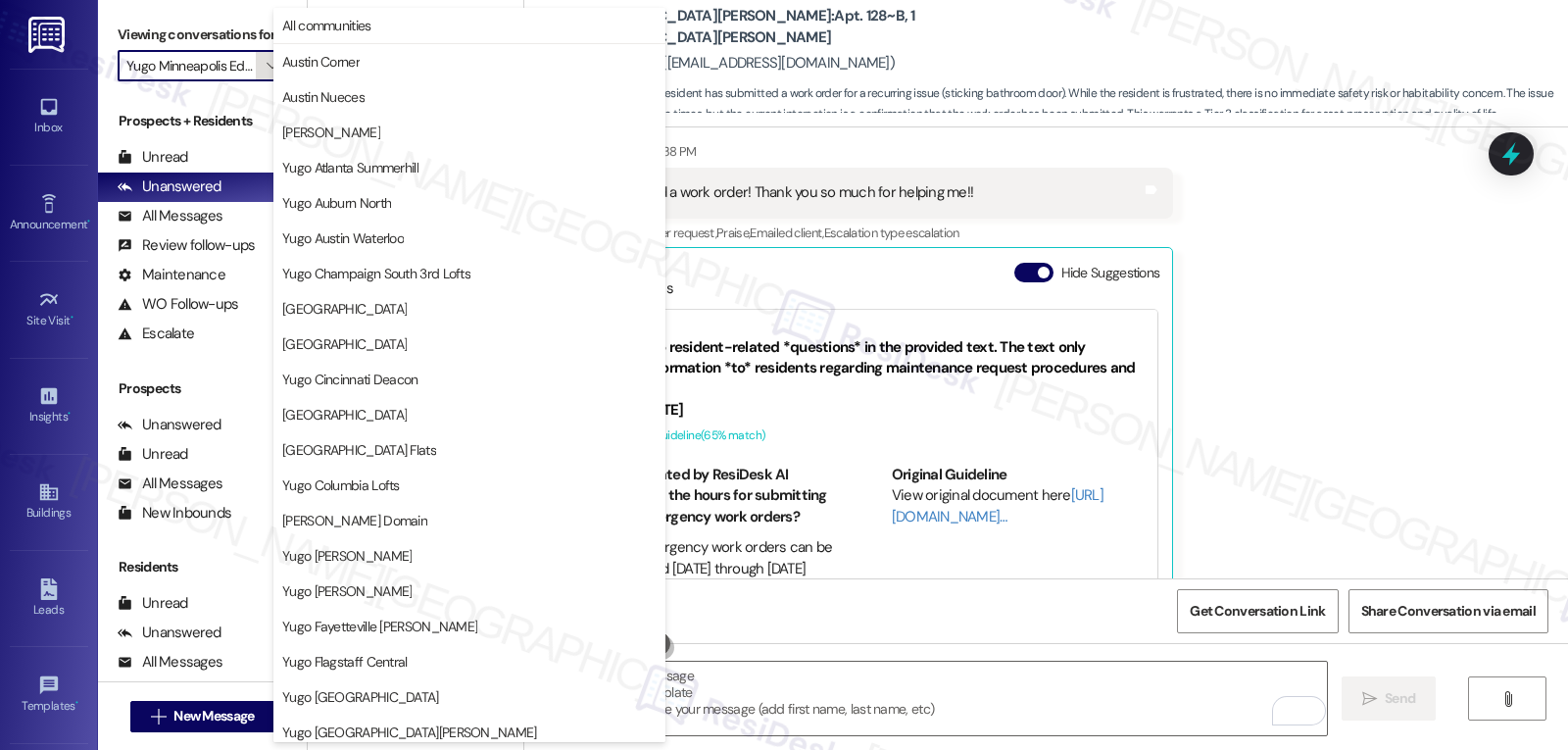
scroll to position [671, 0]
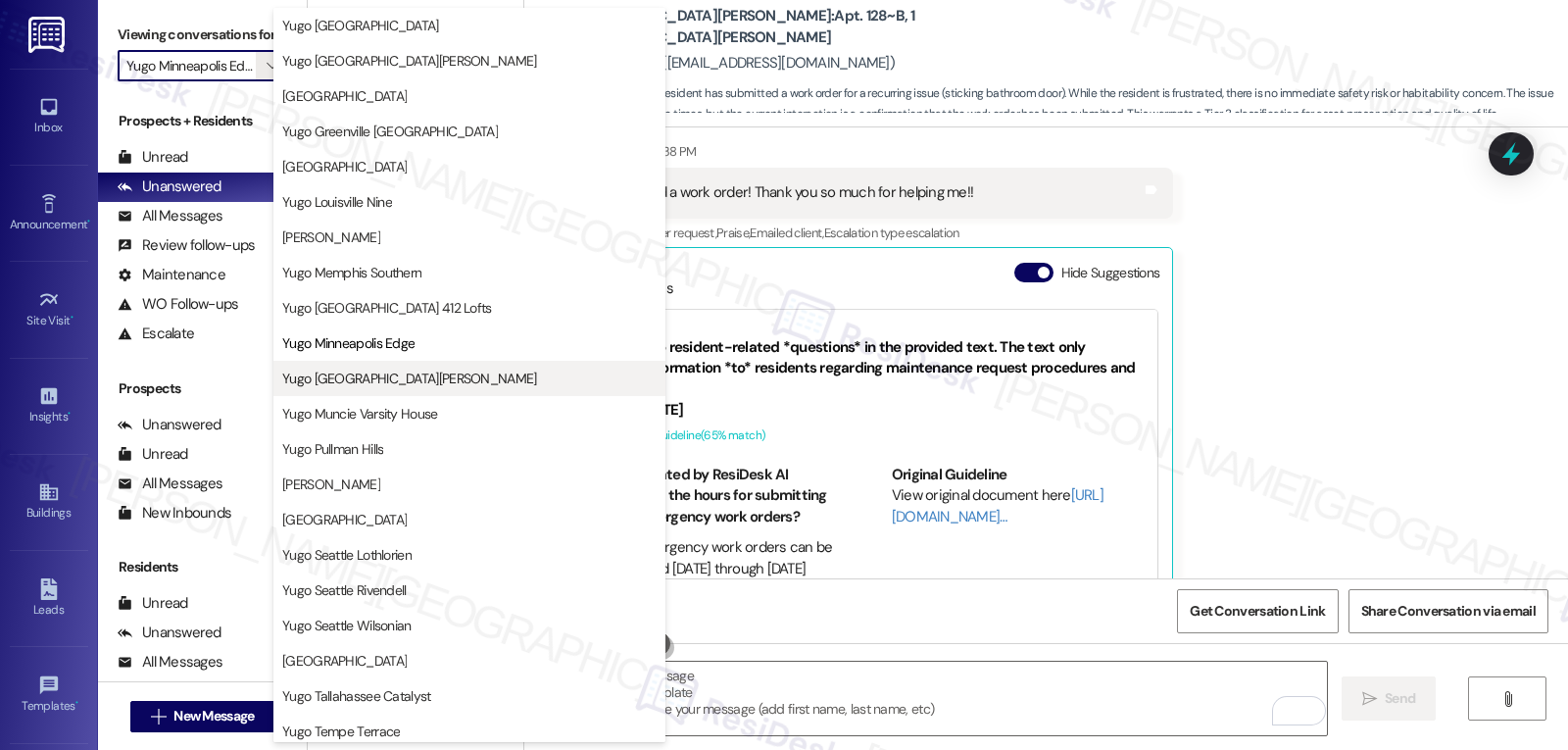
click at [428, 385] on span "Yugo Minneapolis Sydney Hall" at bounding box center [409, 378] width 254 height 20
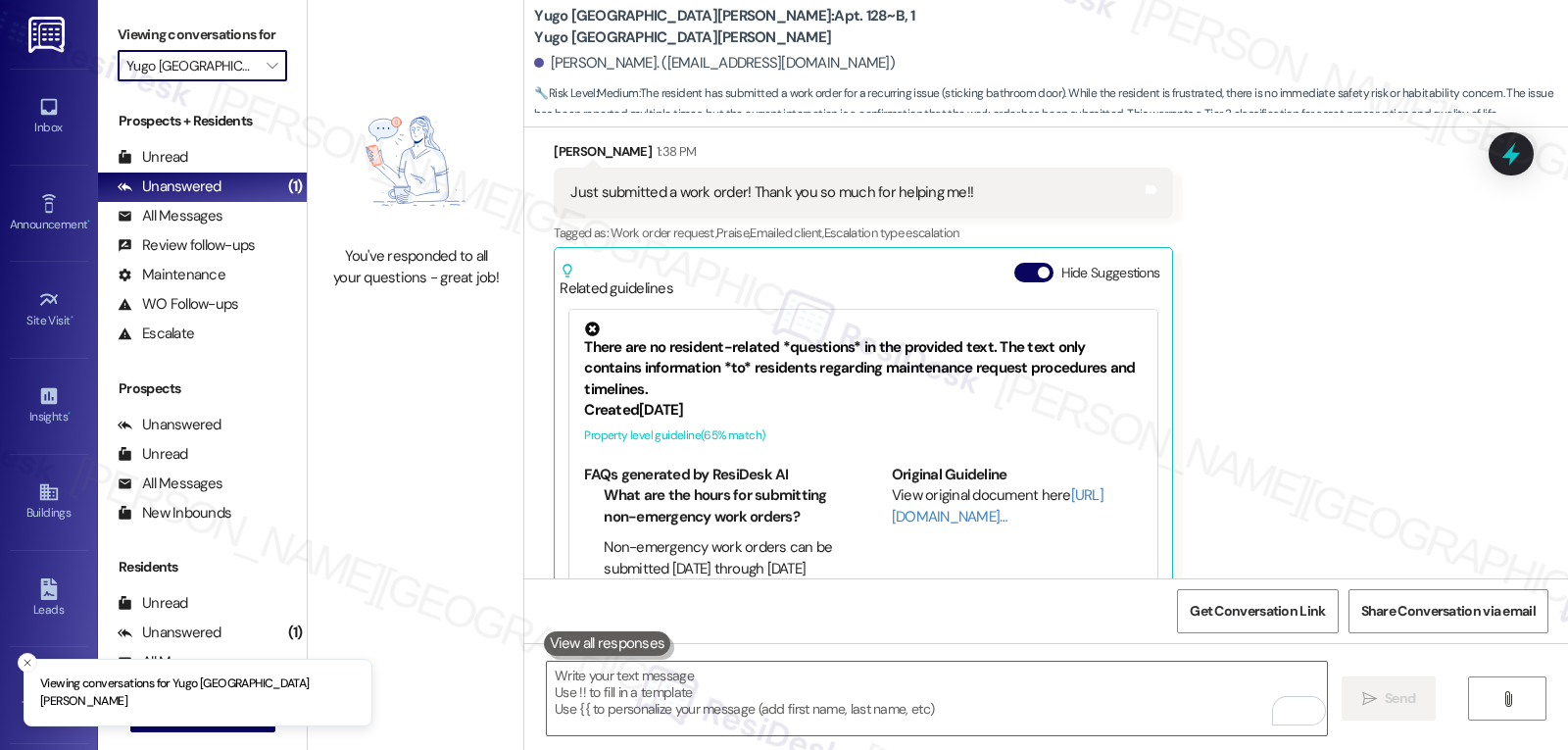
click at [274, 93] on div "Viewing conversations for Yugo Minneapolis Sydney Hall " at bounding box center [201, 50] width 208 height 101
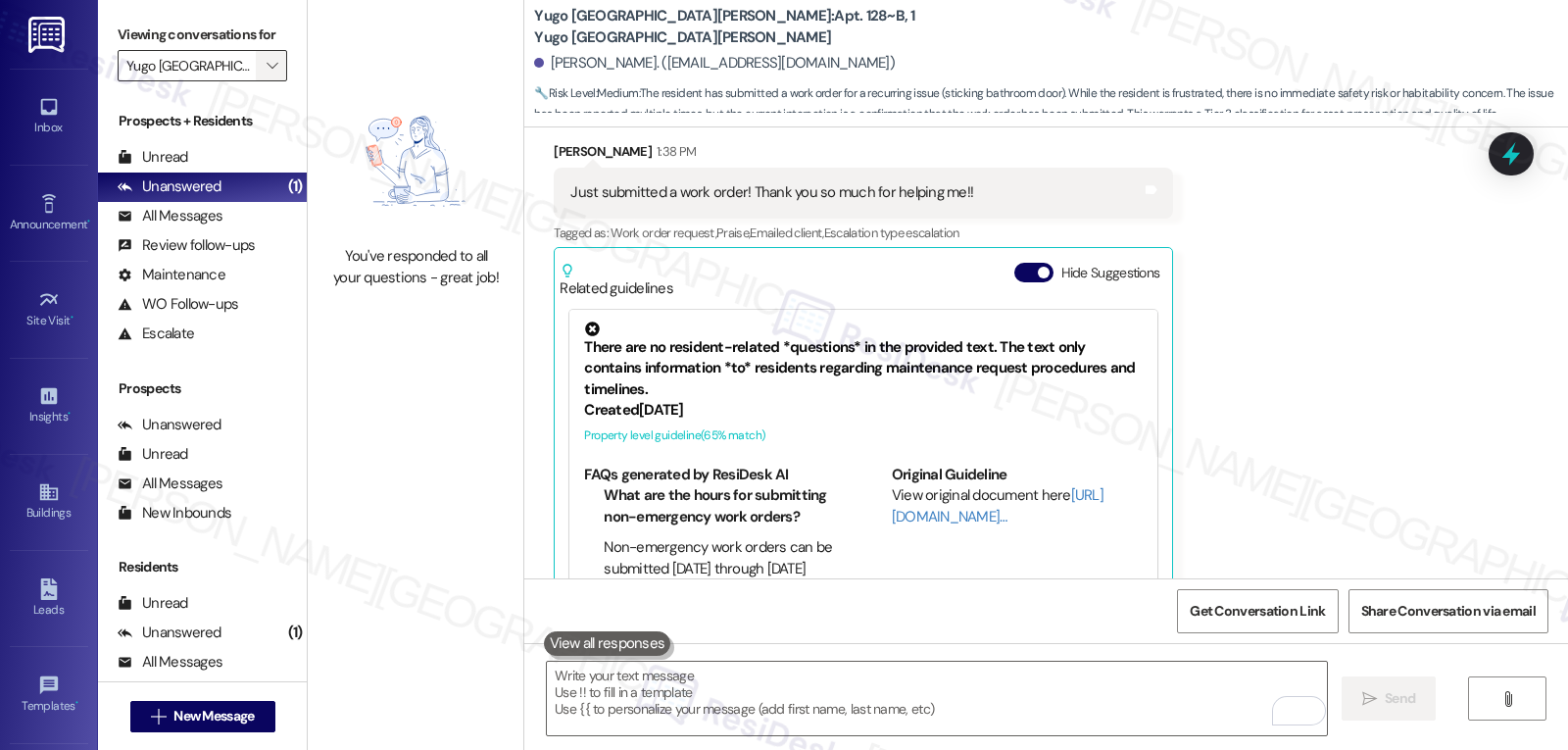
click at [266, 74] on icon "" at bounding box center [271, 66] width 11 height 16
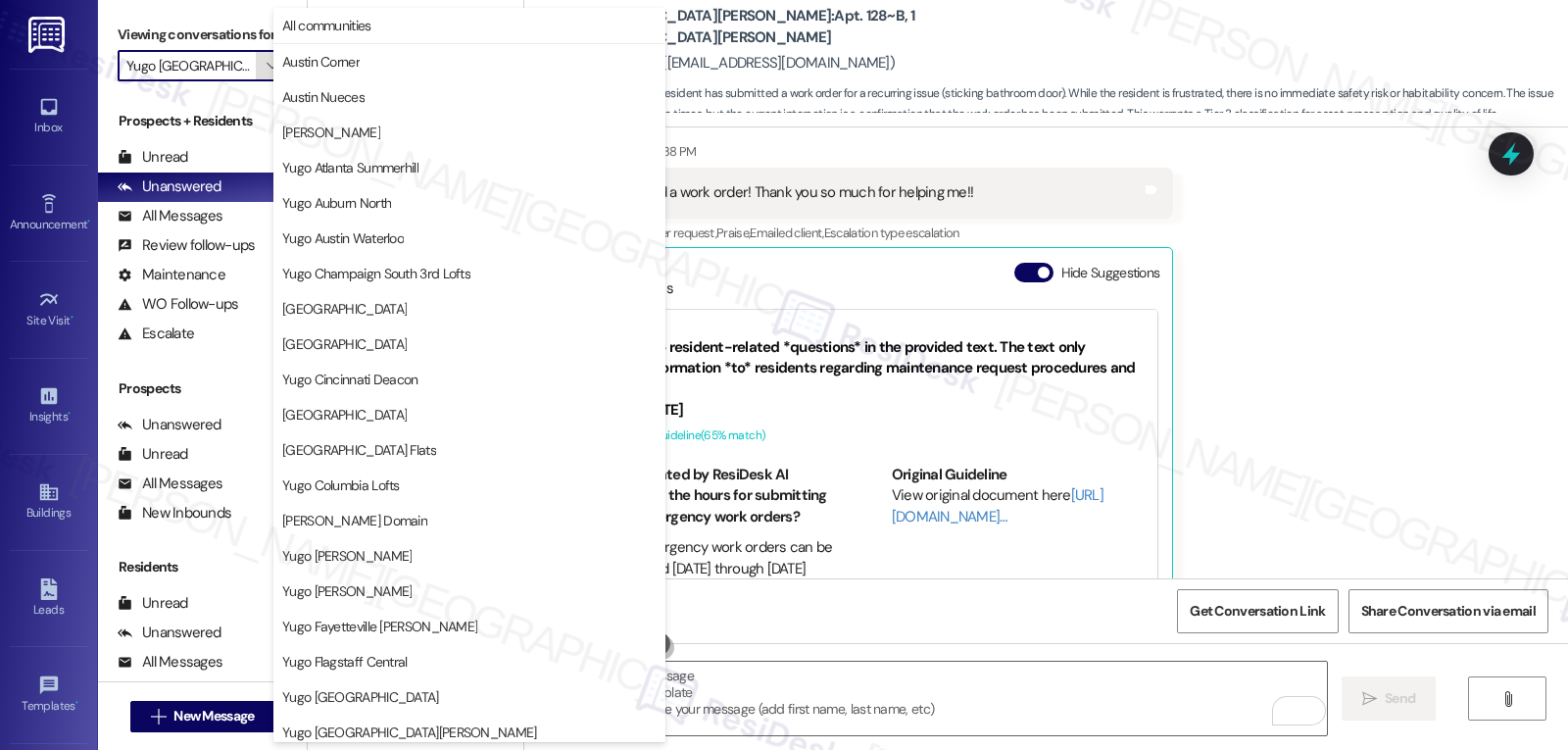
scroll to position [819, 0]
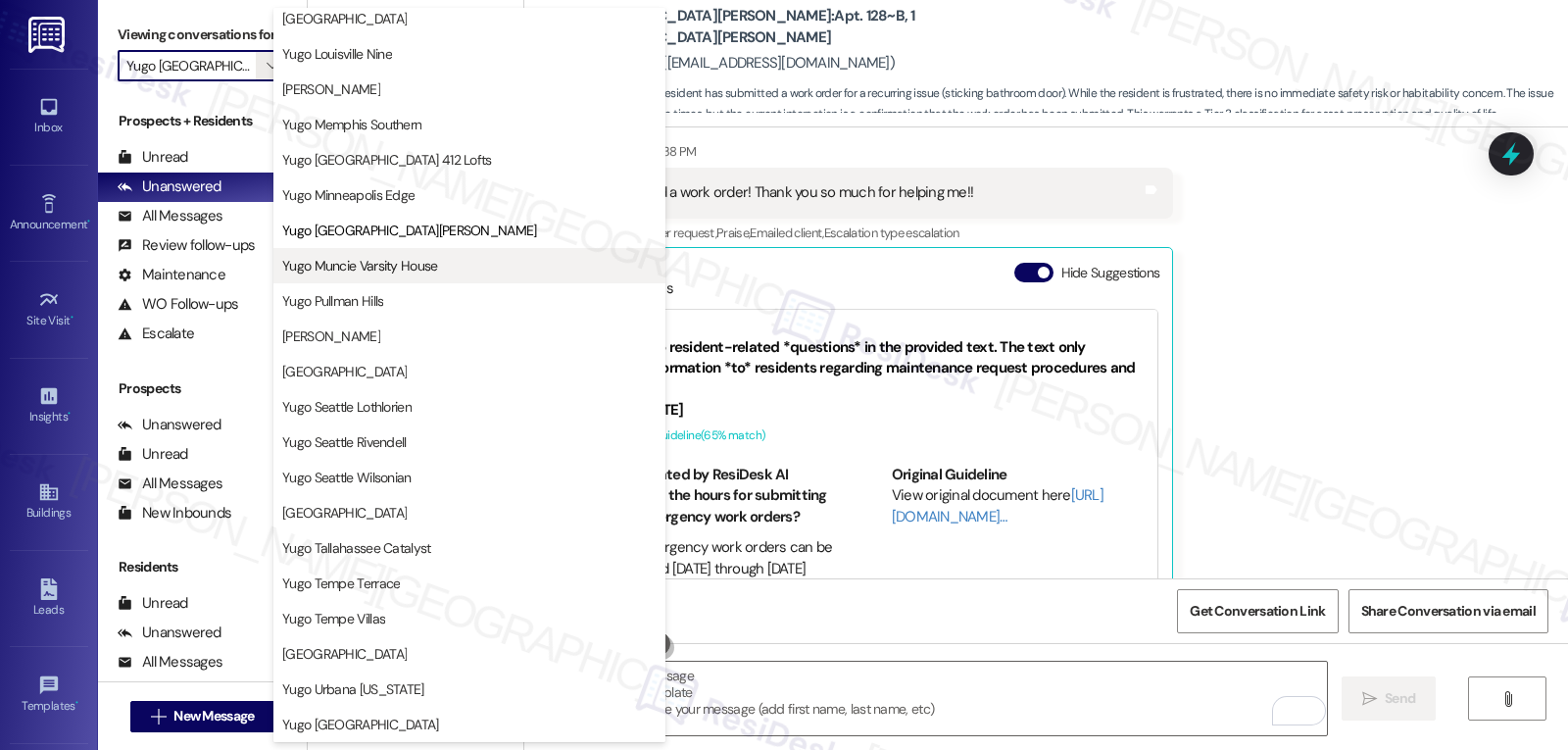
click at [421, 268] on span "Yugo Muncie Varsity House" at bounding box center [360, 265] width 156 height 20
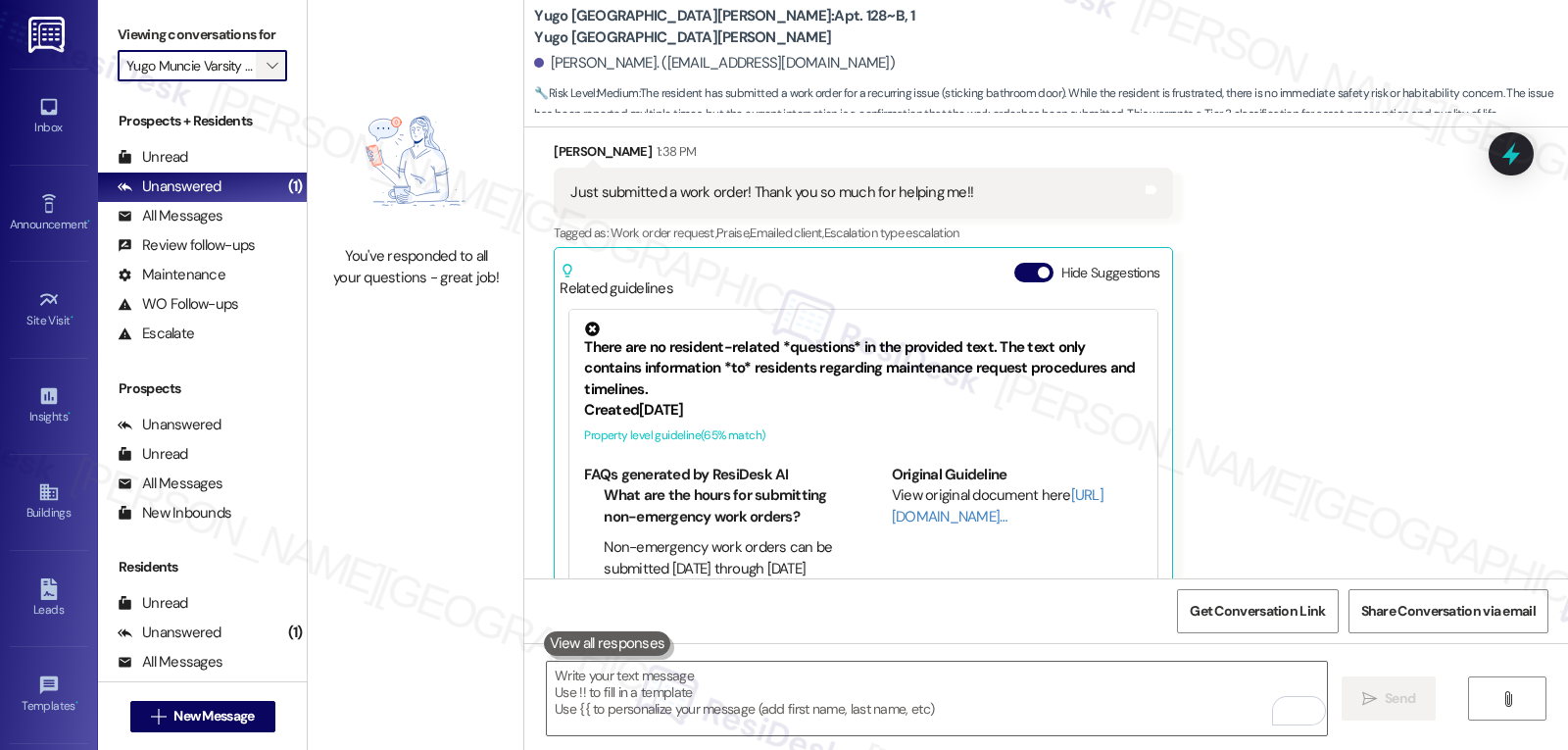
click at [262, 82] on span "" at bounding box center [271, 65] width 19 height 31
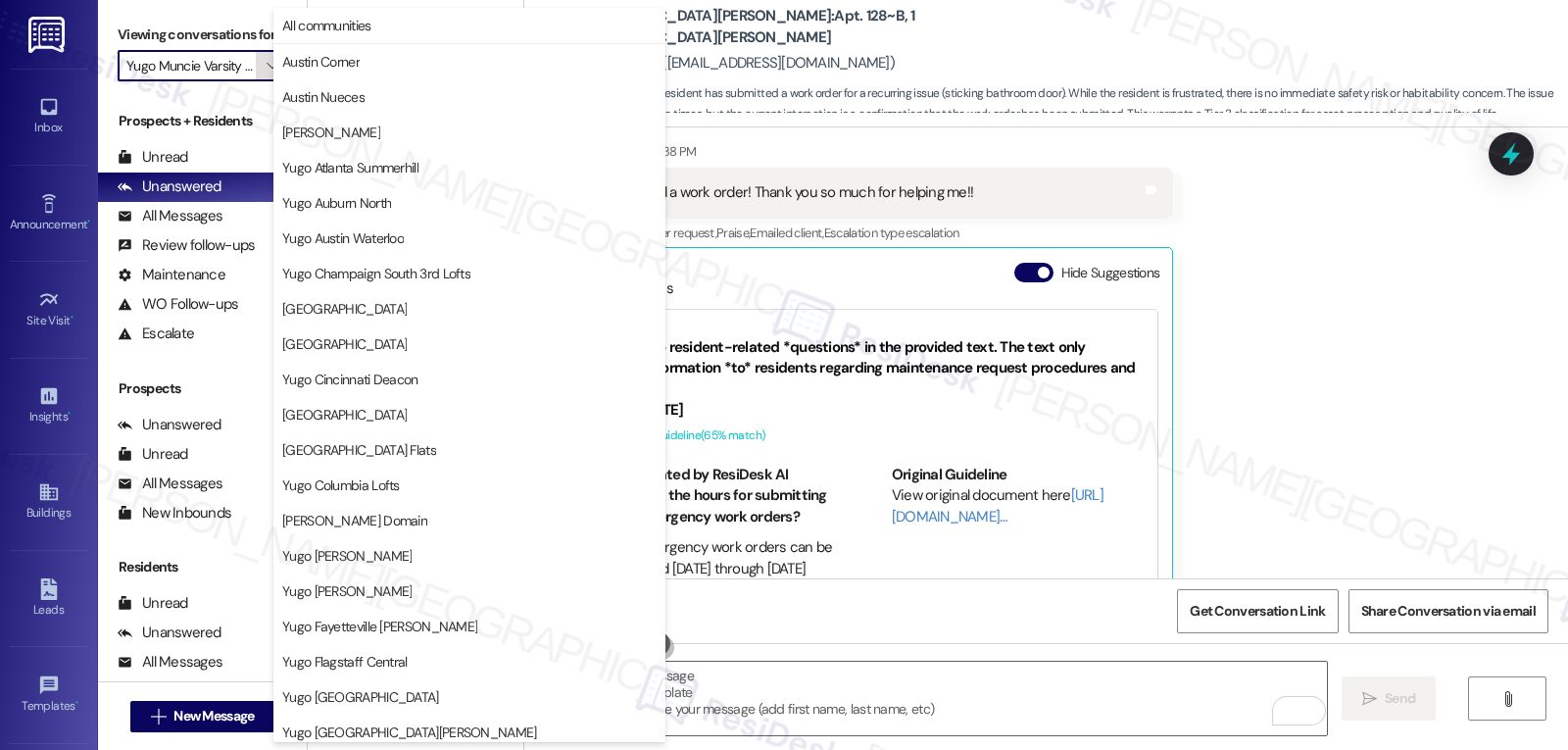
scroll to position [819, 0]
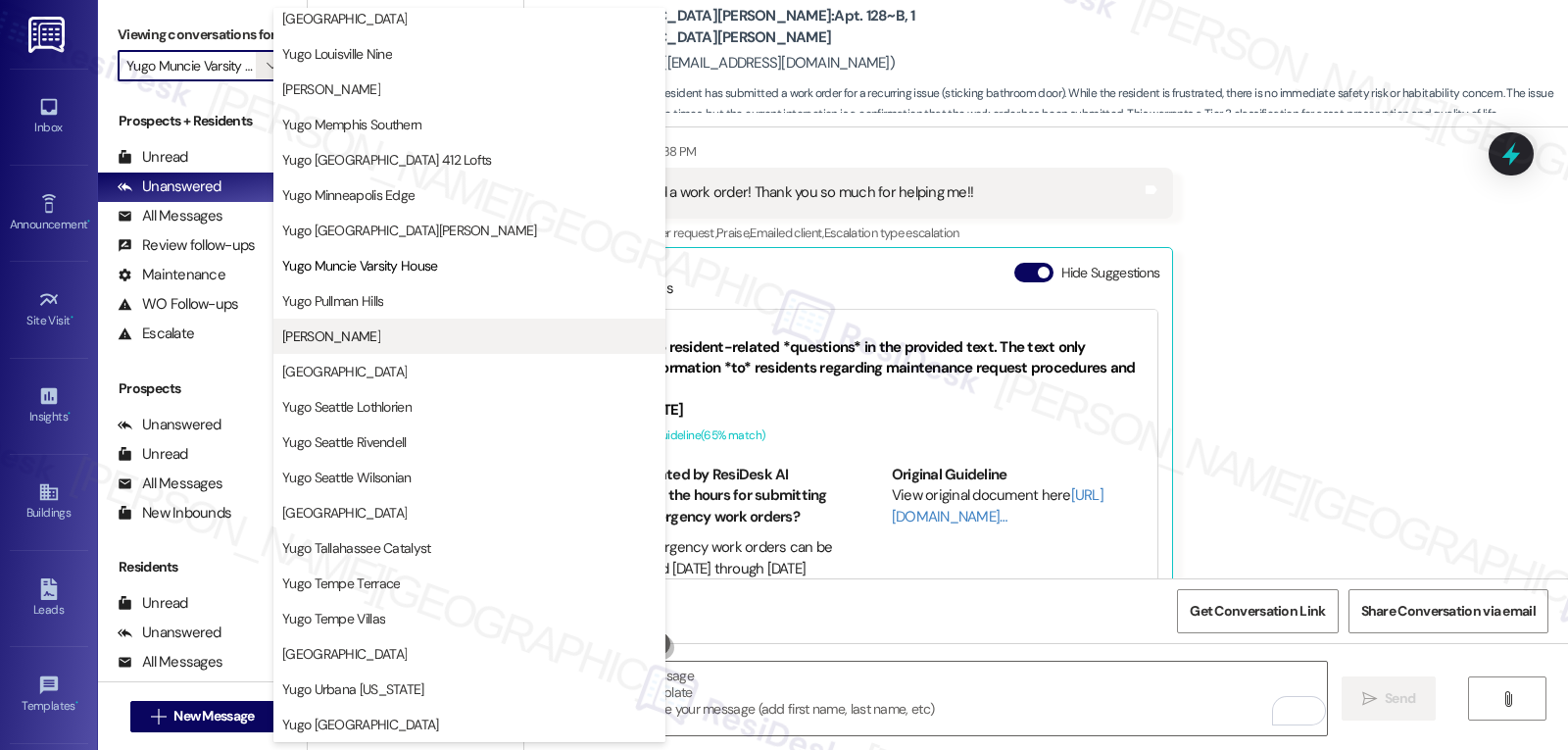
click at [367, 337] on span "Yugo Raleigh Logan" at bounding box center [331, 336] width 98 height 20
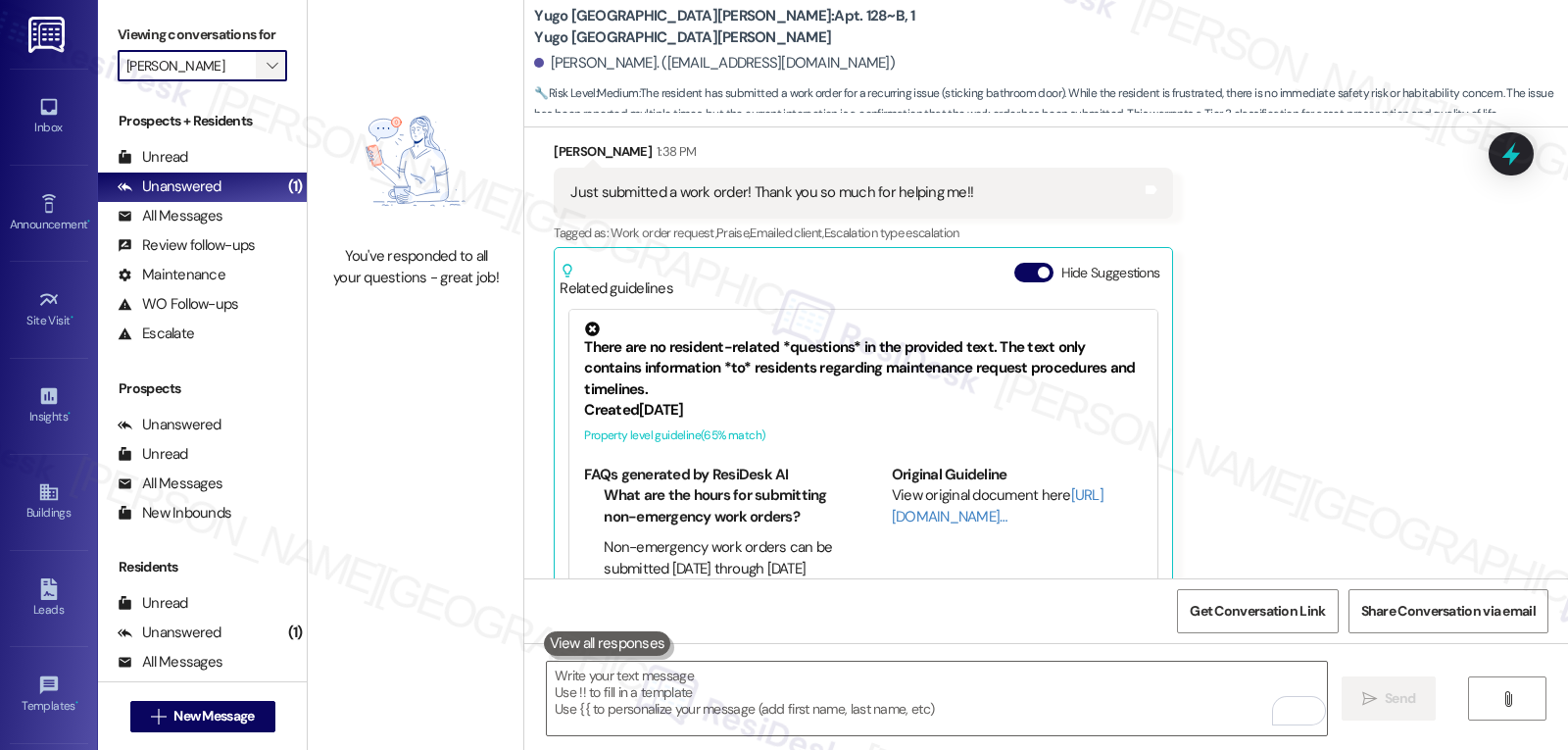
click at [266, 74] on icon "" at bounding box center [271, 66] width 11 height 16
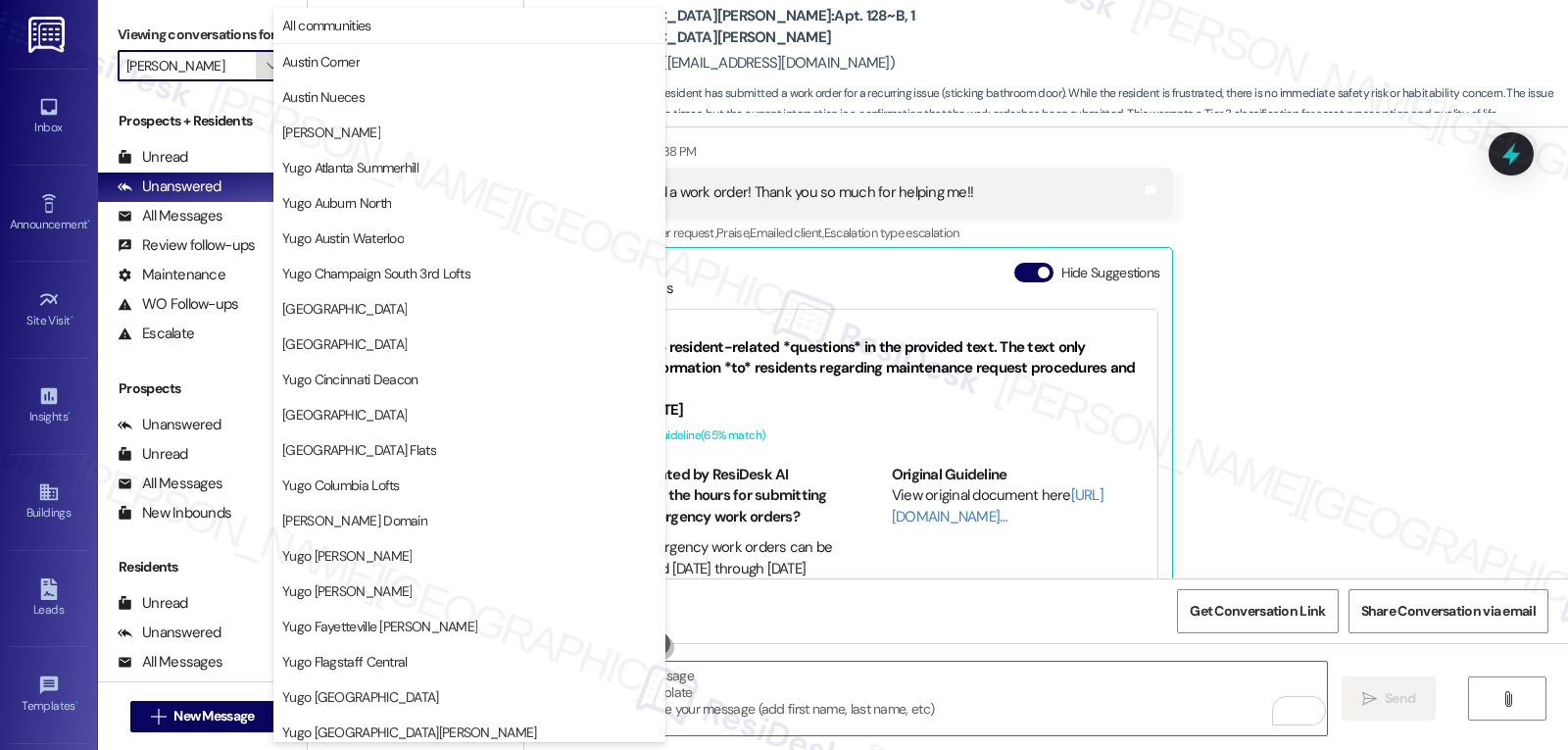
scroll to position [819, 0]
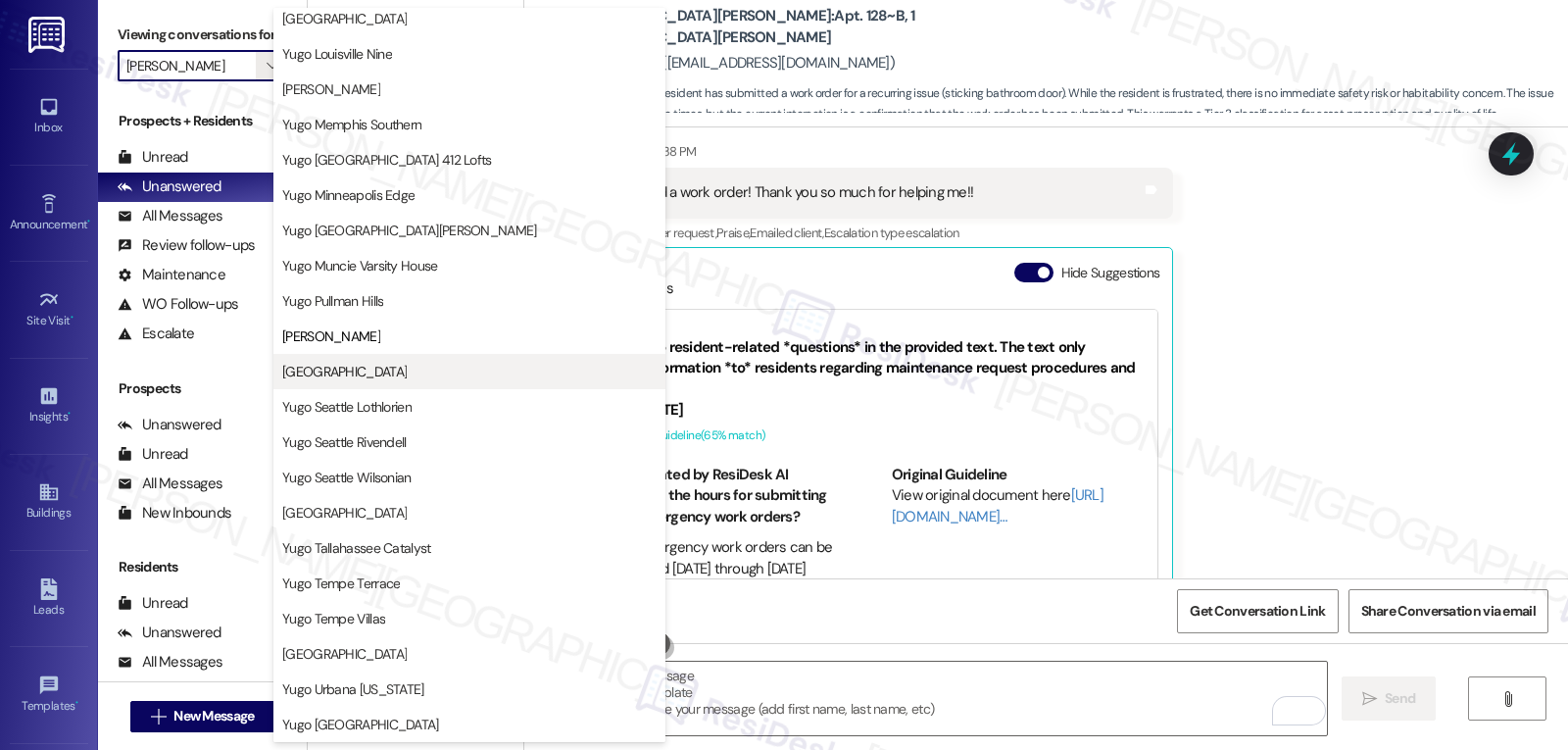
click at [395, 378] on span "Yugo Salt Lake City Landing" at bounding box center [344, 372] width 125 height 20
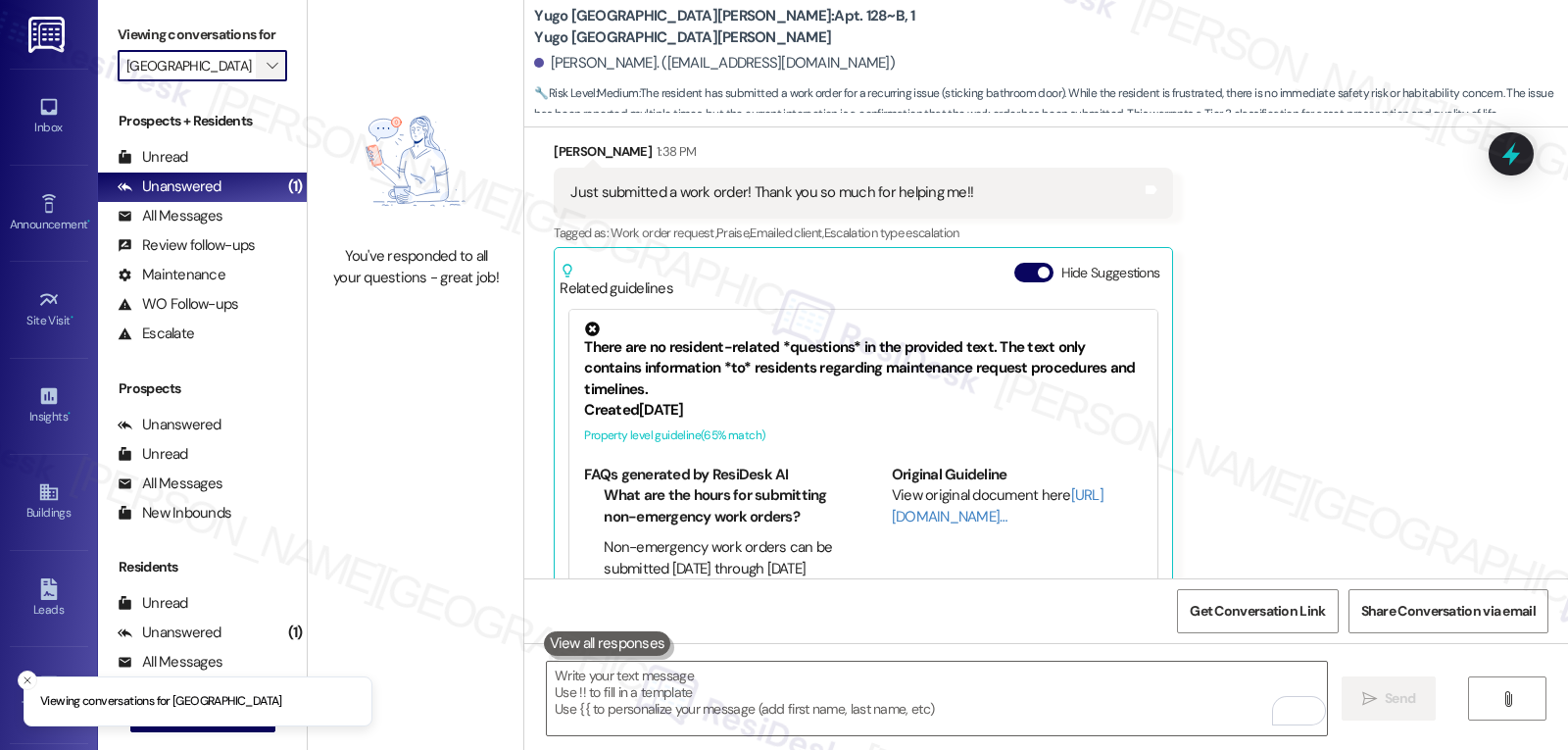
click at [265, 82] on span "" at bounding box center [271, 65] width 19 height 31
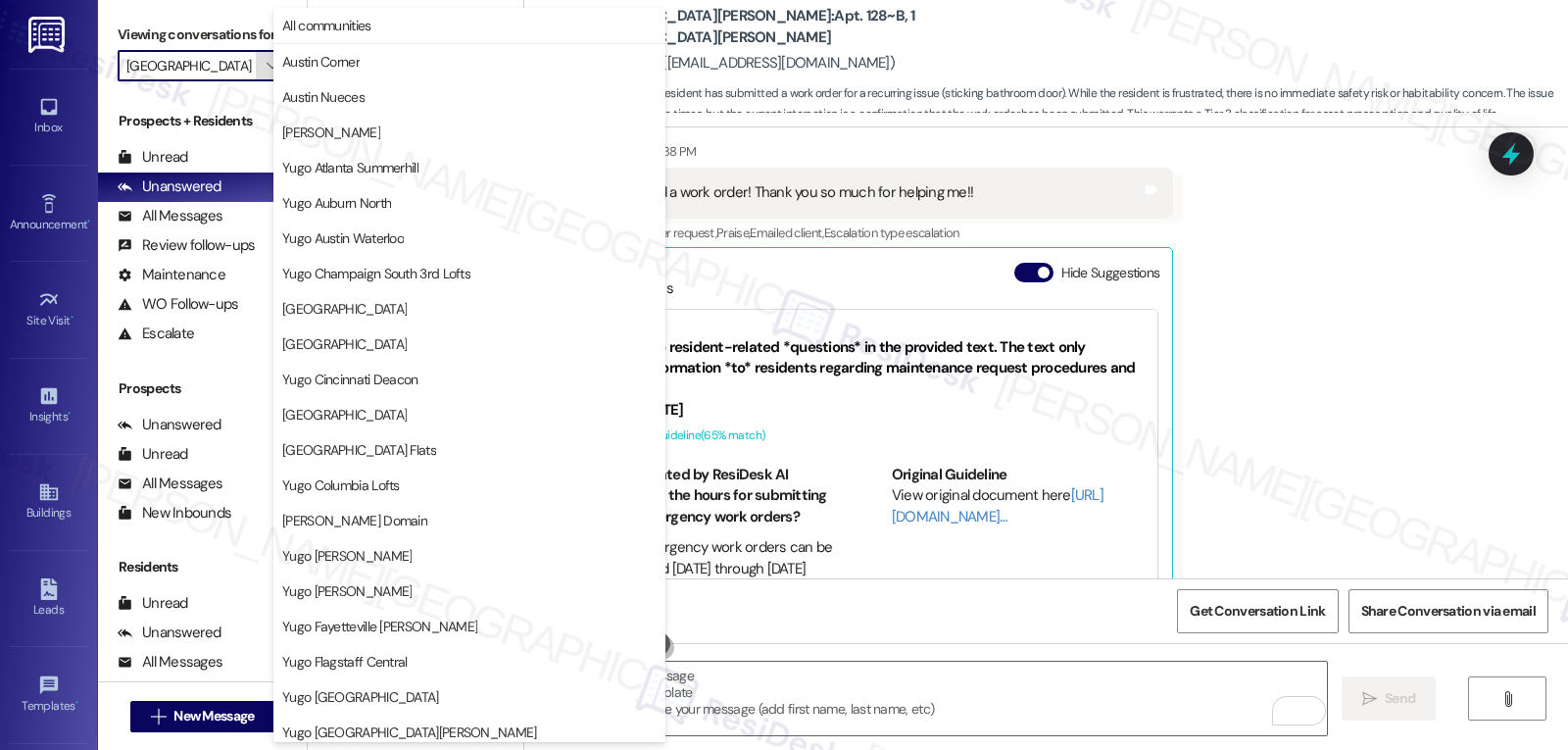
scroll to position [819, 0]
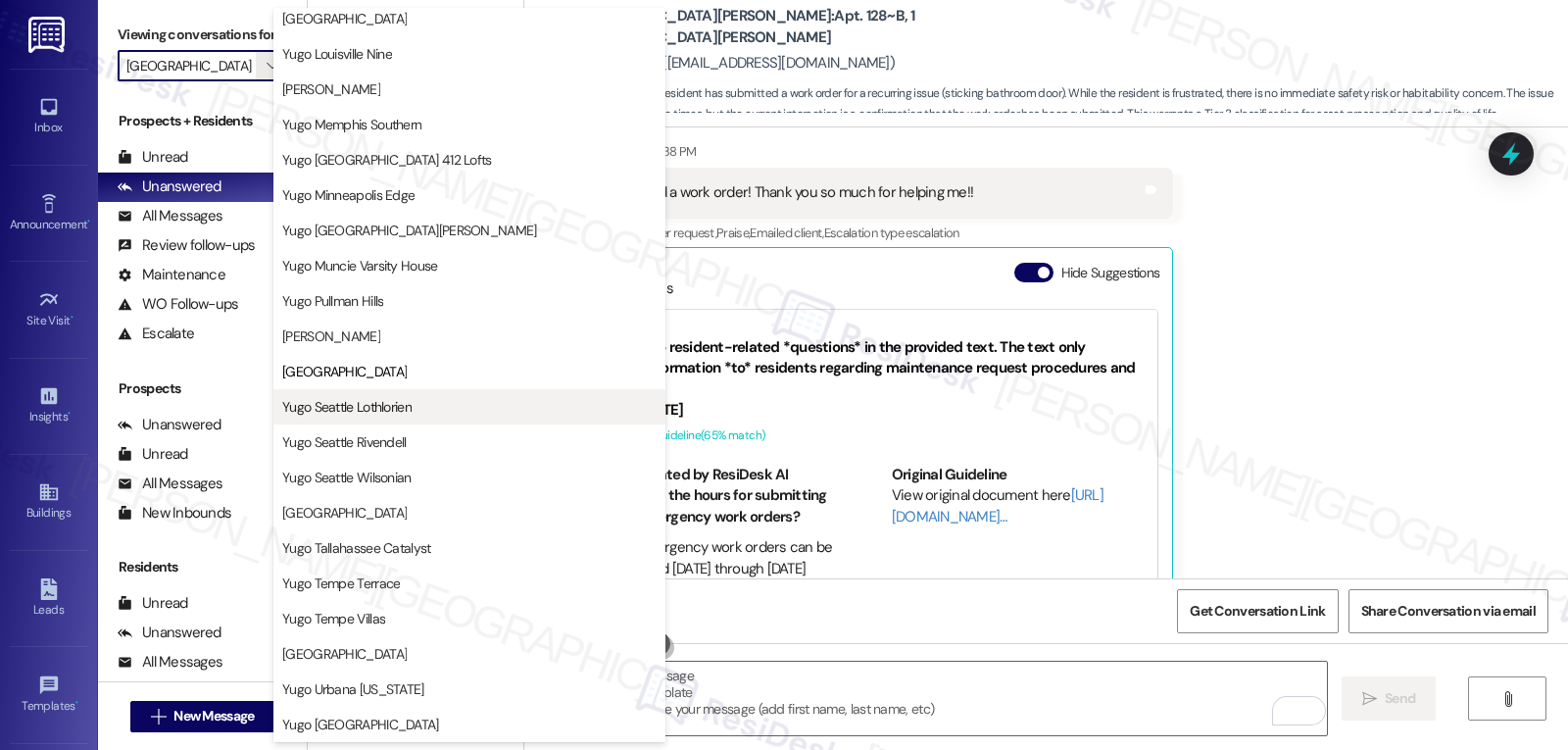
click at [398, 419] on button "Yugo Seattle Lothlorien" at bounding box center [469, 406] width 392 height 35
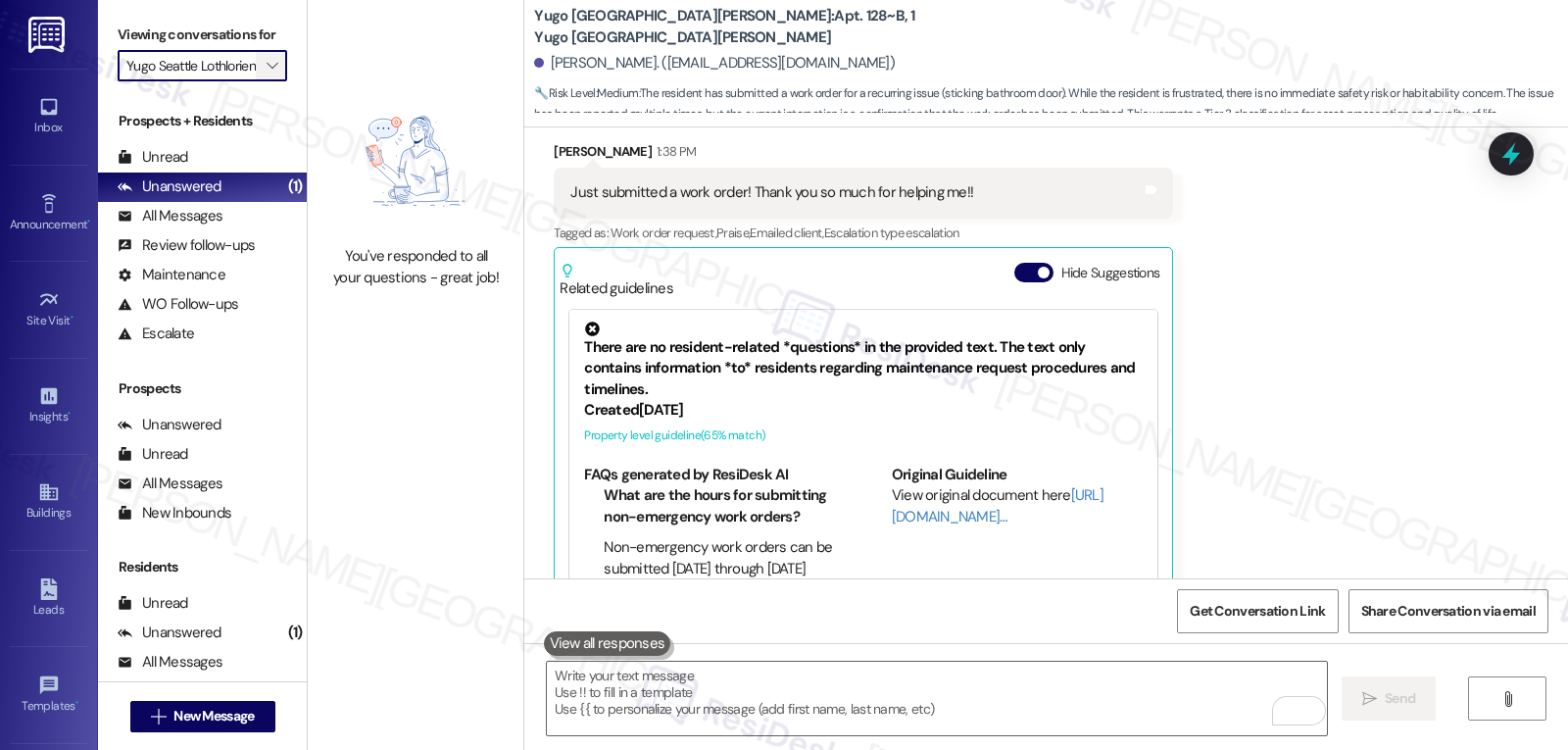
click at [262, 82] on span "" at bounding box center [271, 65] width 19 height 31
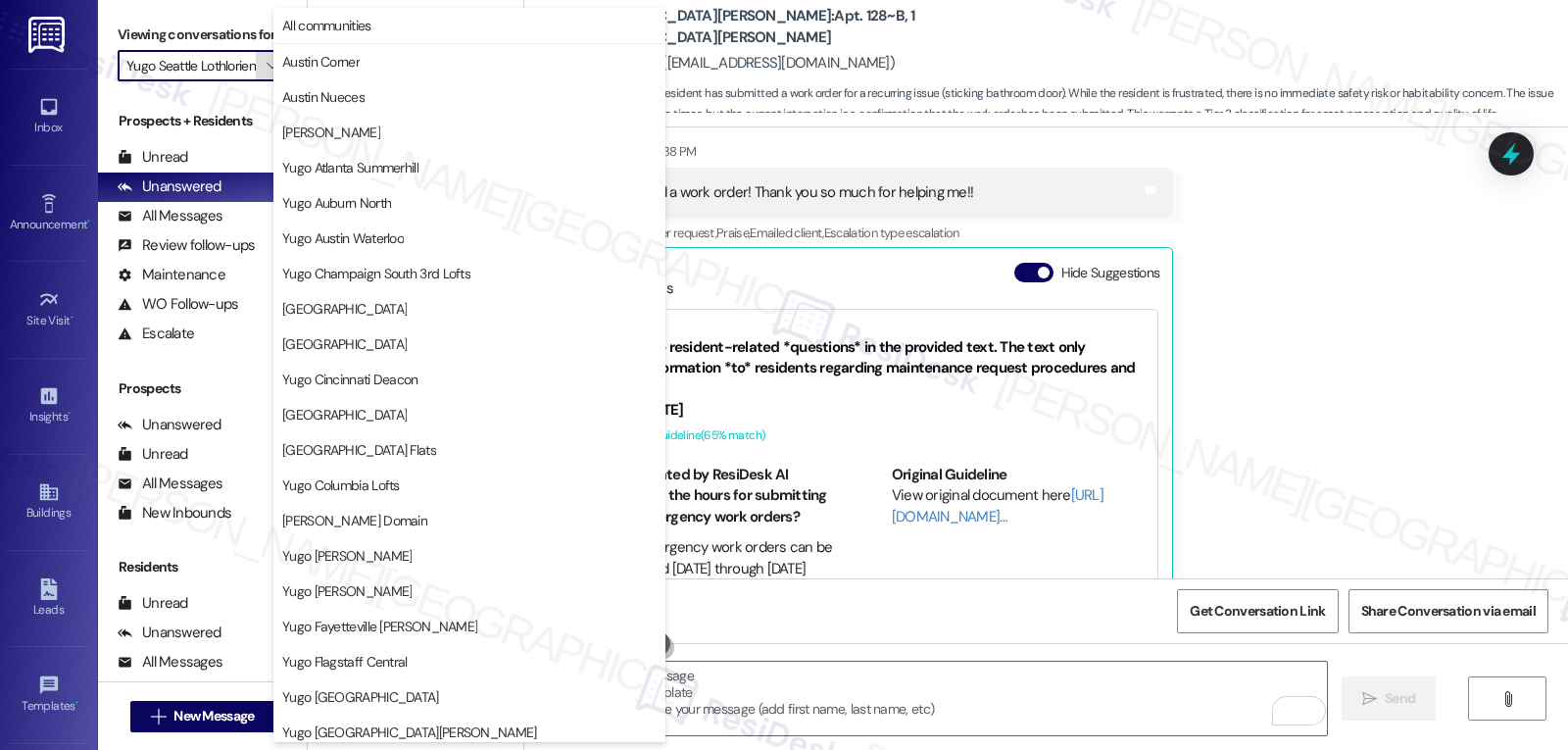
scroll to position [819, 0]
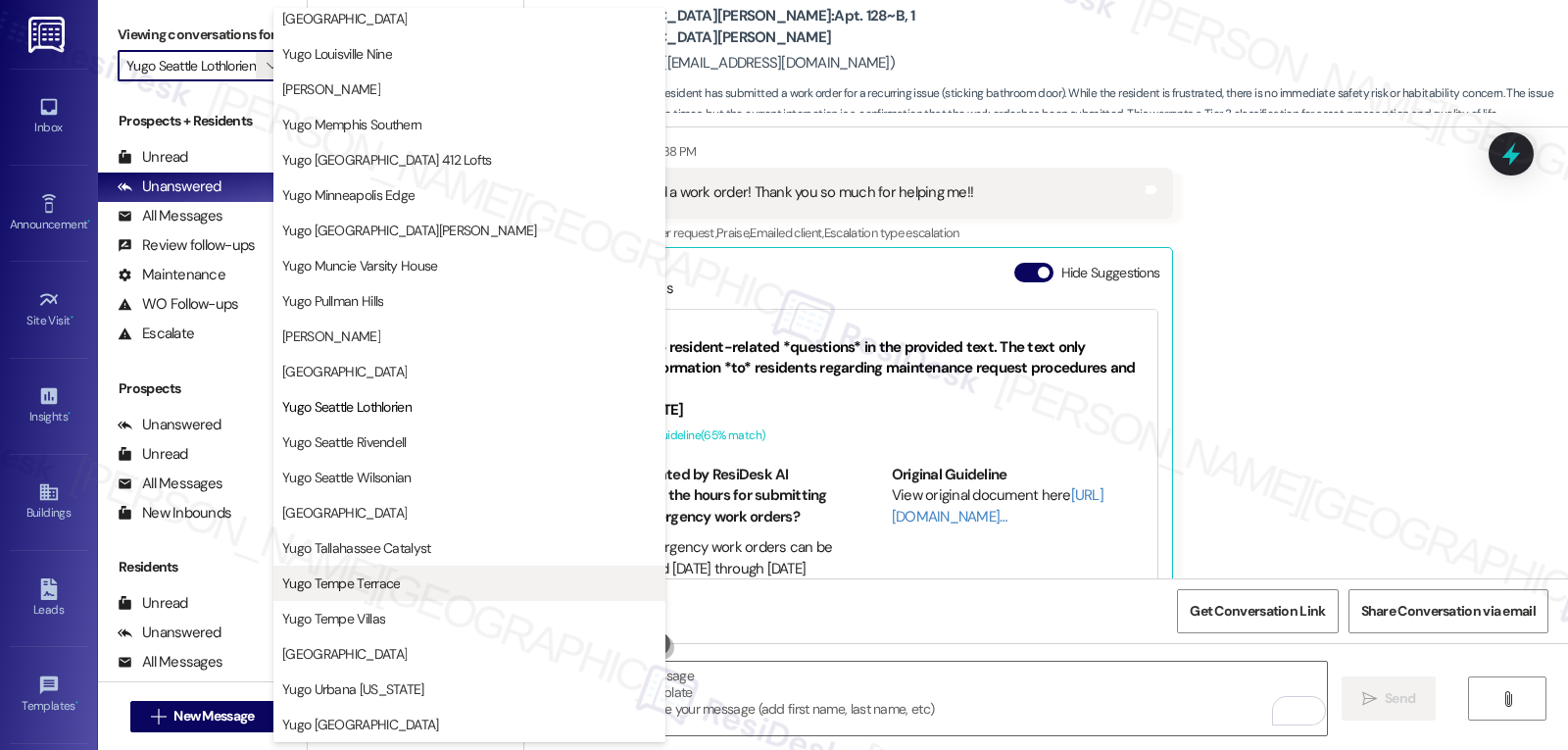
click at [404, 586] on span "Yugo Tempe Terrace" at bounding box center [469, 583] width 374 height 20
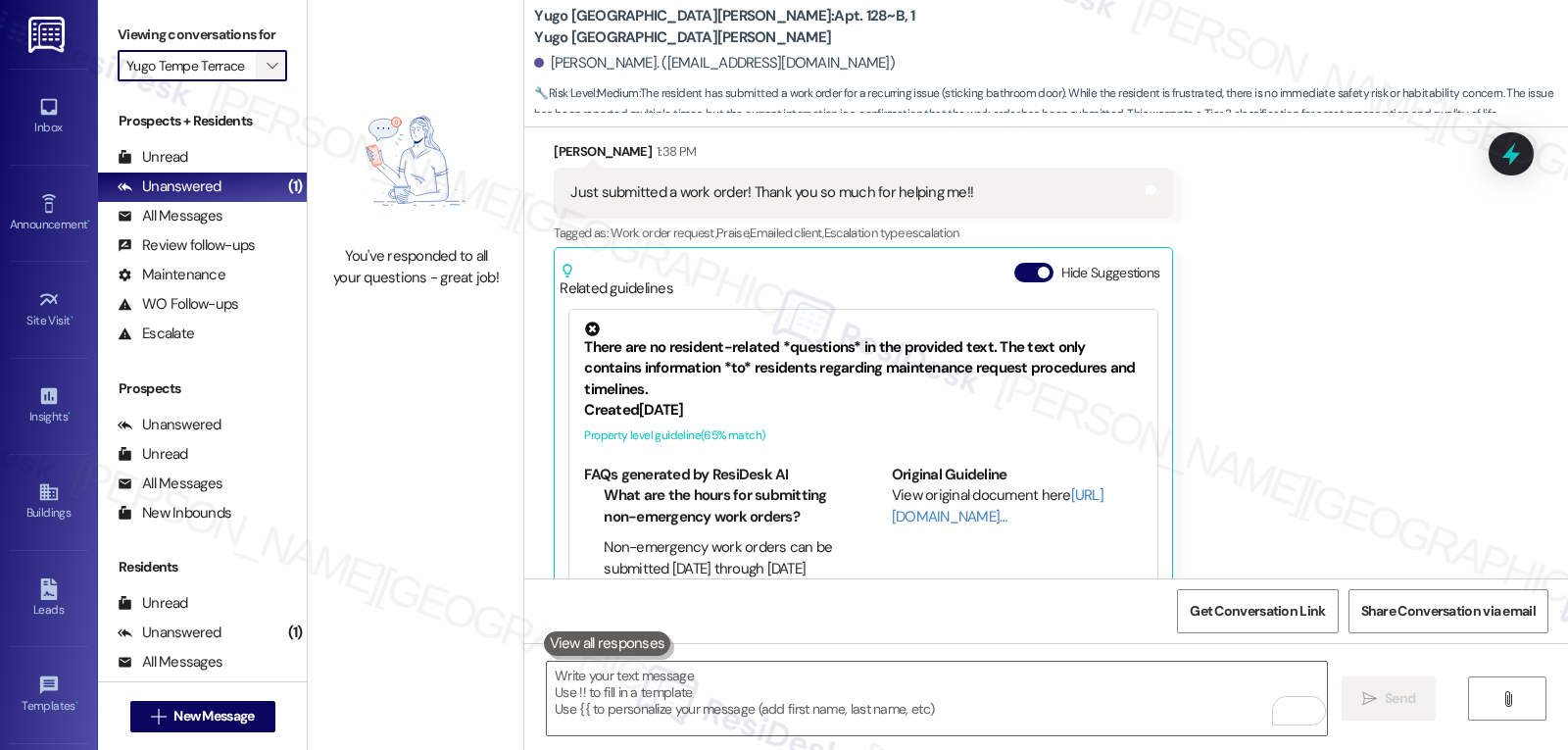
click at [266, 74] on icon "" at bounding box center [271, 66] width 11 height 16
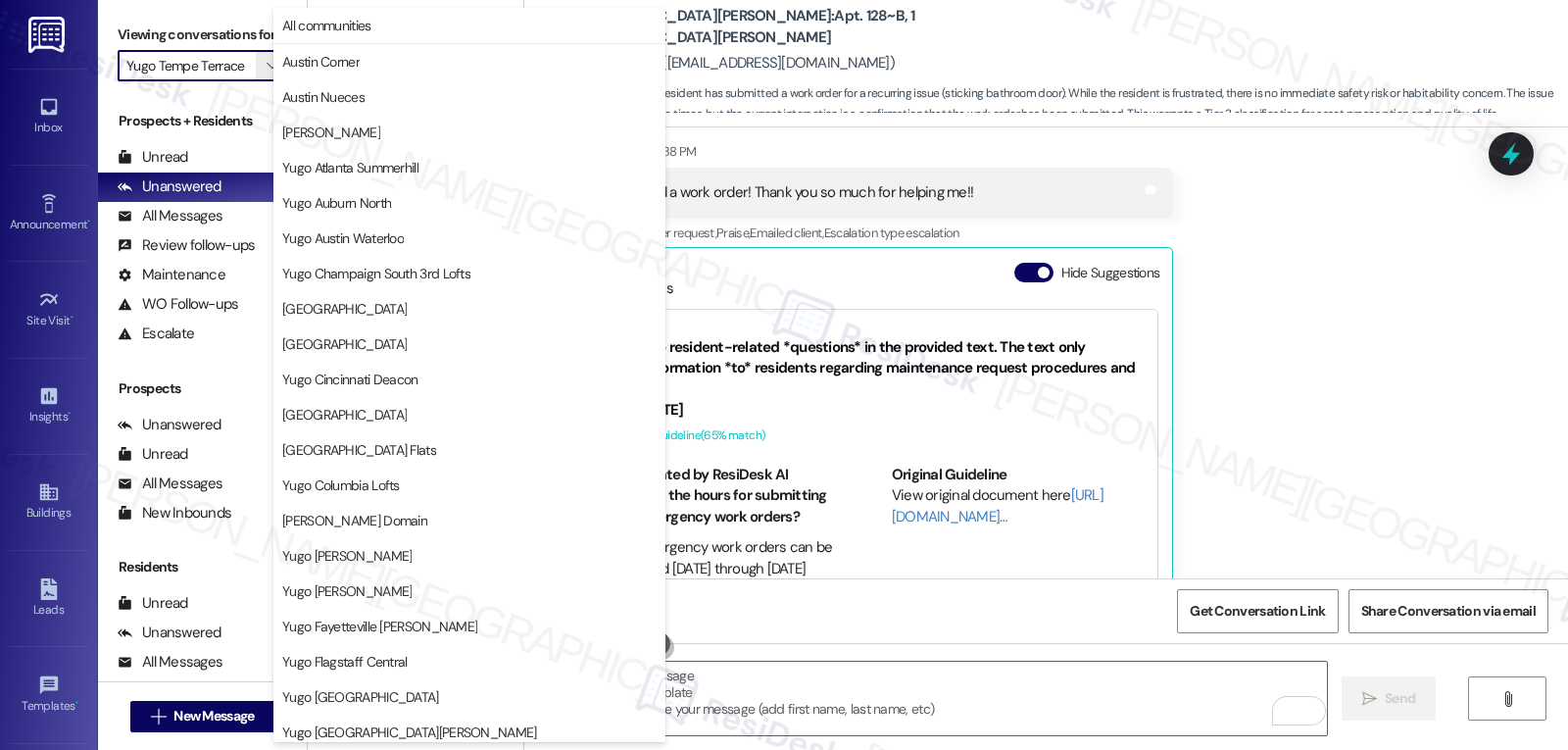
scroll to position [819, 0]
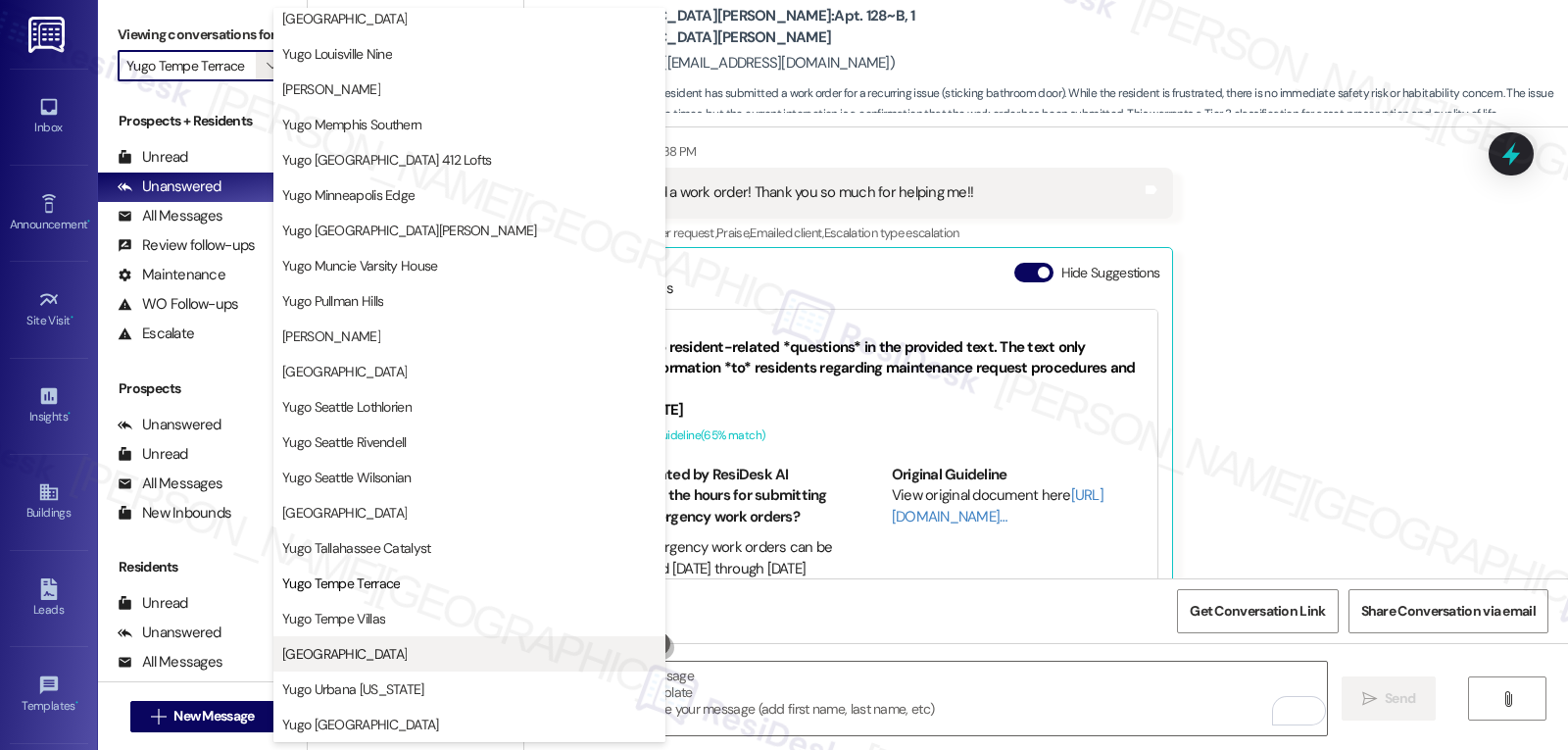
click at [398, 661] on span "Yugo Tucson Campus" at bounding box center [344, 654] width 125 height 20
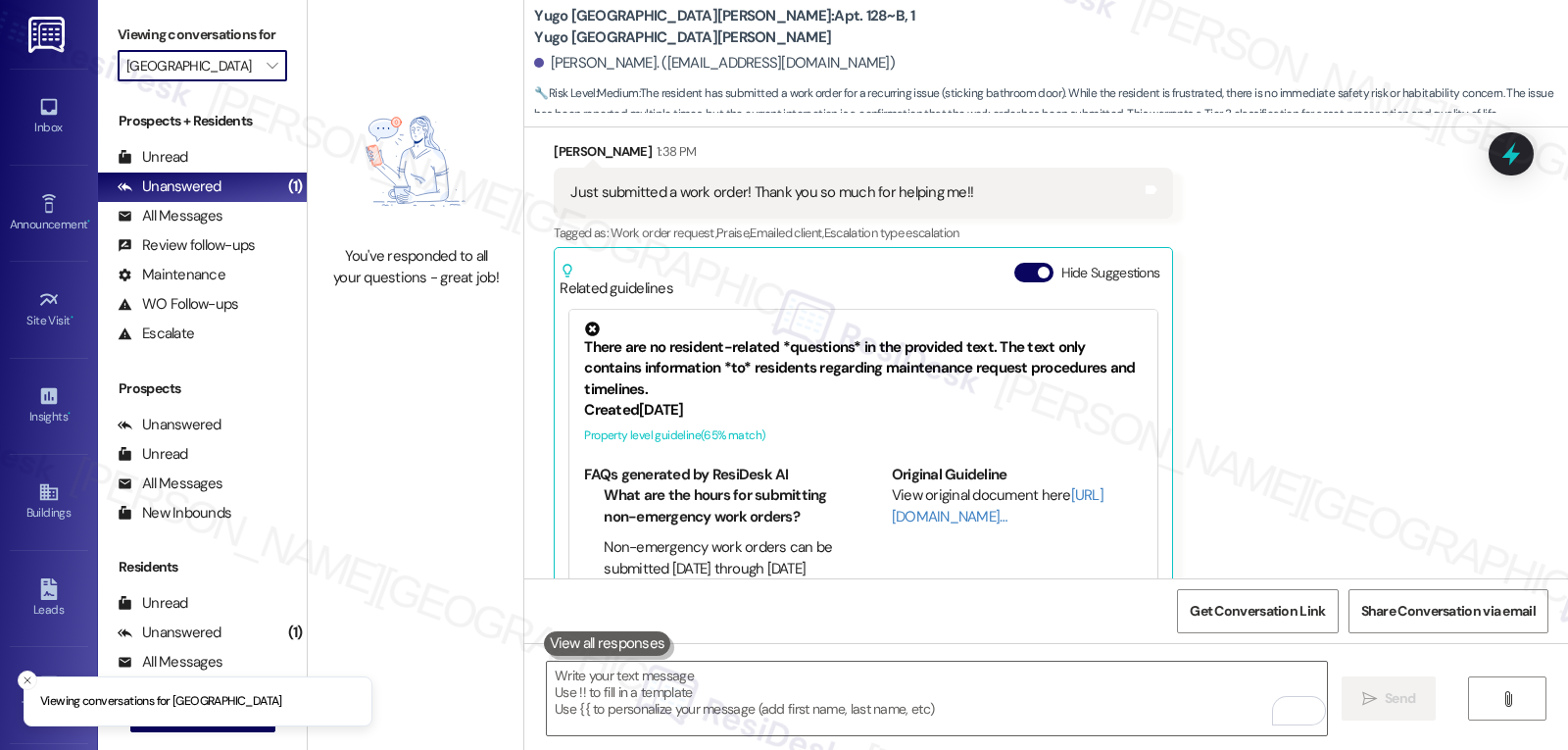
click at [240, 82] on input "Yugo Tucson Campus" at bounding box center [192, 65] width 130 height 31
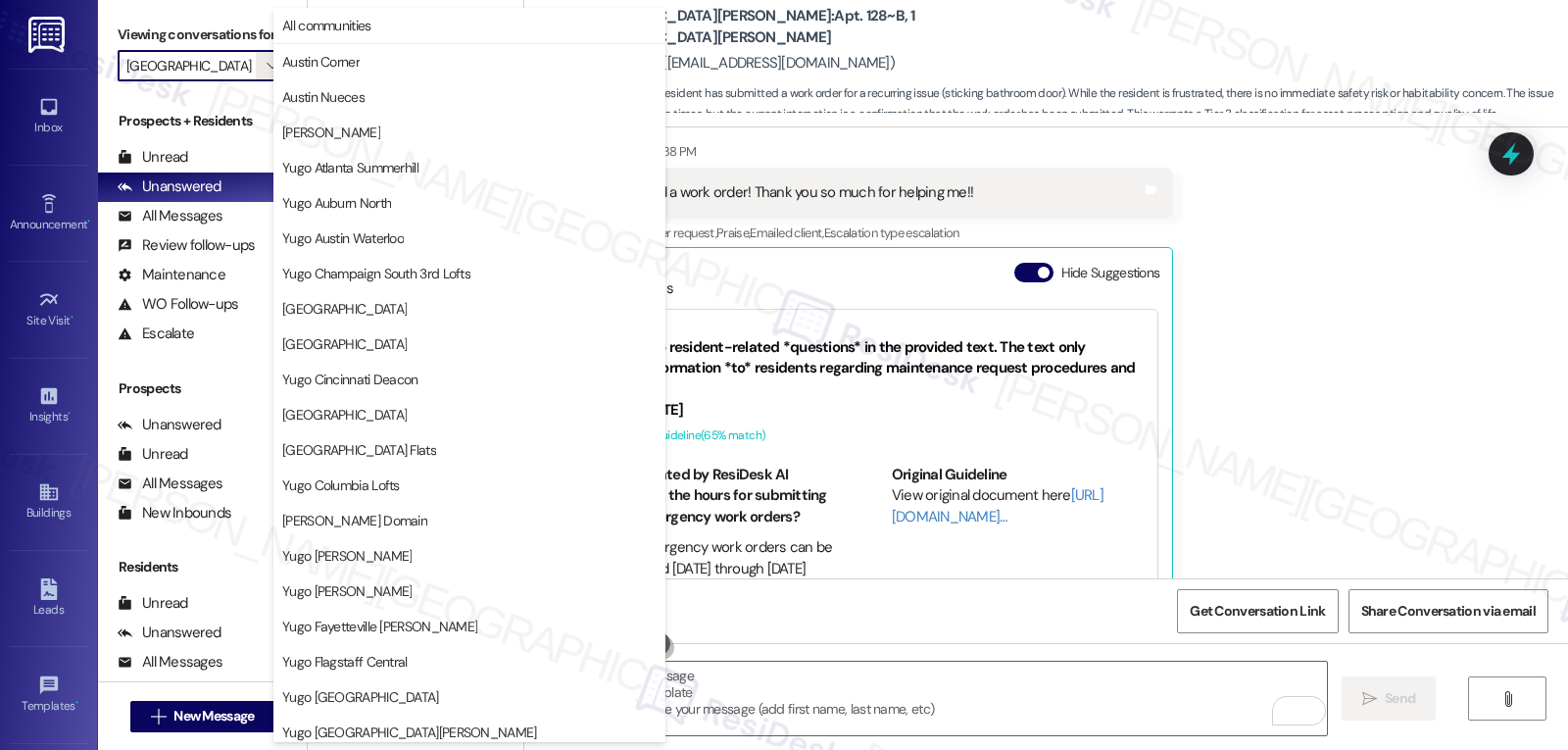
scroll to position [819, 0]
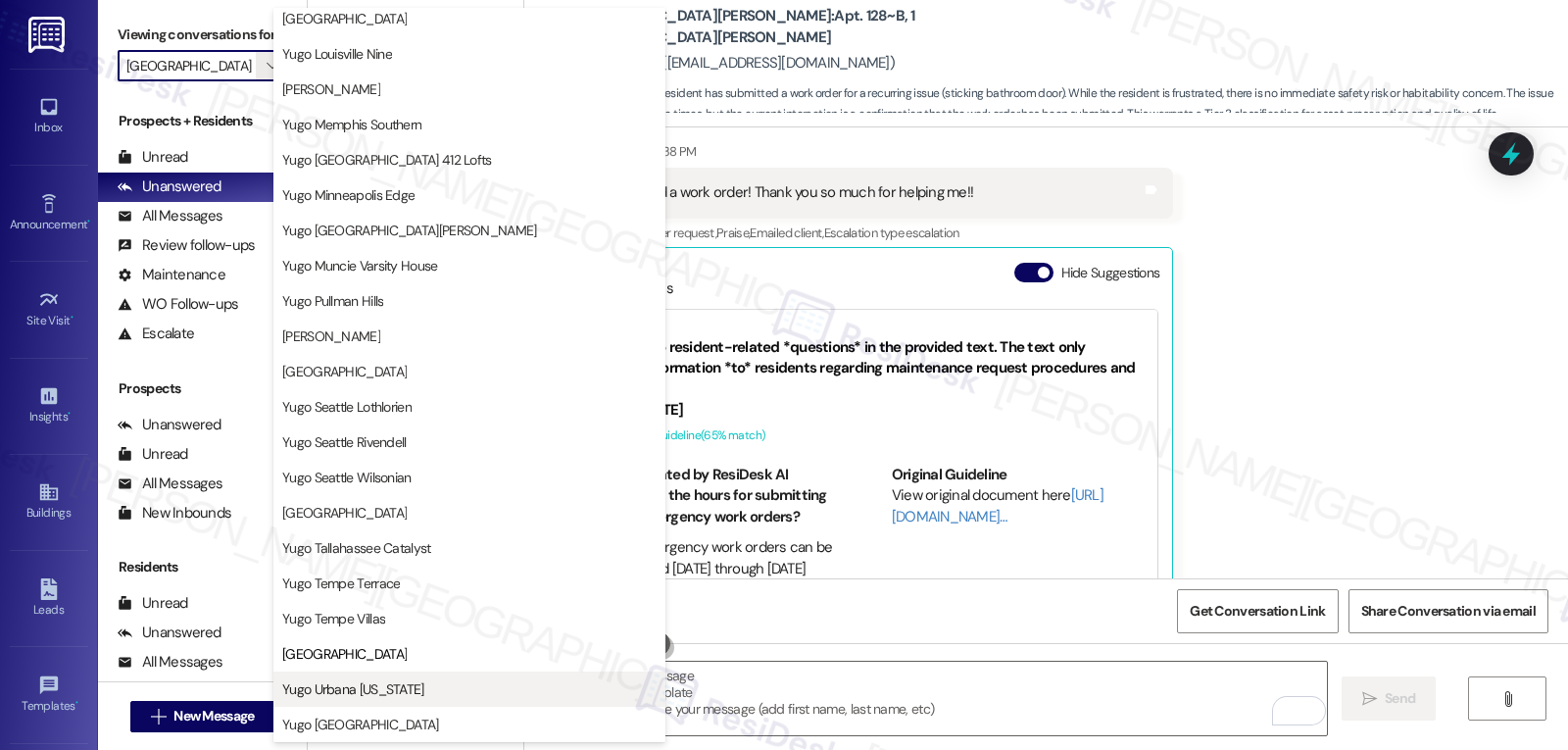
click at [394, 681] on span "Yugo Urbana Illinois" at bounding box center [469, 689] width 374 height 20
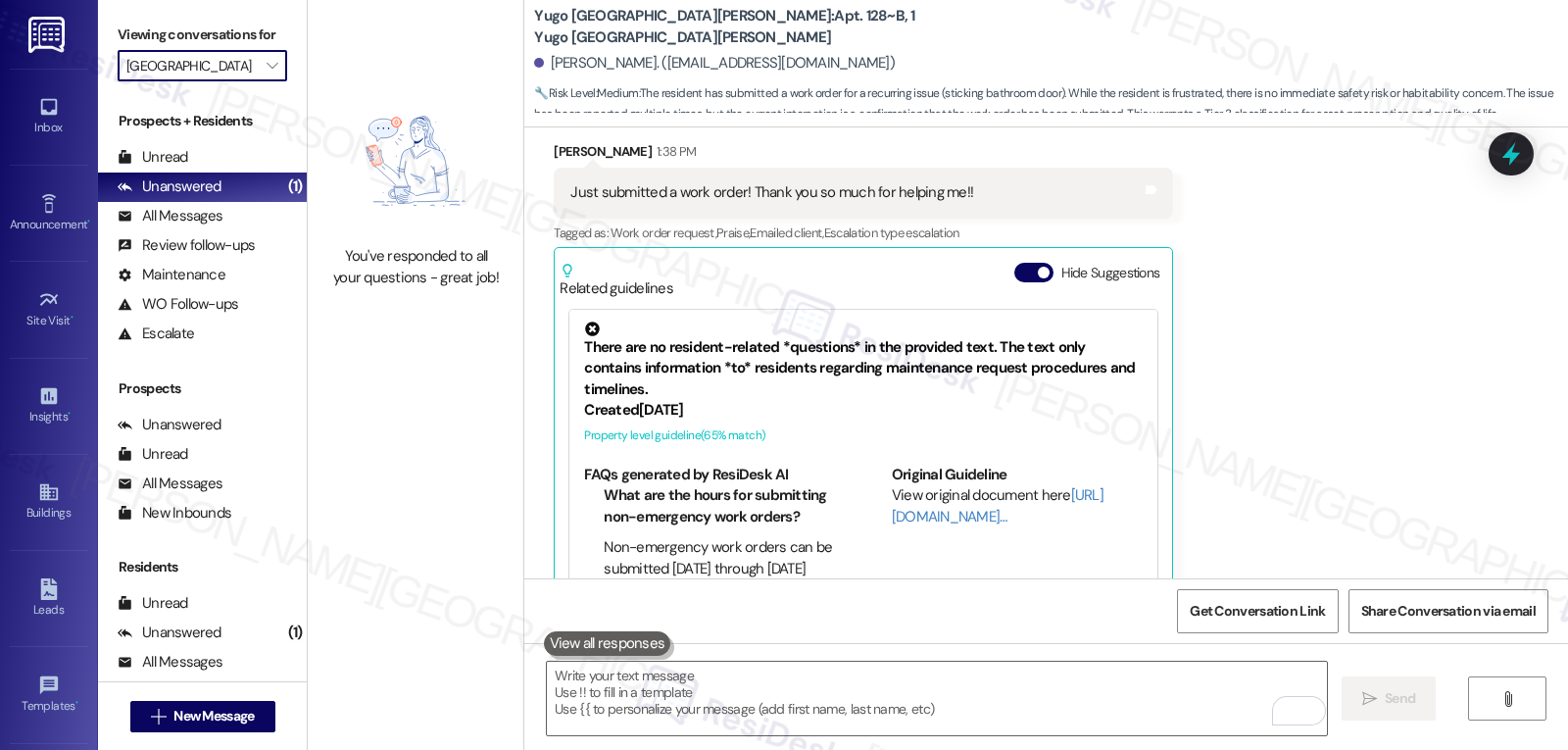
type input "Yugo Urbana Illinois"
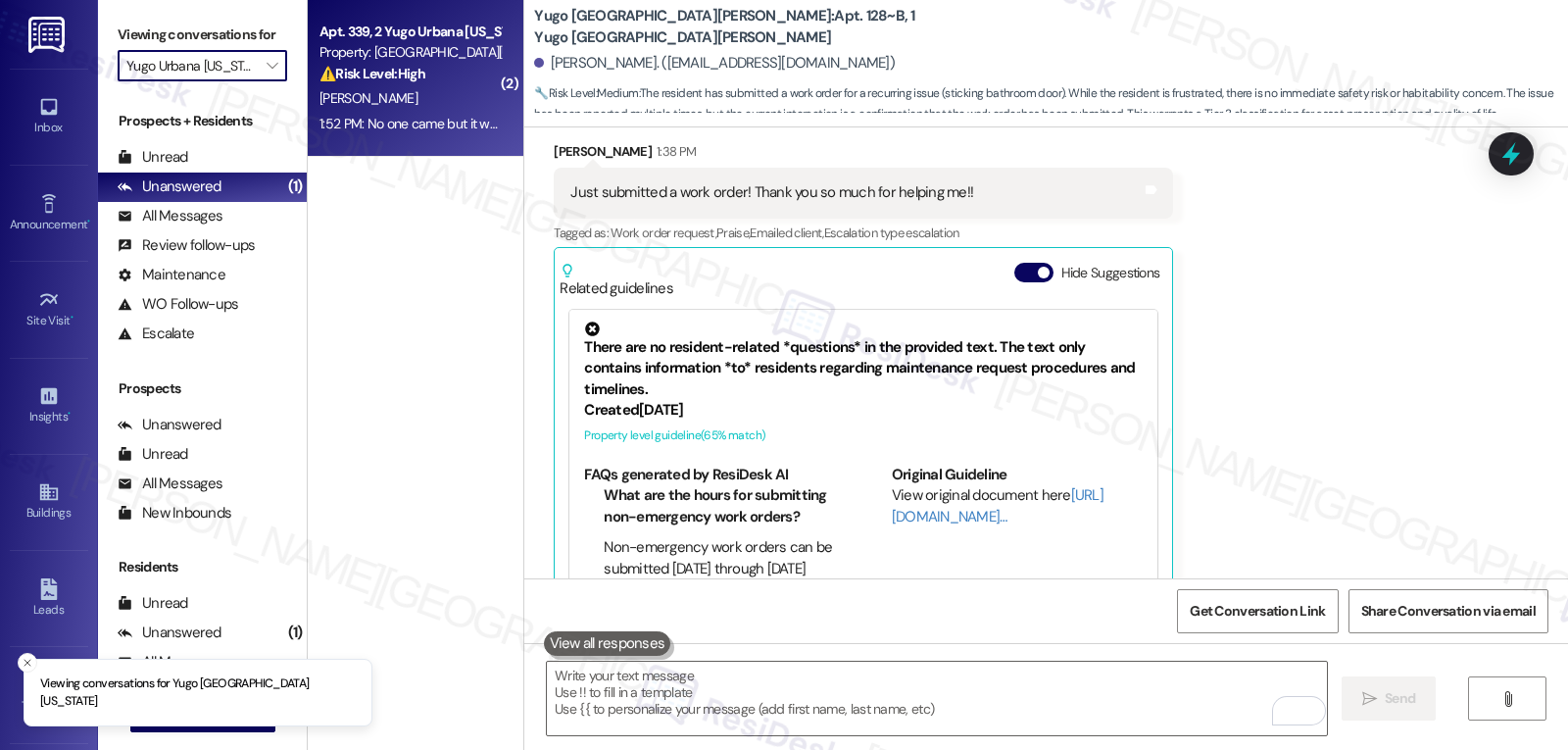
click at [396, 154] on div "Apt. 339, 2 Yugo Urbana Illinois Property: Yugo Urbana Illinois ⚠️ Risk Level: …" at bounding box center [416, 78] width 215 height 157
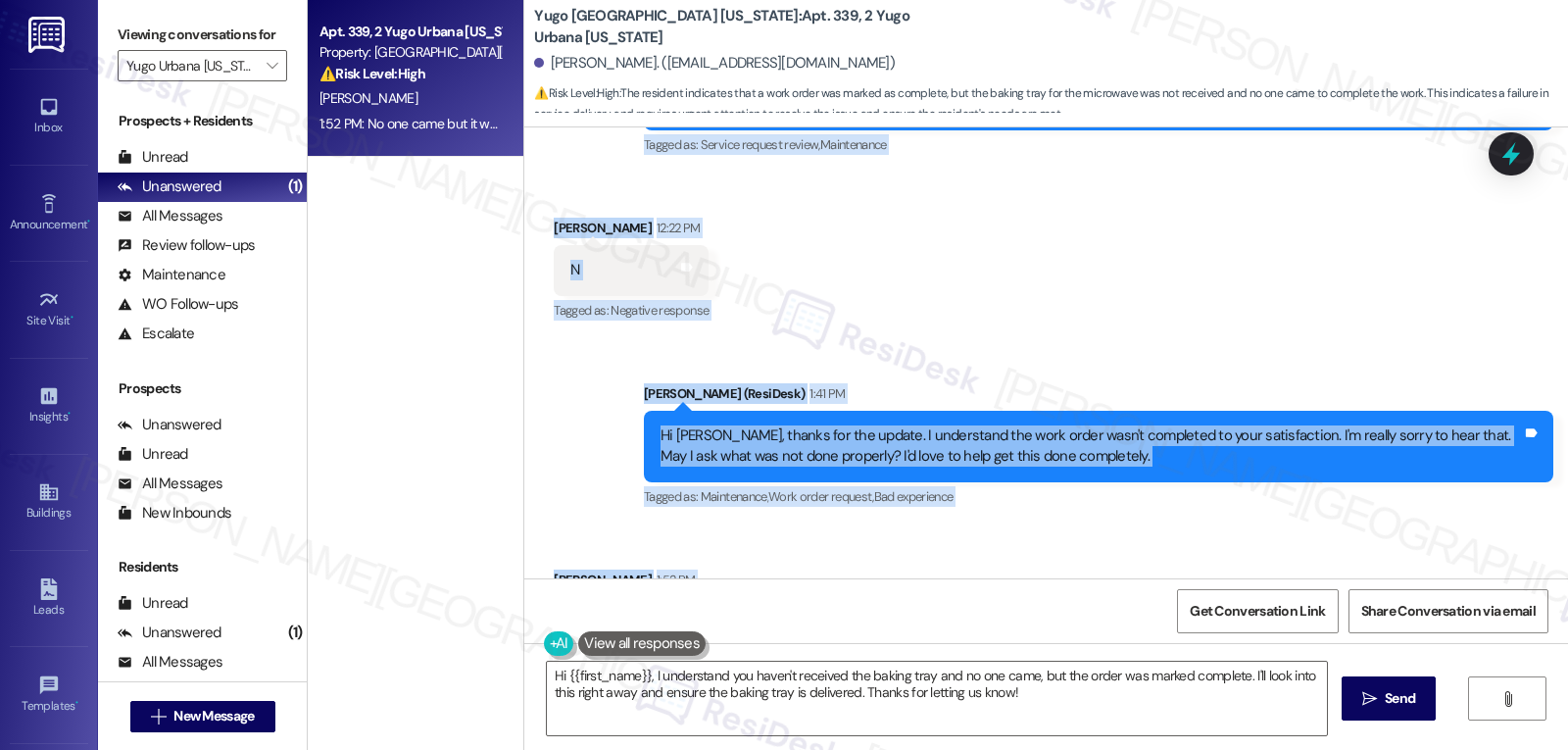
scroll to position [3230, 0]
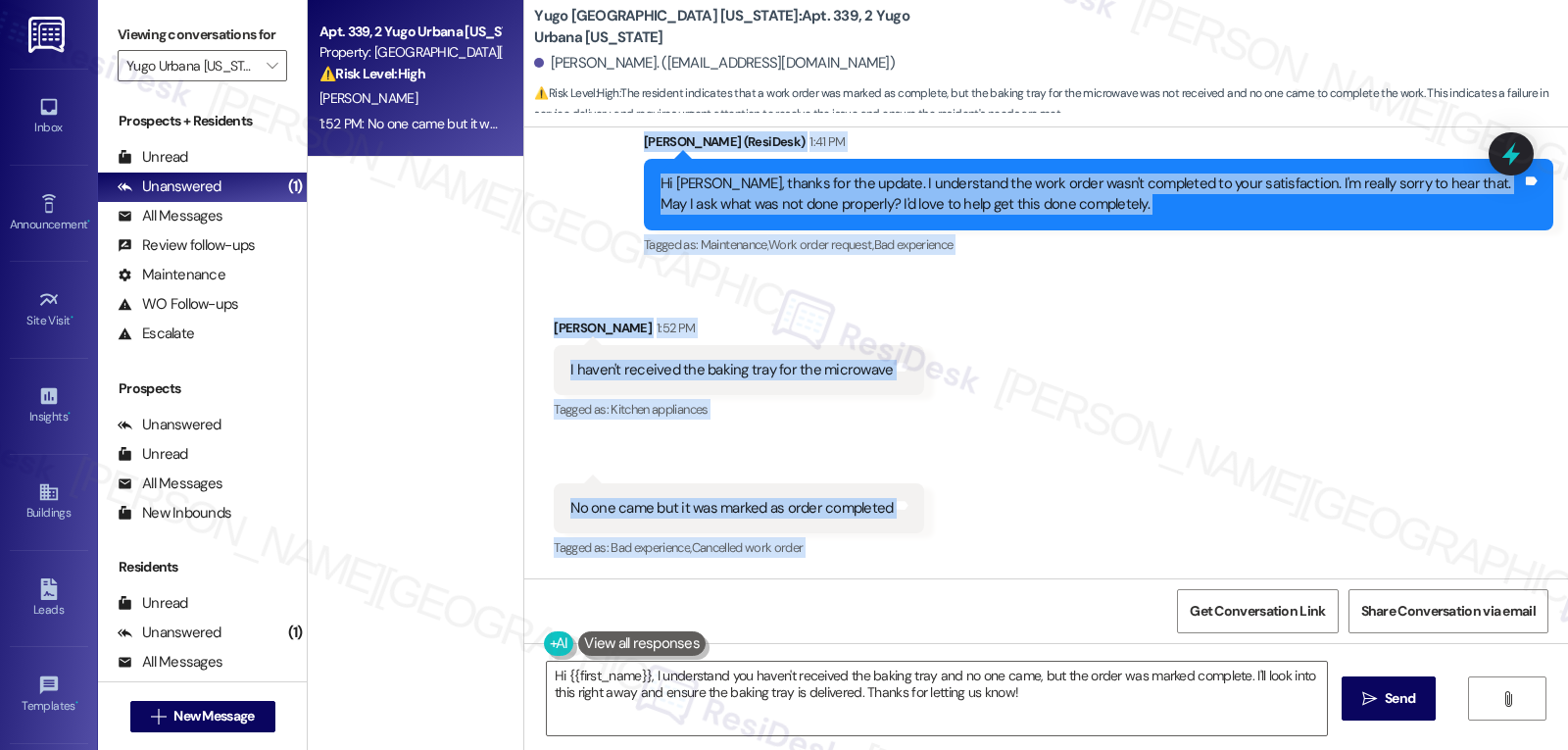
drag, startPoint x: 633, startPoint y: 181, endPoint x: 1152, endPoint y: 584, distance: 657.1
click at [1152, 584] on div "Survey, sent via SMS Residesk Automated Survey Nov 14, 2024 at 12:25 PM Hi Sri …" at bounding box center [1046, 503] width 1043 height 750
copy div "Residesk Automated Survey 12:21 PM Hi Sri Sai Yogitha! I'm checking in on your …"
click at [1183, 420] on div "Received via SMS Sri Sai Yogitha Reddi 1:52 PM I haven't received the baking tr…" at bounding box center [1046, 425] width 1043 height 304
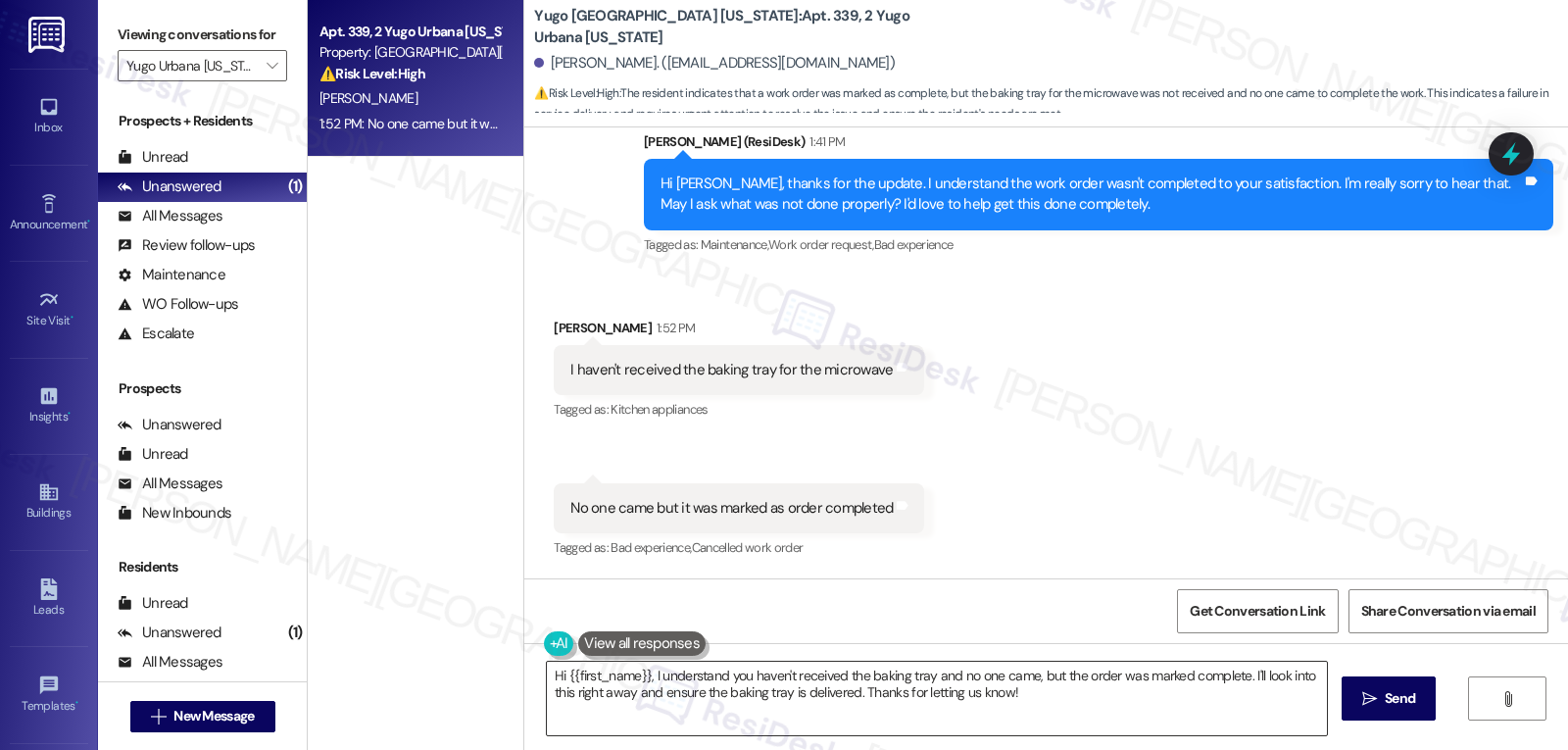
click at [1094, 707] on textarea "Hi {{first_name}}, I understand you haven't received the baking tray and no one…" at bounding box center [937, 698] width 780 height 74
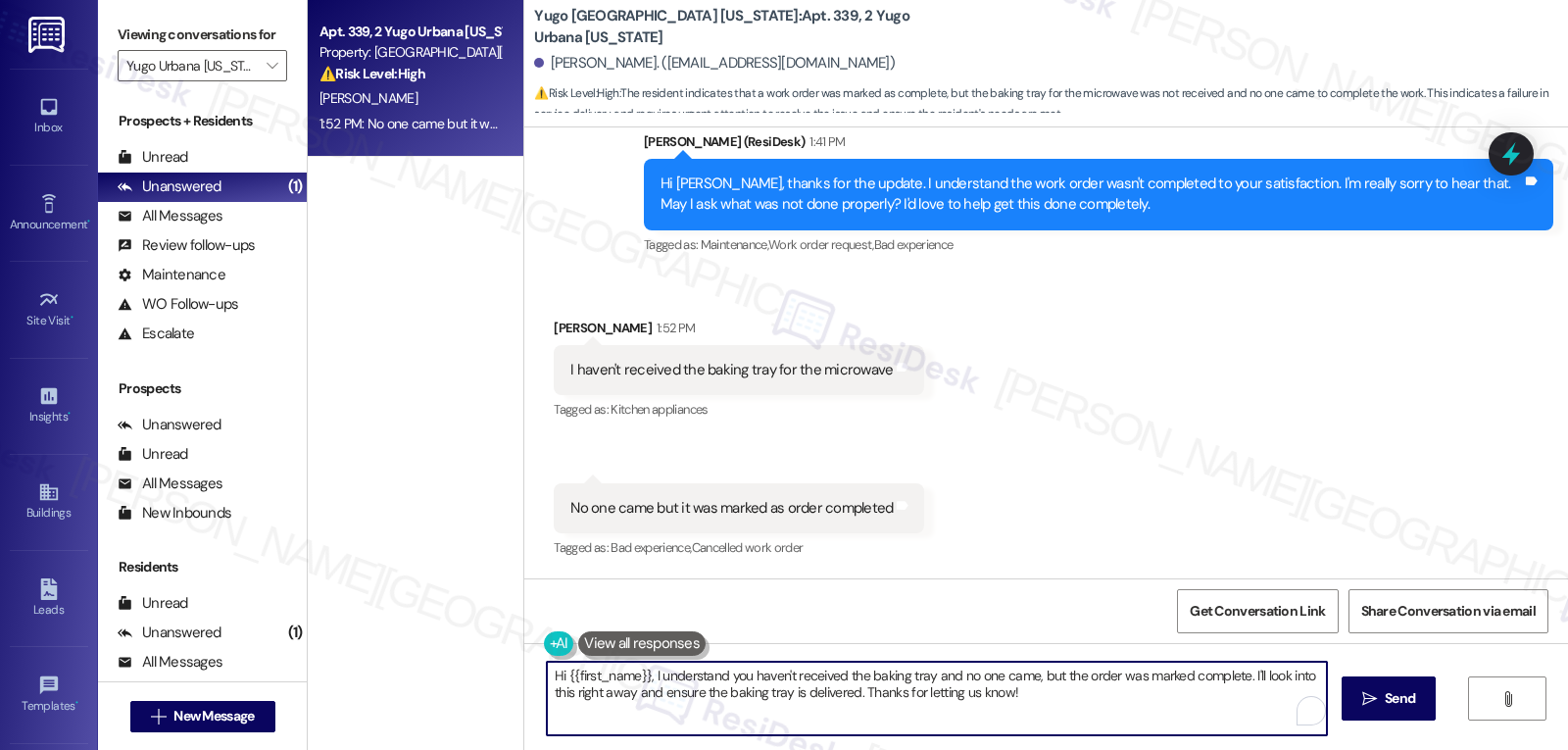
paste textarea "Thanks for clarifying, Sri Sai Yogitha — I’m sorry the baking tray for the micr…"
click at [744, 703] on textarea "Thanks for clarifying, Sri Sai Yogitha — I’m sorry the baking tray for the micr…" at bounding box center [937, 698] width 780 height 74
paste textarea "I’ll flag this to the team right away so they can arrange to get the tray to yo…"
drag, startPoint x: 804, startPoint y: 696, endPoint x: 862, endPoint y: 696, distance: 58.0
click at [862, 696] on textarea "Thanks for clarifying, Sri Sai Yogitha — I’m sorry the baking tray for the micr…" at bounding box center [937, 698] width 780 height 74
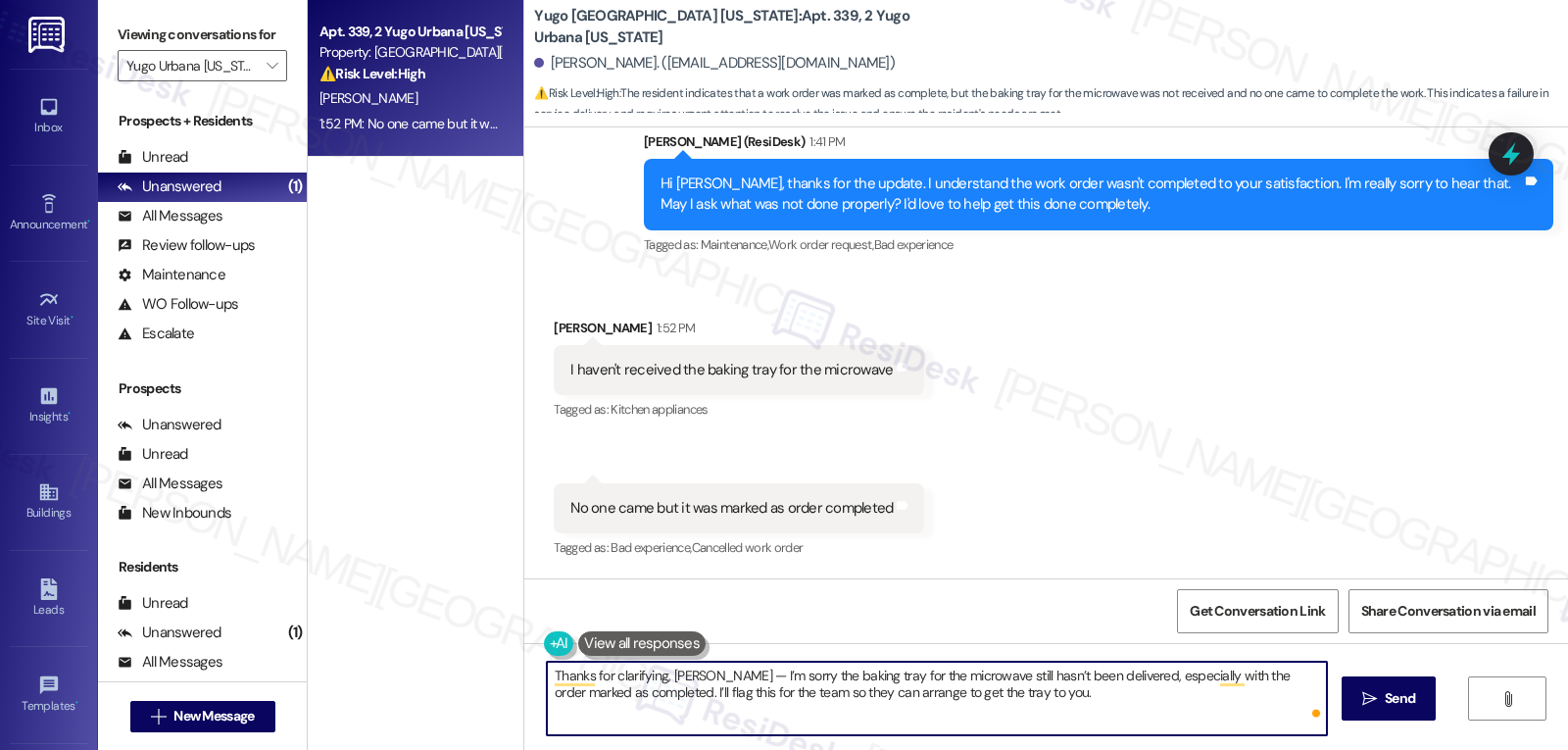
click at [1065, 697] on textarea "Thanks for clarifying, Sri Sai Yogitha — I’m sorry the baking tray for the micr…" at bounding box center [937, 698] width 780 height 74
drag, startPoint x: 668, startPoint y: 691, endPoint x: 697, endPoint y: 691, distance: 29.0
click at [668, 691] on textarea "Thanks for clarifying, Sri Sai Yogitha — I’m sorry the baking tray for the micr…" at bounding box center [937, 698] width 780 height 74
paste textarea "to the team right away so they can arrange to get the tray to you."
drag, startPoint x: 803, startPoint y: 692, endPoint x: 857, endPoint y: 692, distance: 54.0
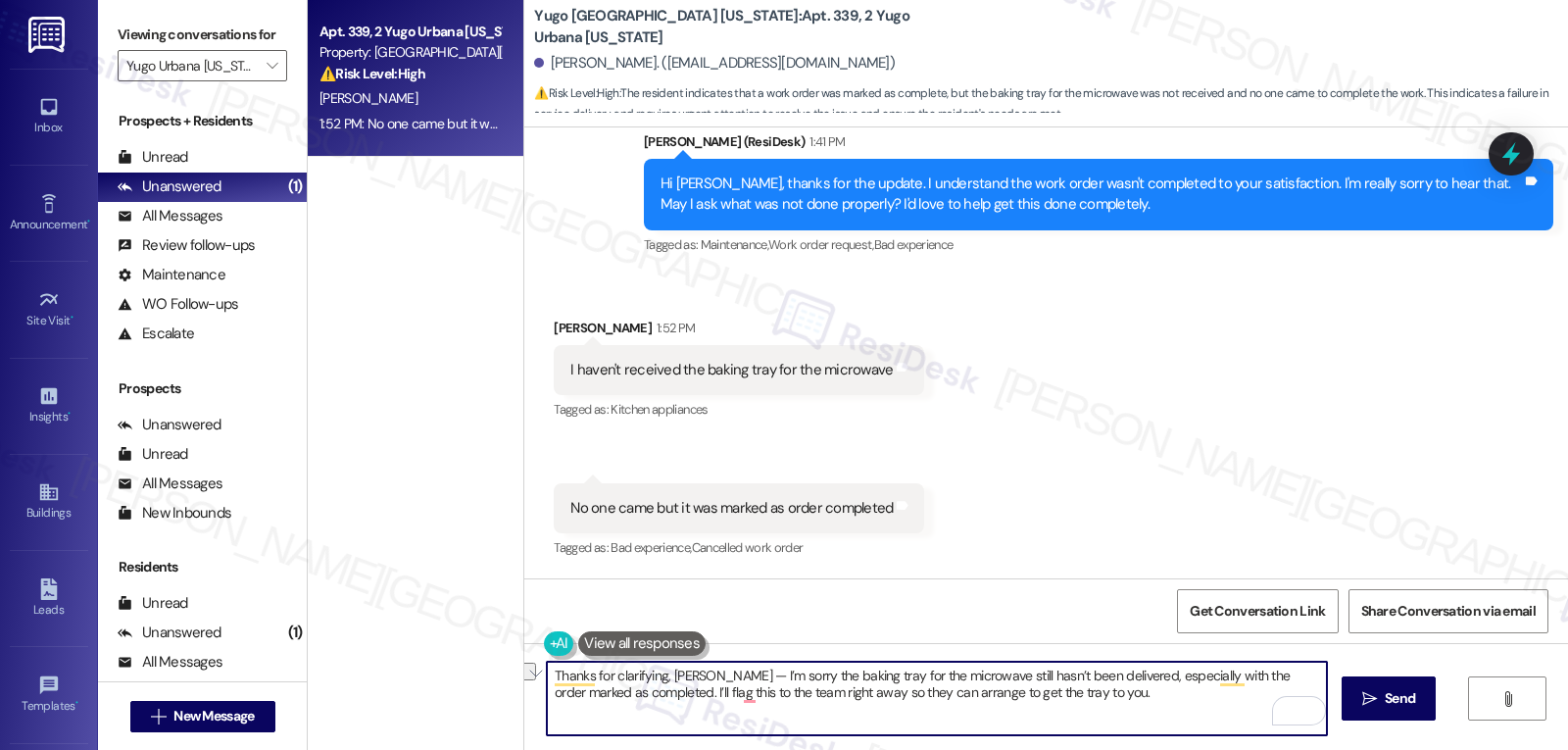
click at [857, 692] on textarea "Thanks for clarifying, Sri Sai Yogitha — I’m sorry the baking tray for the micr…" at bounding box center [937, 698] width 780 height 74
drag, startPoint x: 802, startPoint y: 689, endPoint x: 1382, endPoint y: 717, distance: 580.7
click at [1382, 717] on div "Thanks for clarifying, Sri Sai Yogitha — I’m sorry the baking tray for the micr…" at bounding box center [1046, 716] width 1043 height 147
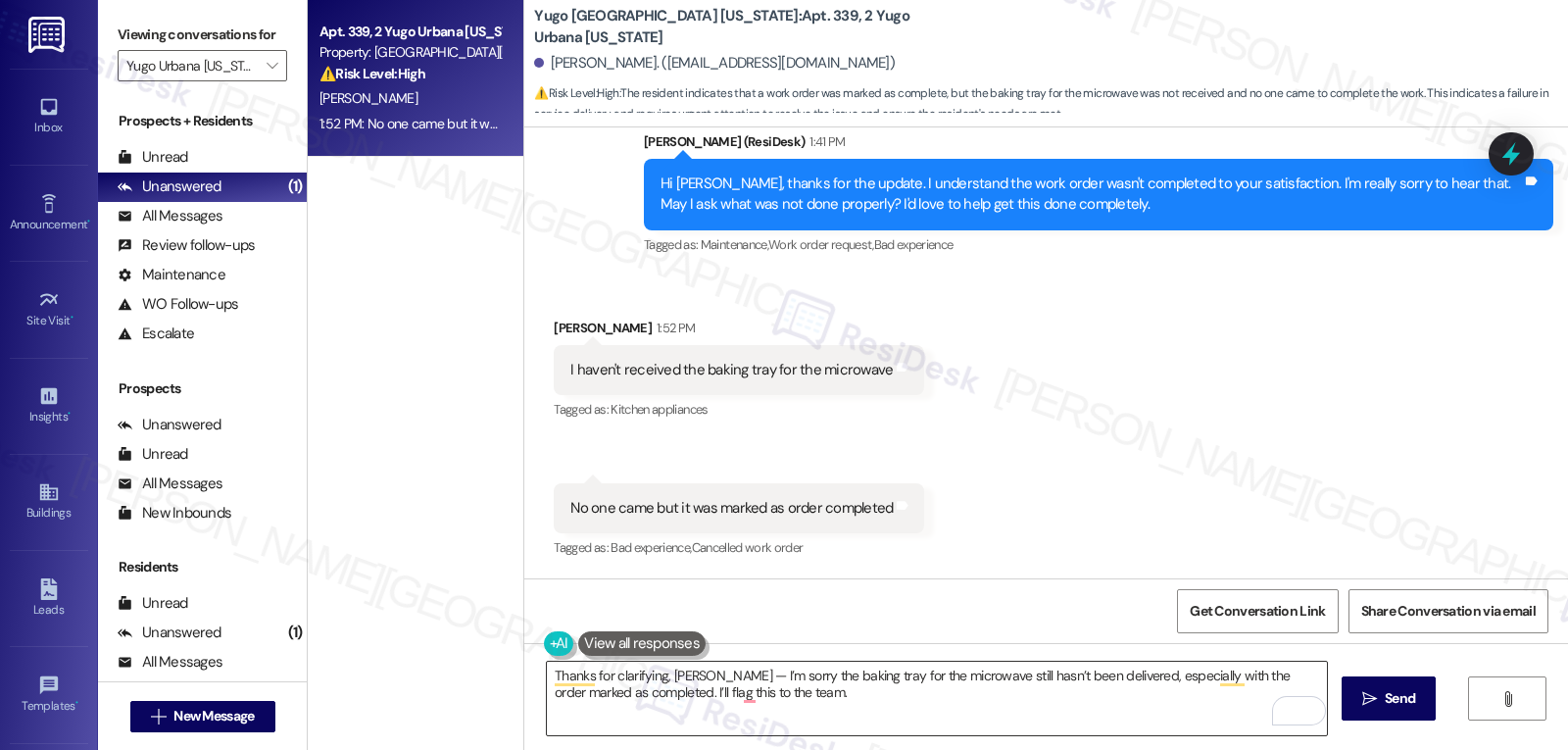
click at [1045, 721] on textarea "Thanks for clarifying, Sri Sai Yogitha — I’m sorry the baking tray for the micr…" at bounding box center [937, 698] width 780 height 74
paste textarea "I’ll update you as soon as I hear back so we can get this resolved for you."
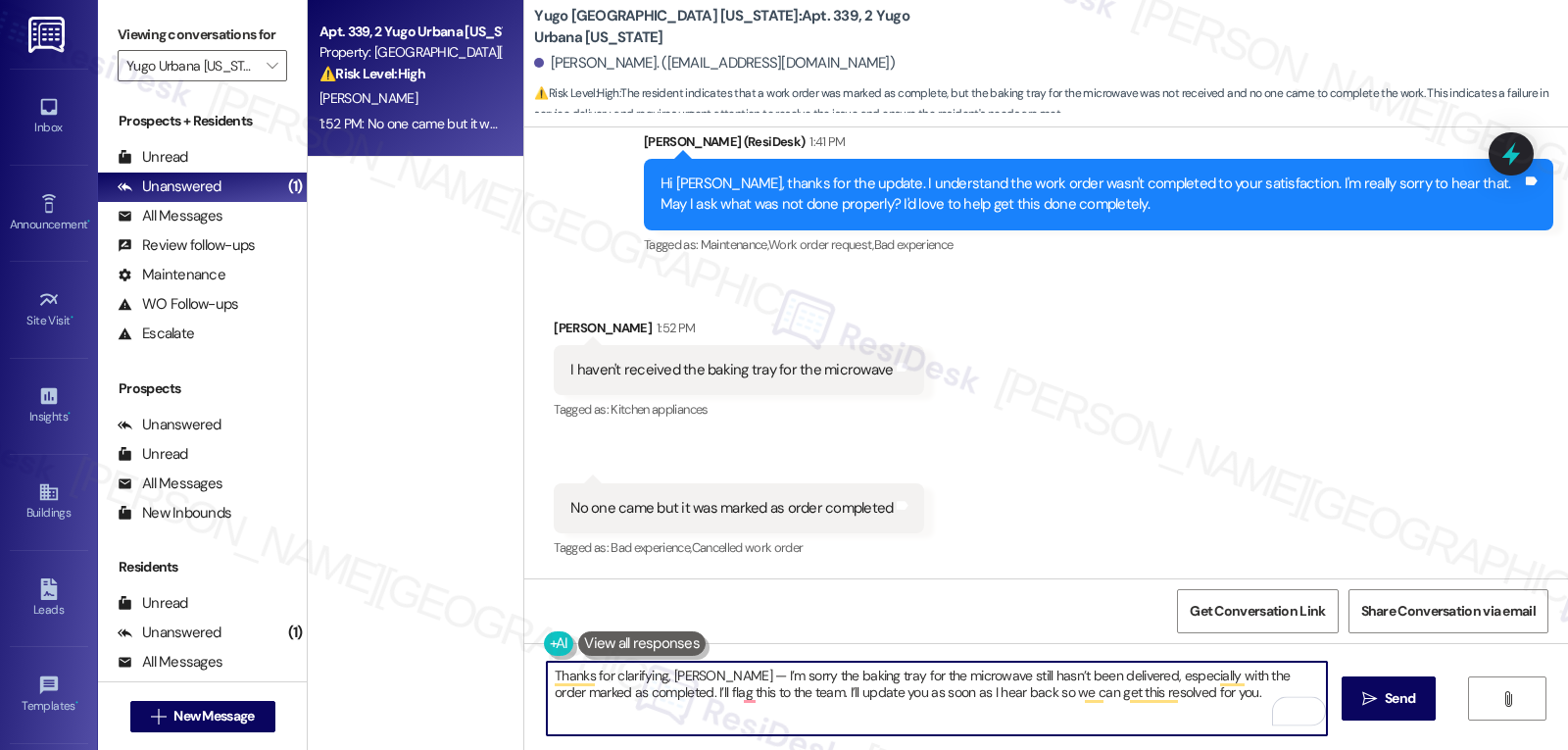
click at [746, 676] on textarea "Thanks for clarifying, Sri Sai Yogitha — I’m sorry the baking tray for the micr…" at bounding box center [937, 698] width 780 height 74
click at [1128, 704] on textarea "Thanks for clarifying, Sri Sai Yogitha. I’m sorry the baking tray for the micro…" at bounding box center [937, 698] width 780 height 74
click at [1246, 697] on textarea "Thanks for clarifying, Sri Sai Yogitha. I’m sorry the baking tray for the micro…" at bounding box center [937, 698] width 780 height 74
type textarea "Thanks for clarifying, Sri Sai Yogitha. I’m sorry the baking tray for the micro…"
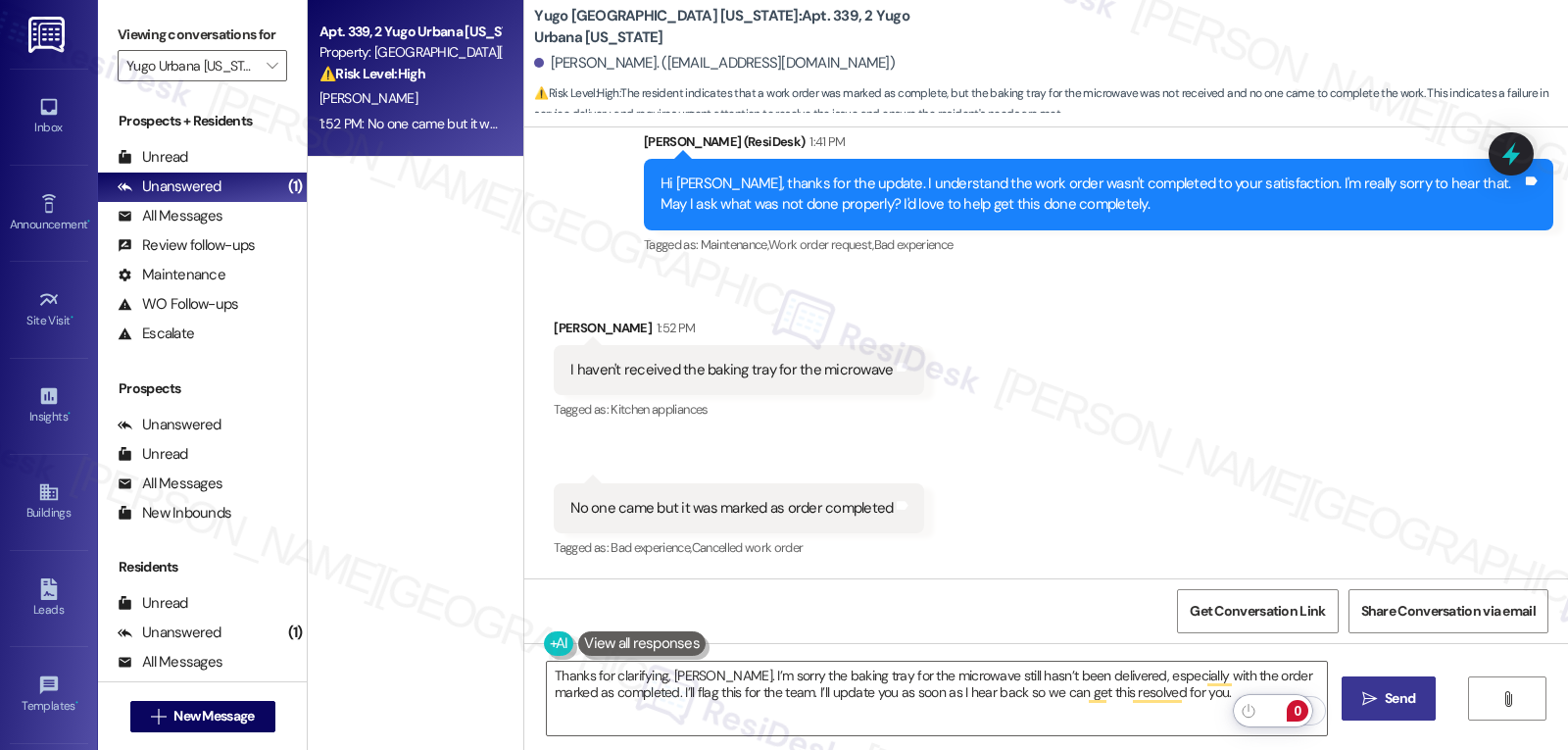
click at [1413, 700] on span "Send" at bounding box center [1399, 698] width 30 height 21
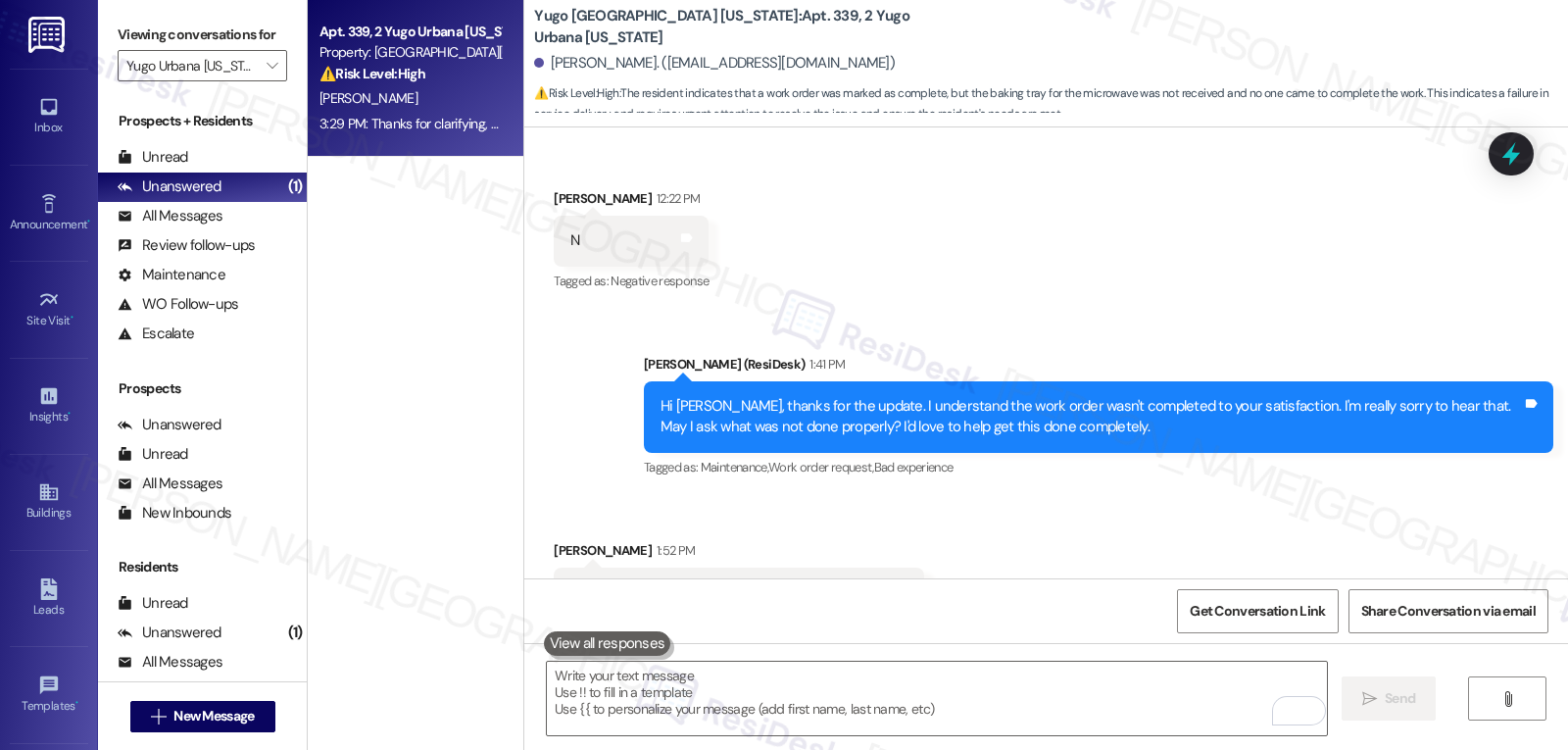
scroll to position [2838, 0]
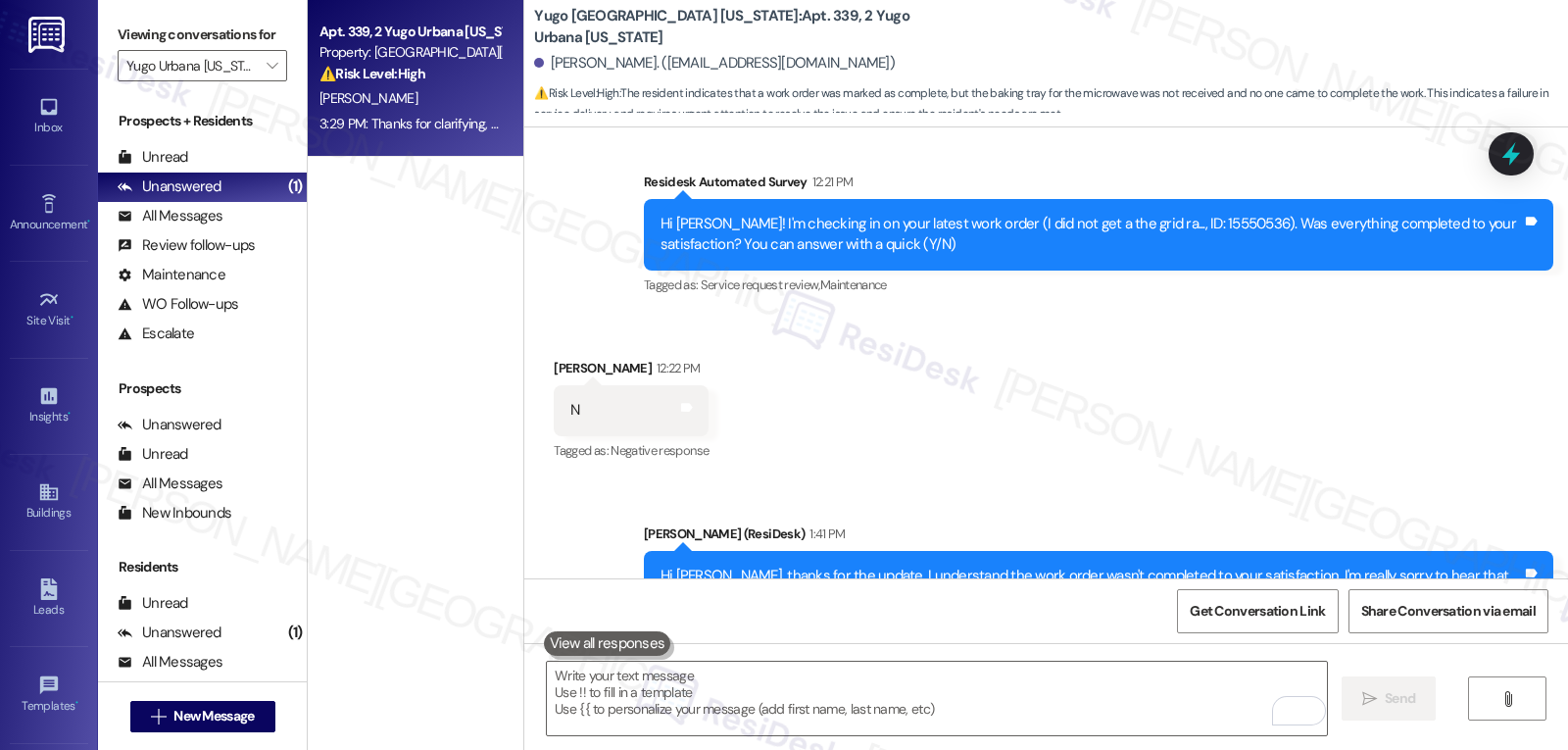
click at [1197, 233] on div "Hi Sri Sai Yogitha! I'm checking in on your latest work order (I did not get a …" at bounding box center [1091, 234] width 862 height 42
copy div "15550536"
click at [1515, 147] on icon at bounding box center [1510, 154] width 33 height 33
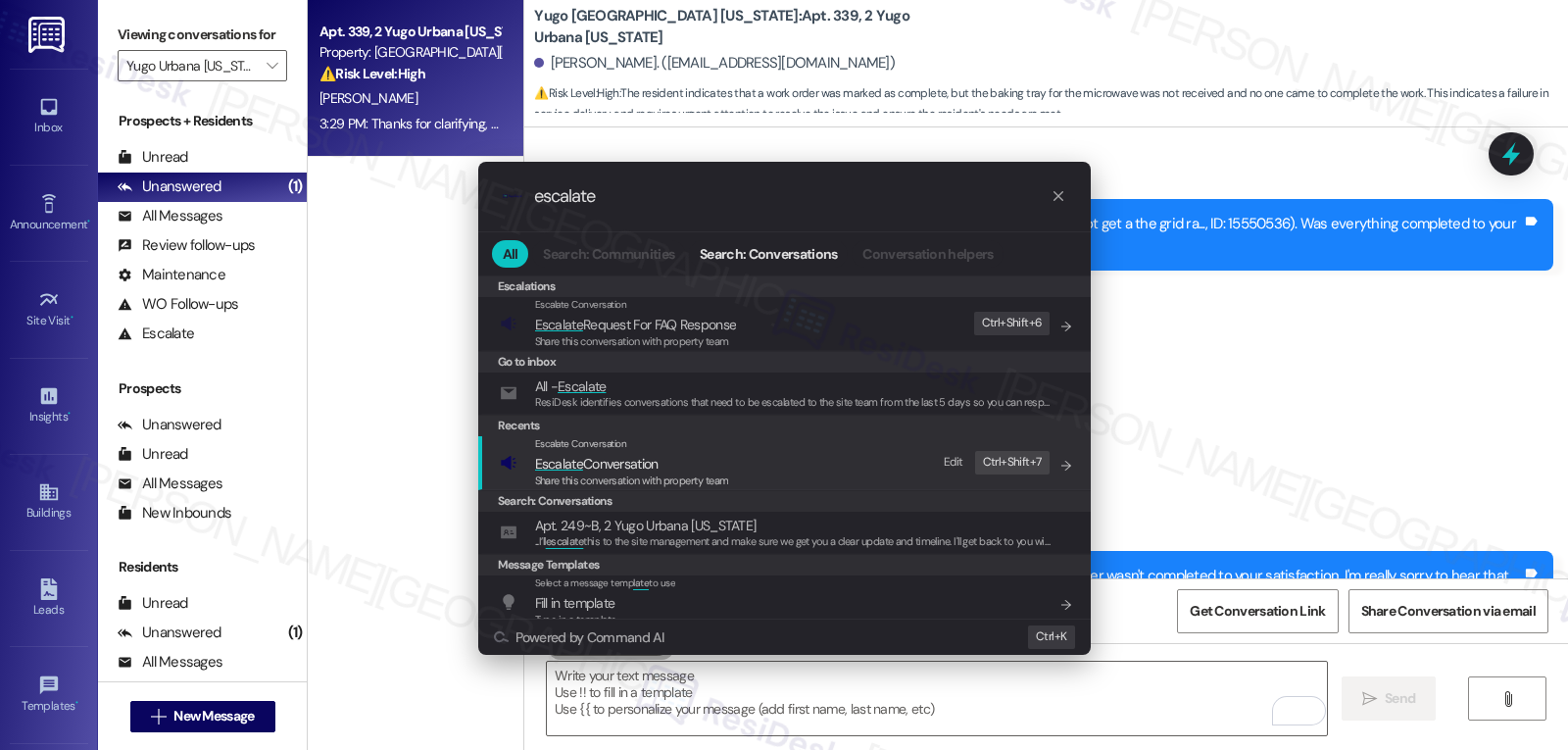
type input "escalate"
click at [667, 461] on span "Escalate Conversation" at bounding box center [631, 464] width 195 height 22
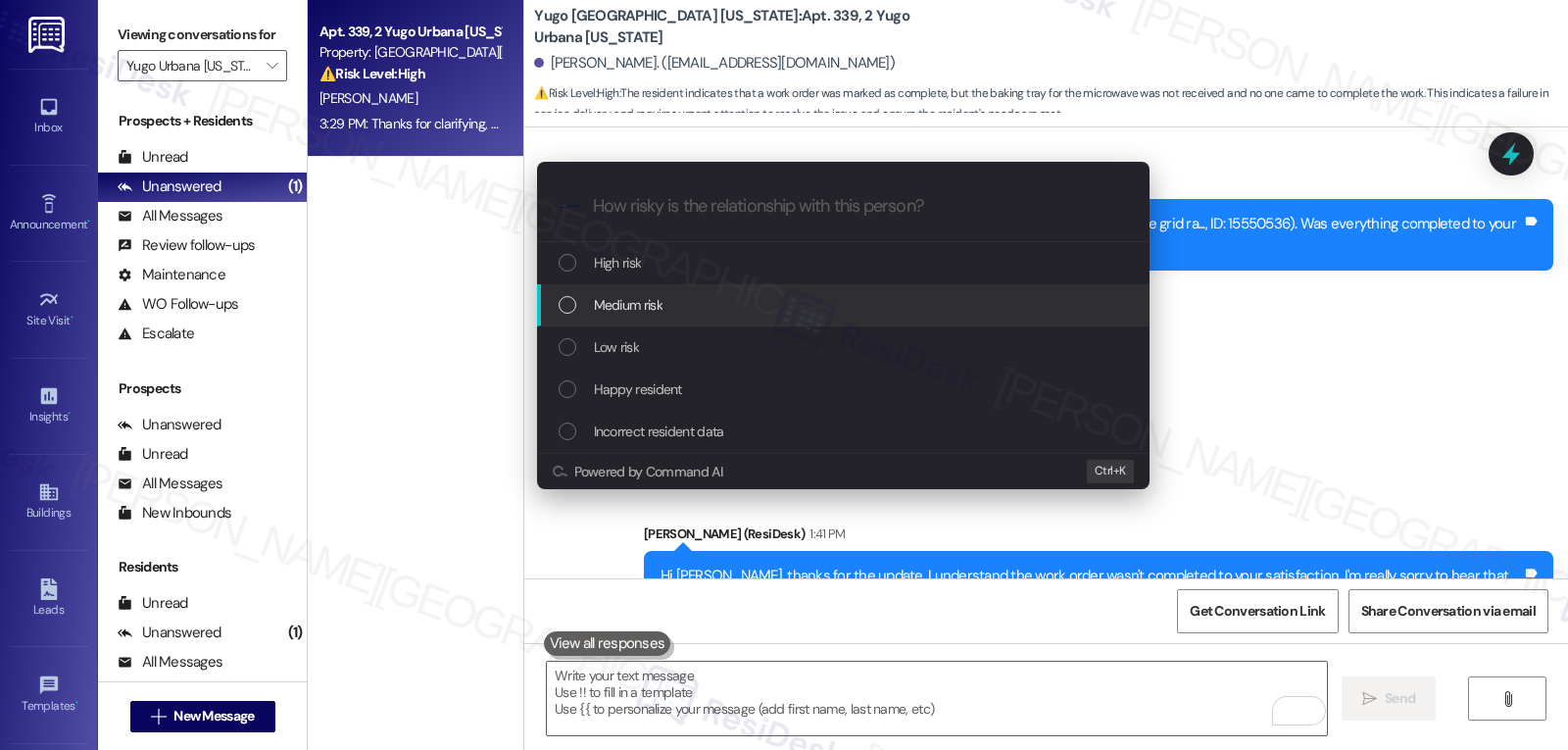
click at [681, 309] on div "Medium risk" at bounding box center [845, 305] width 574 height 22
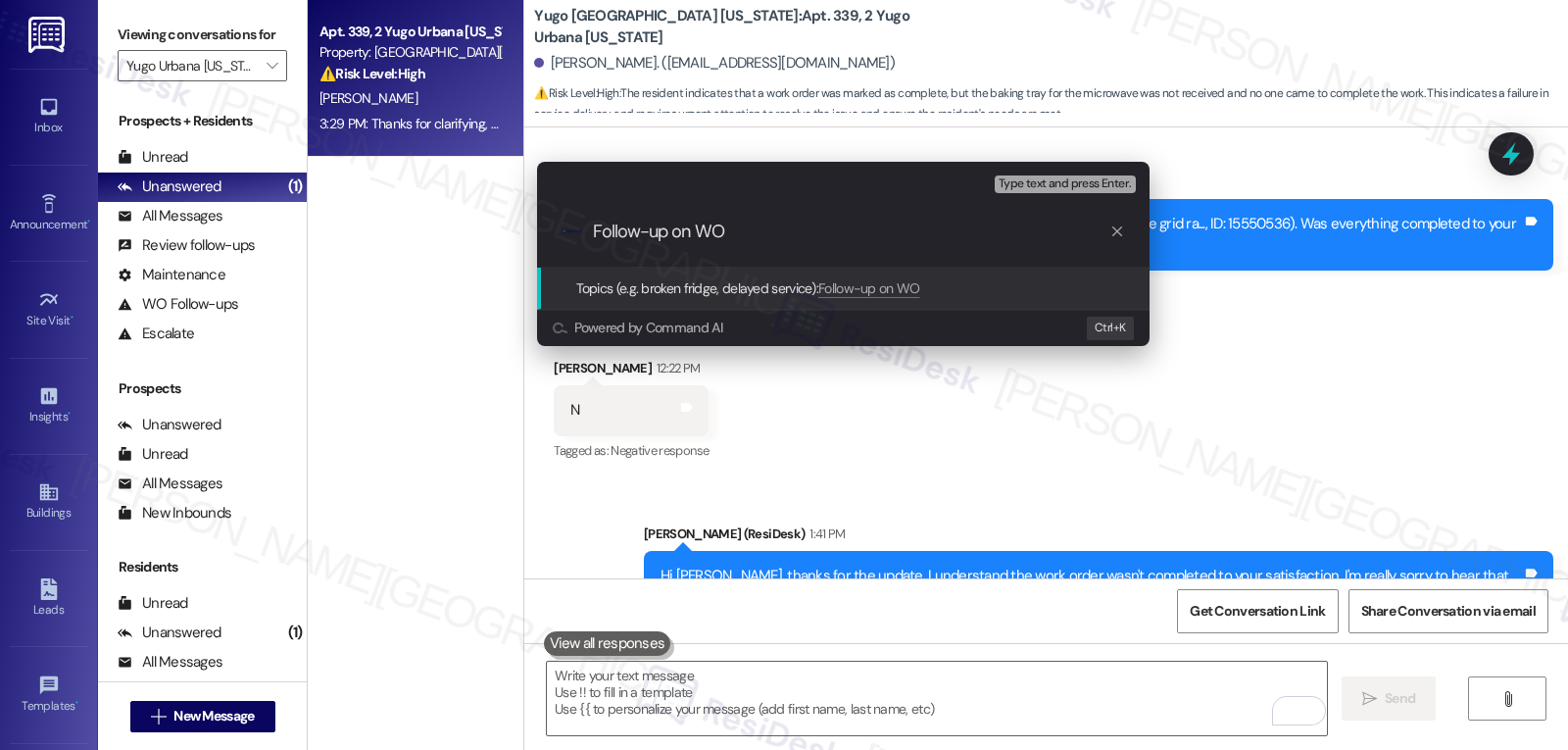
paste input "15550536"
click at [817, 236] on input "Follow-up on WO 15550536 - Baking tray" at bounding box center [851, 231] width 517 height 21
type input "Follow-up on WO 15550536 - No one came - baking tray"
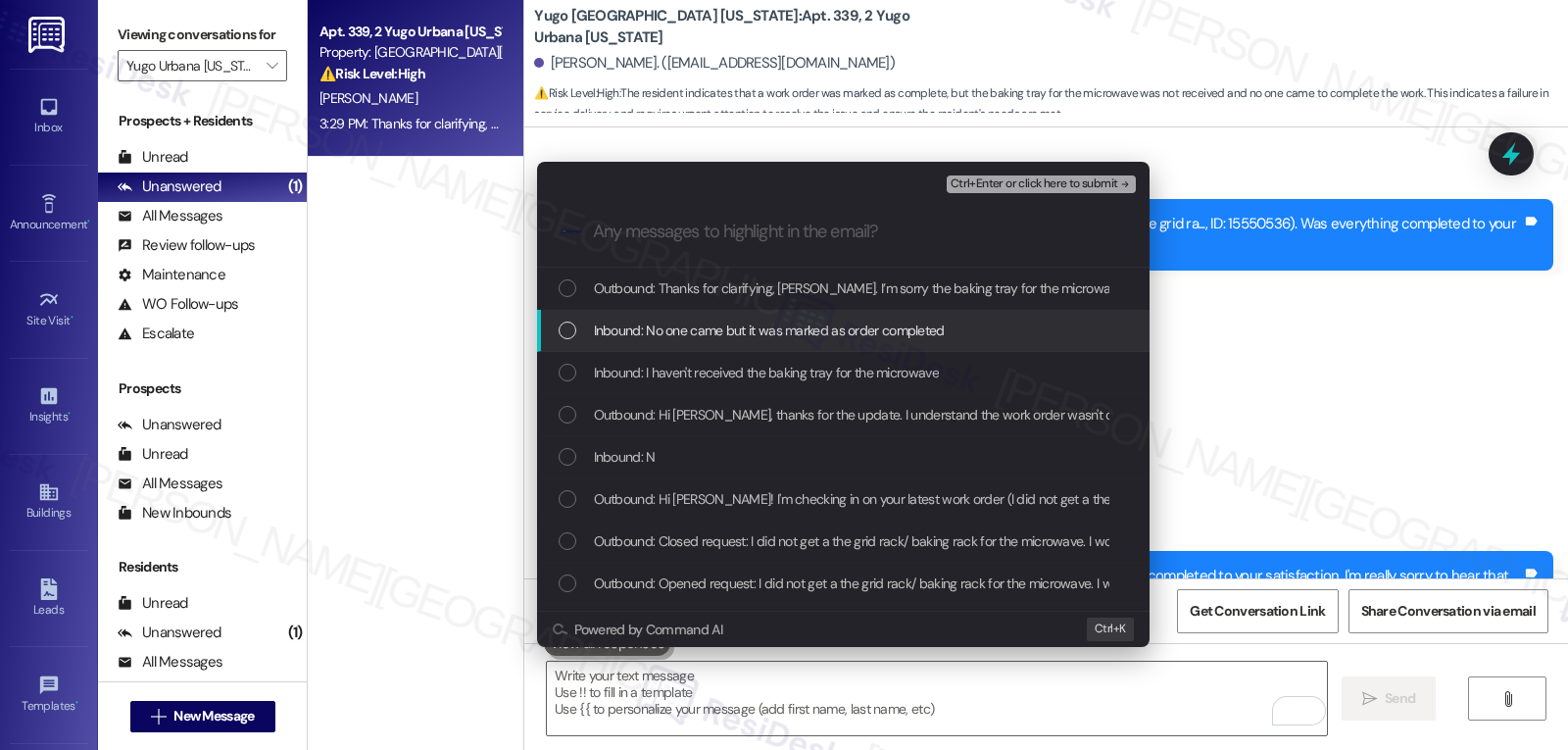
click at [638, 340] on span "Inbound: No one came but it was marked as order completed" at bounding box center [769, 330] width 351 height 22
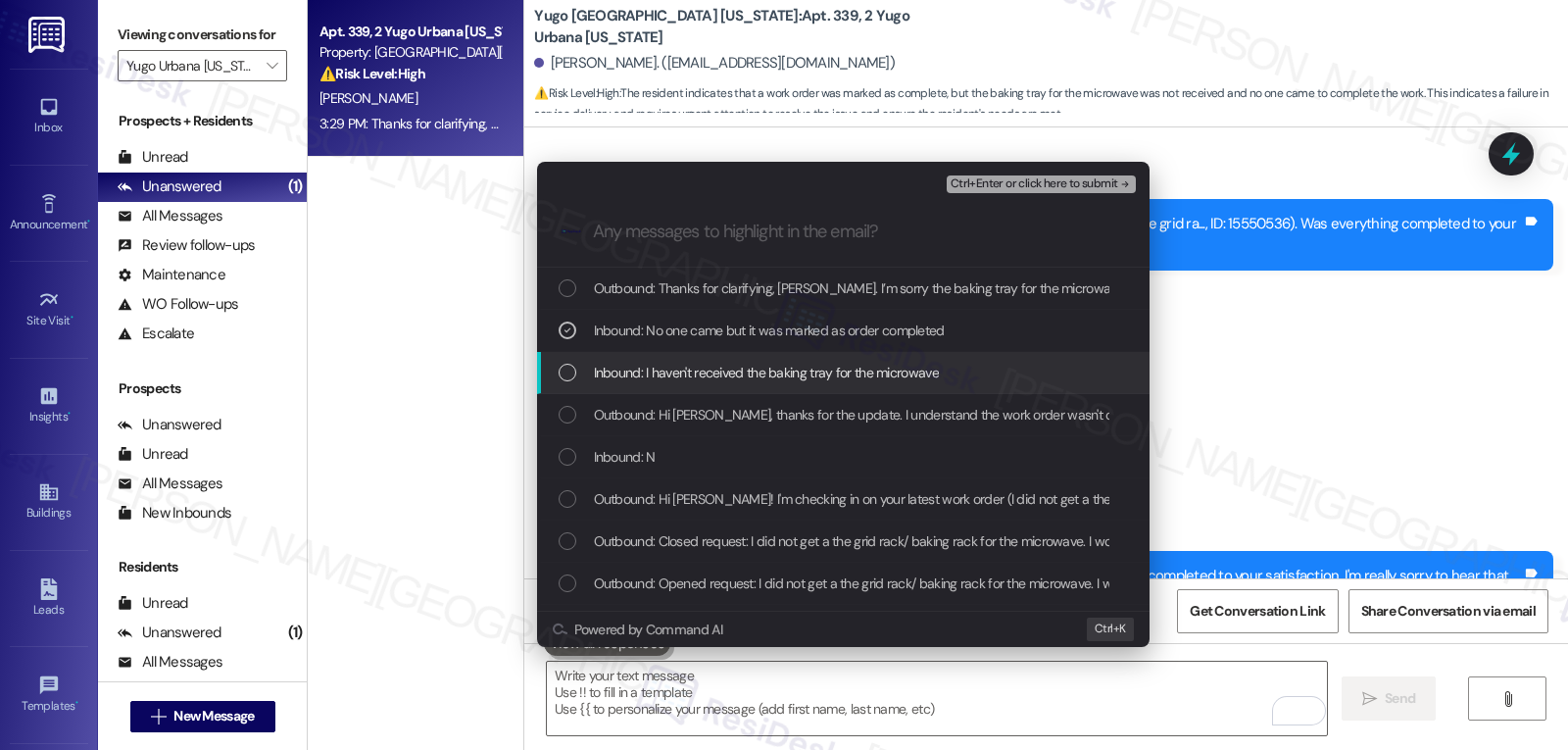
click at [652, 380] on span "Inbound: I haven't received the baking tray for the microwave" at bounding box center [766, 373] width 345 height 22
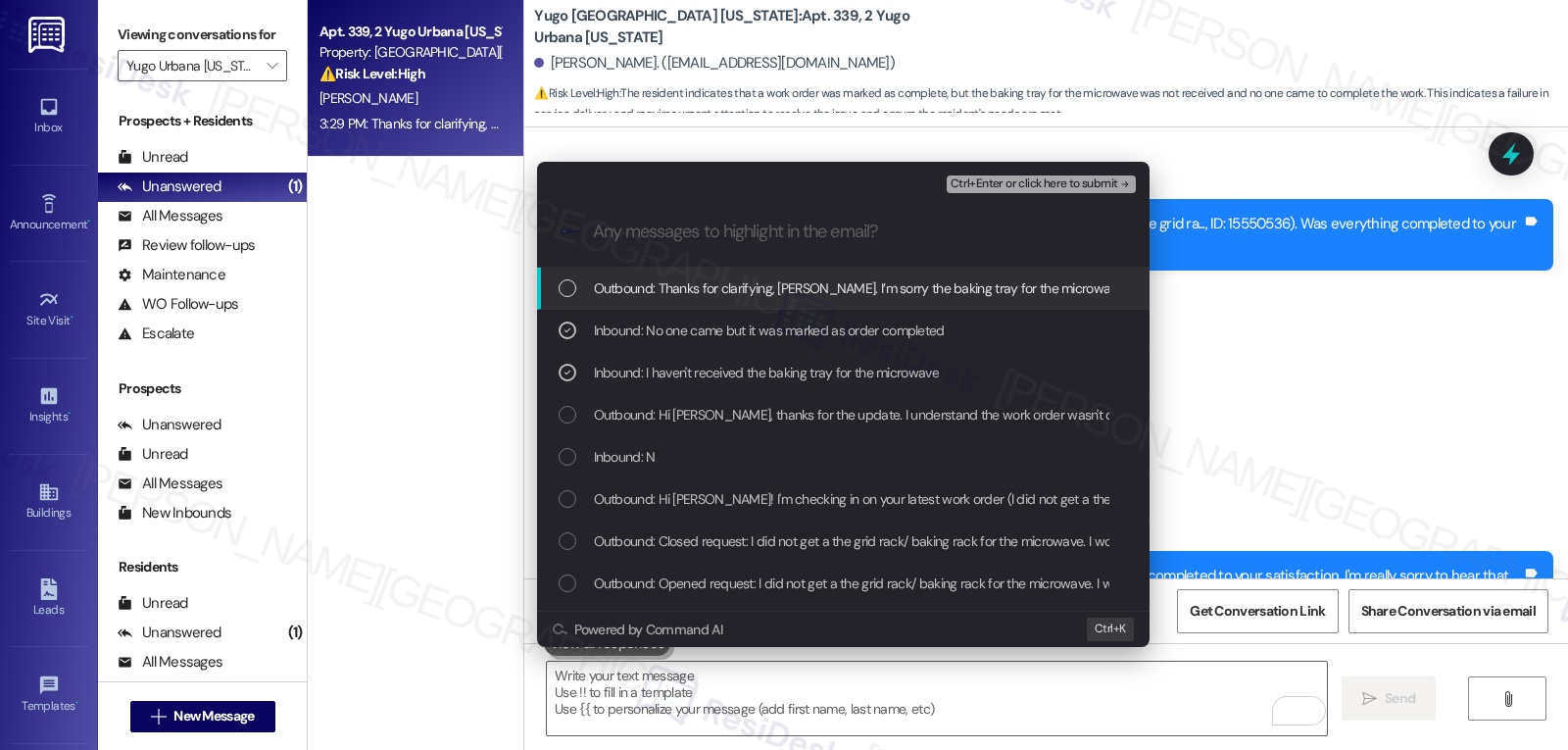
click at [1054, 182] on span "Ctrl+Enter or click here to submit" at bounding box center [1034, 185] width 168 height 14
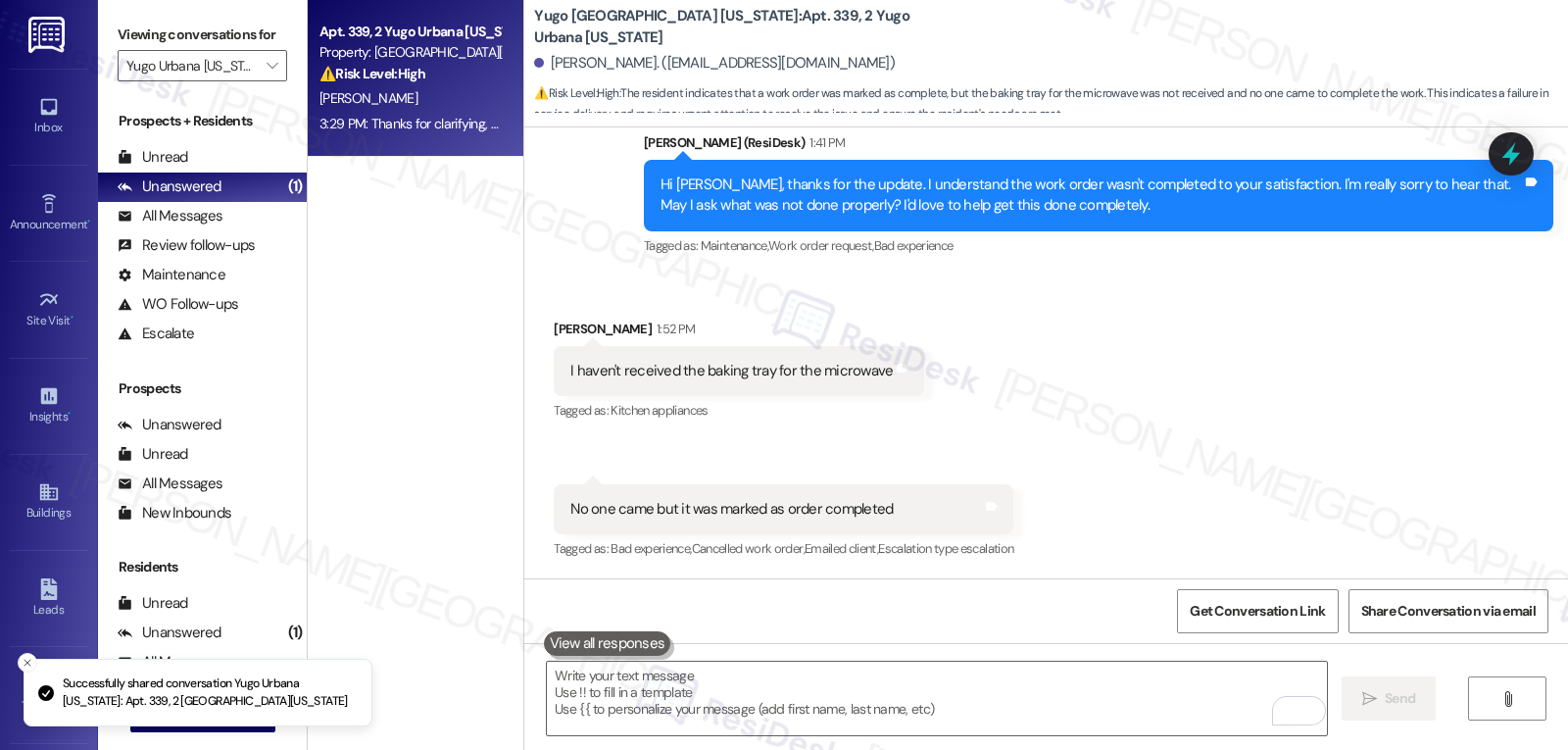
scroll to position [3416, 0]
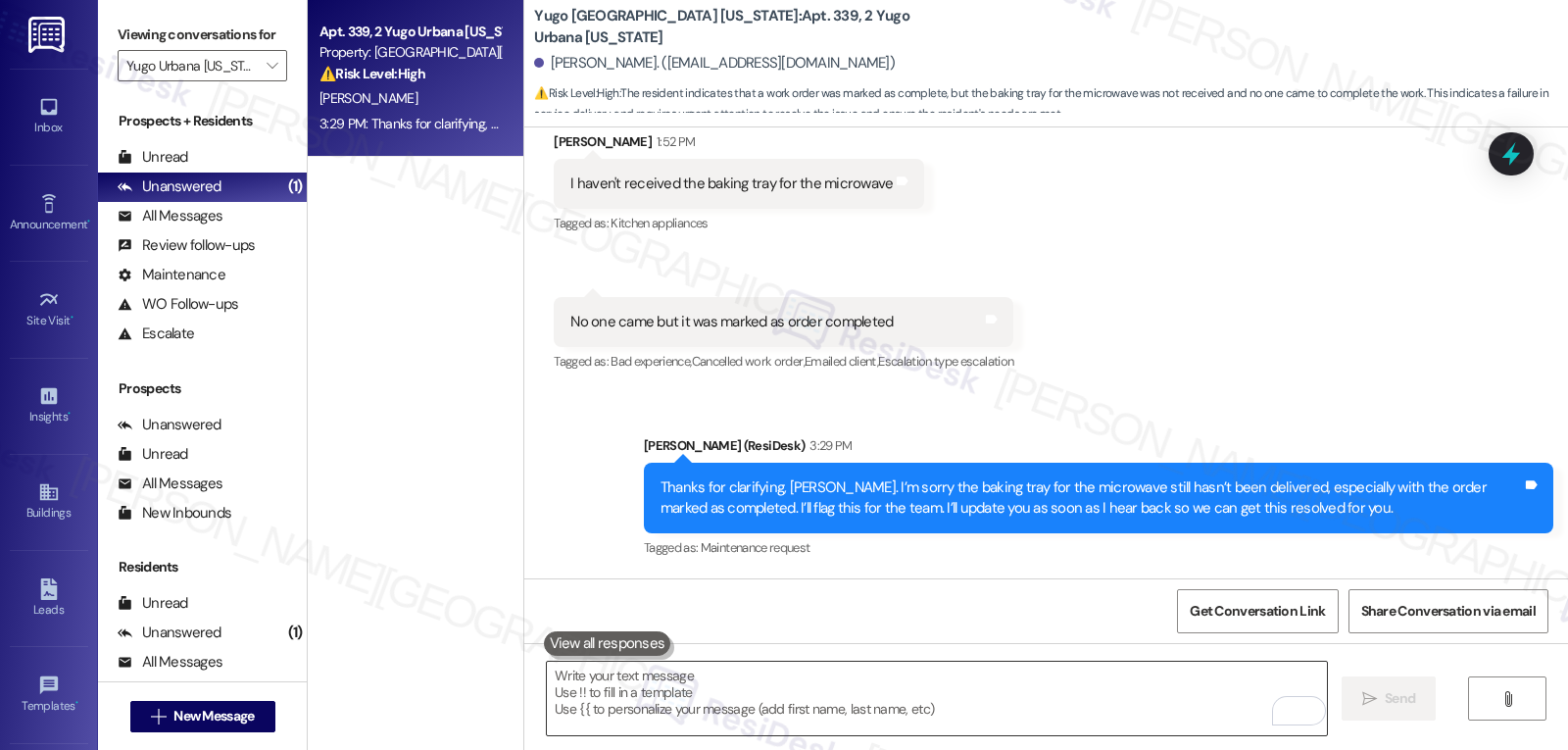
click at [1184, 682] on textarea "To enrich screen reader interactions, please activate Accessibility in Grammarl…" at bounding box center [937, 698] width 780 height 74
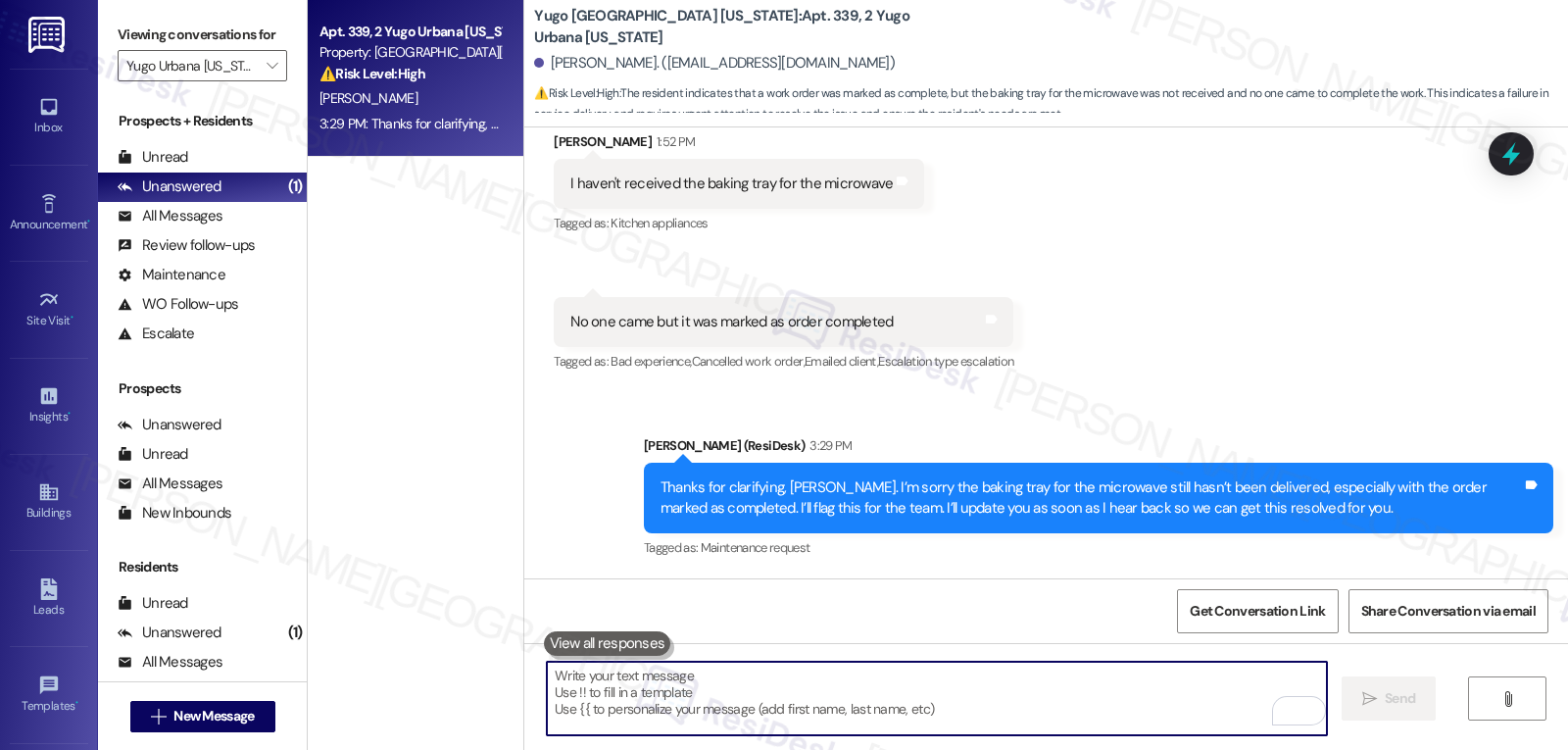
paste textarea "Follow-up on WO 15550536 - No one came - baking tray"
type textarea "Follow-up on WO 15550536 - No one came - baking tray"
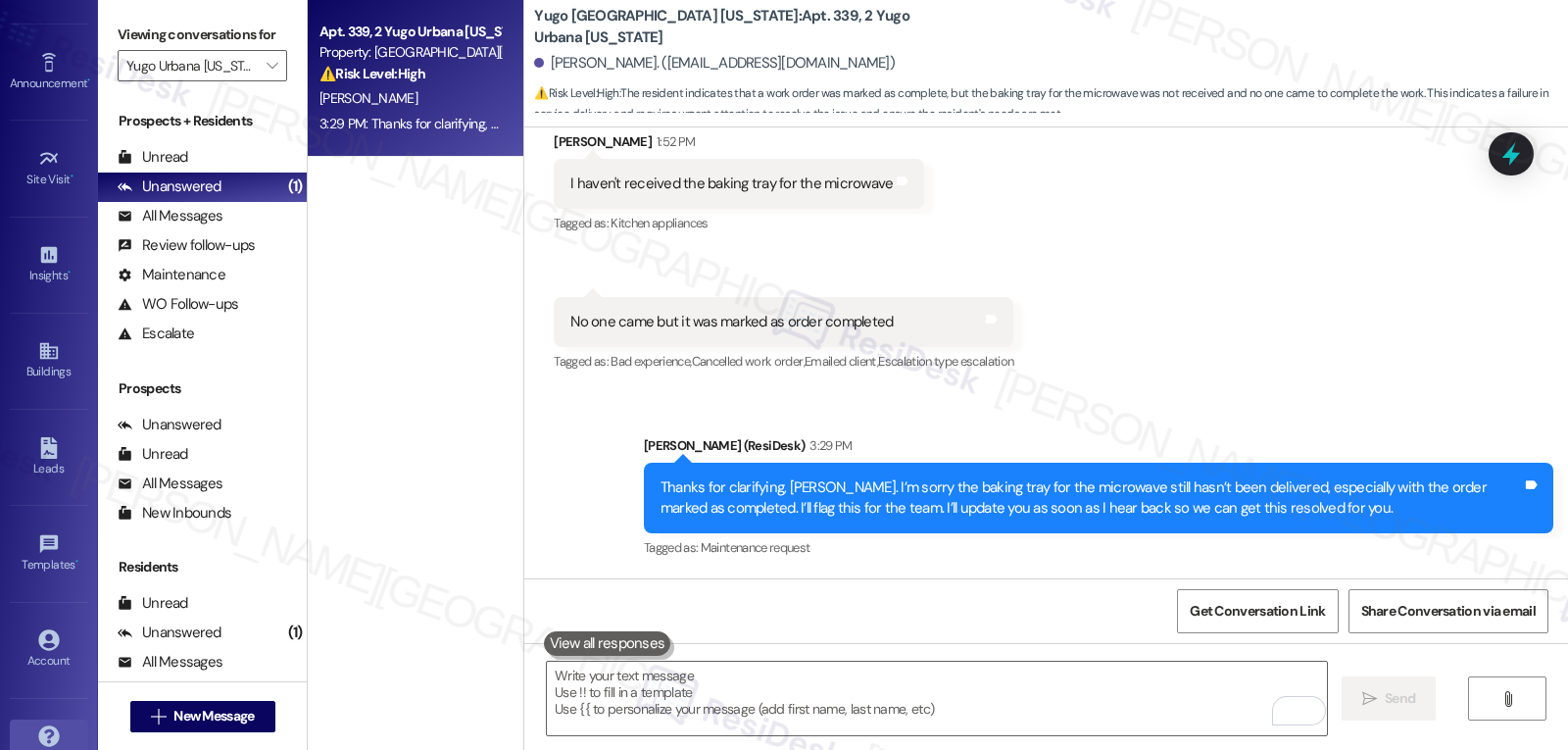
scroll to position [186, 0]
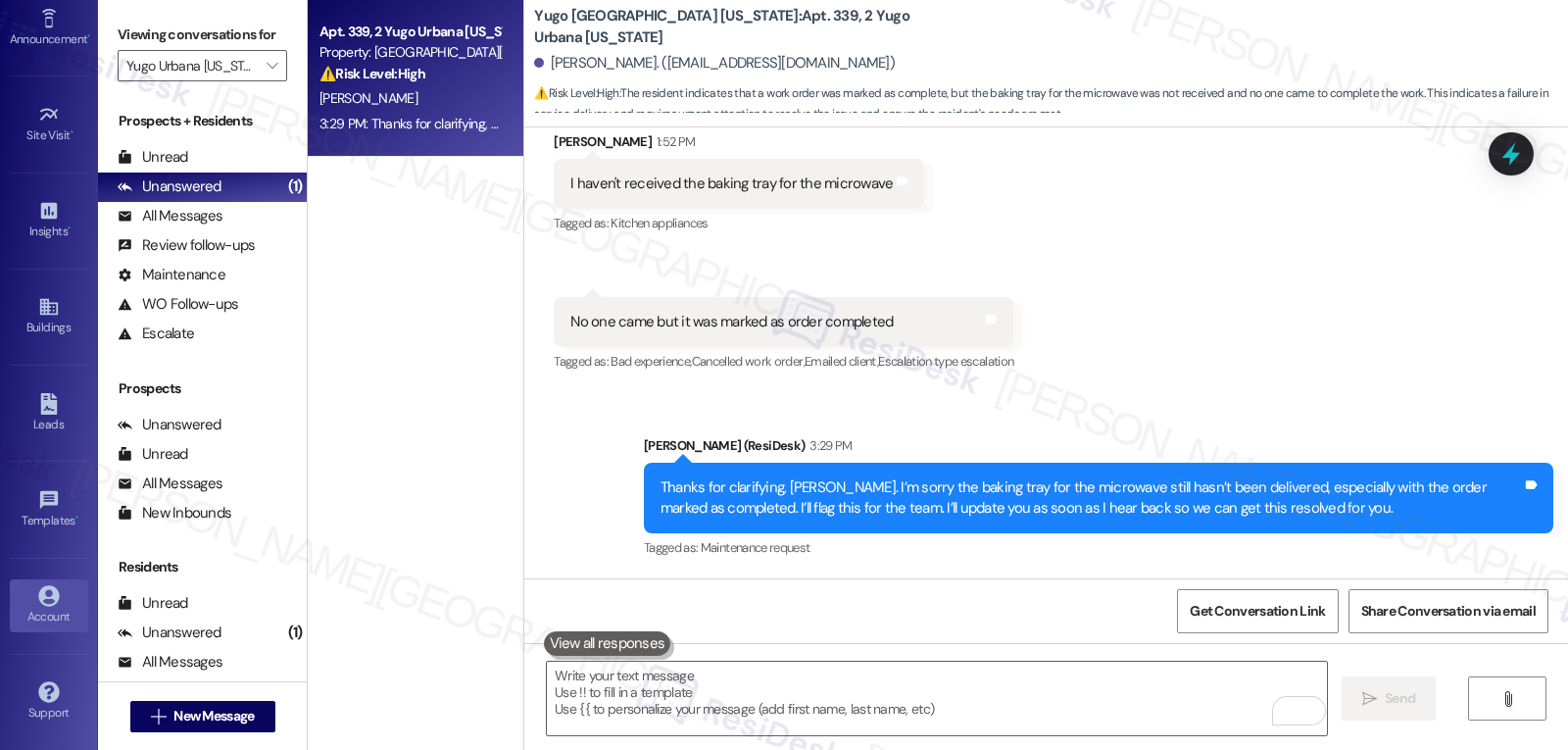
click at [47, 621] on div "Account" at bounding box center [49, 616] width 98 height 20
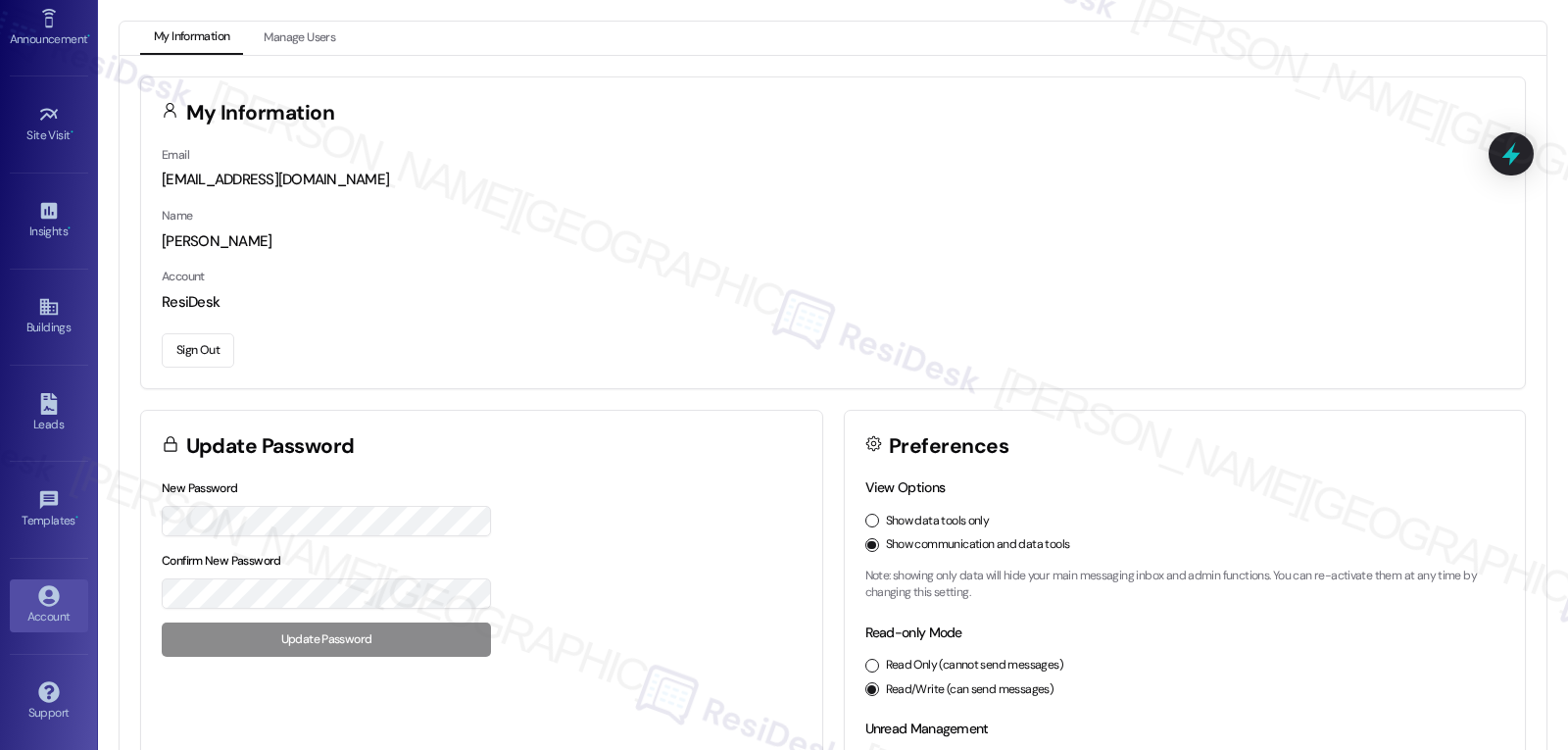
click at [218, 350] on button "Sign Out" at bounding box center [197, 350] width 73 height 34
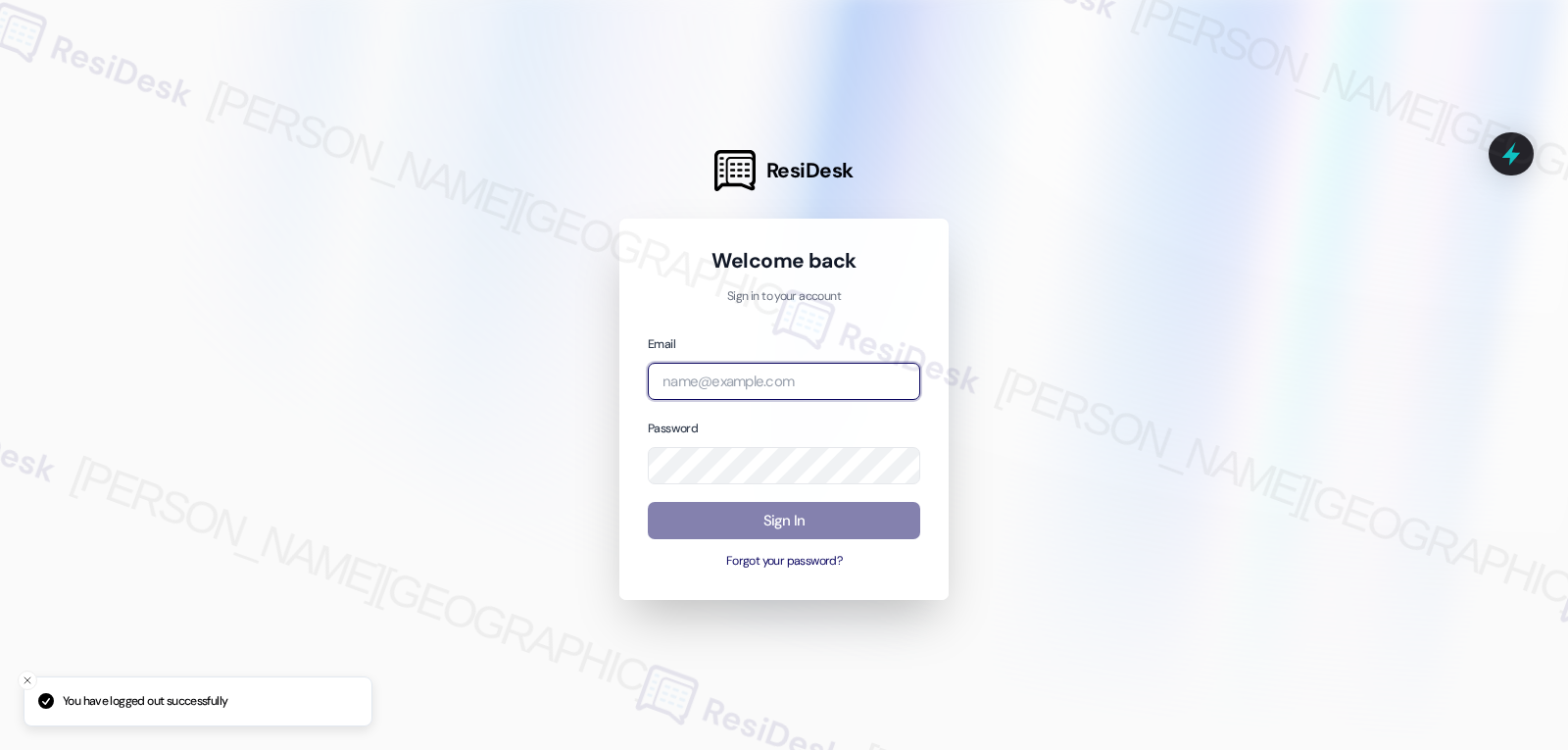
click at [748, 392] on input "email" at bounding box center [783, 382] width 272 height 38
click at [778, 379] on input "email" at bounding box center [783, 382] width 272 height 38
paste input "automated-surveys-birchstone_residential-jomar.punay@birchstone_residential.com"
type input "automated-surveys-birchstone_residential-jomar.punay@birchstone_residential.com"
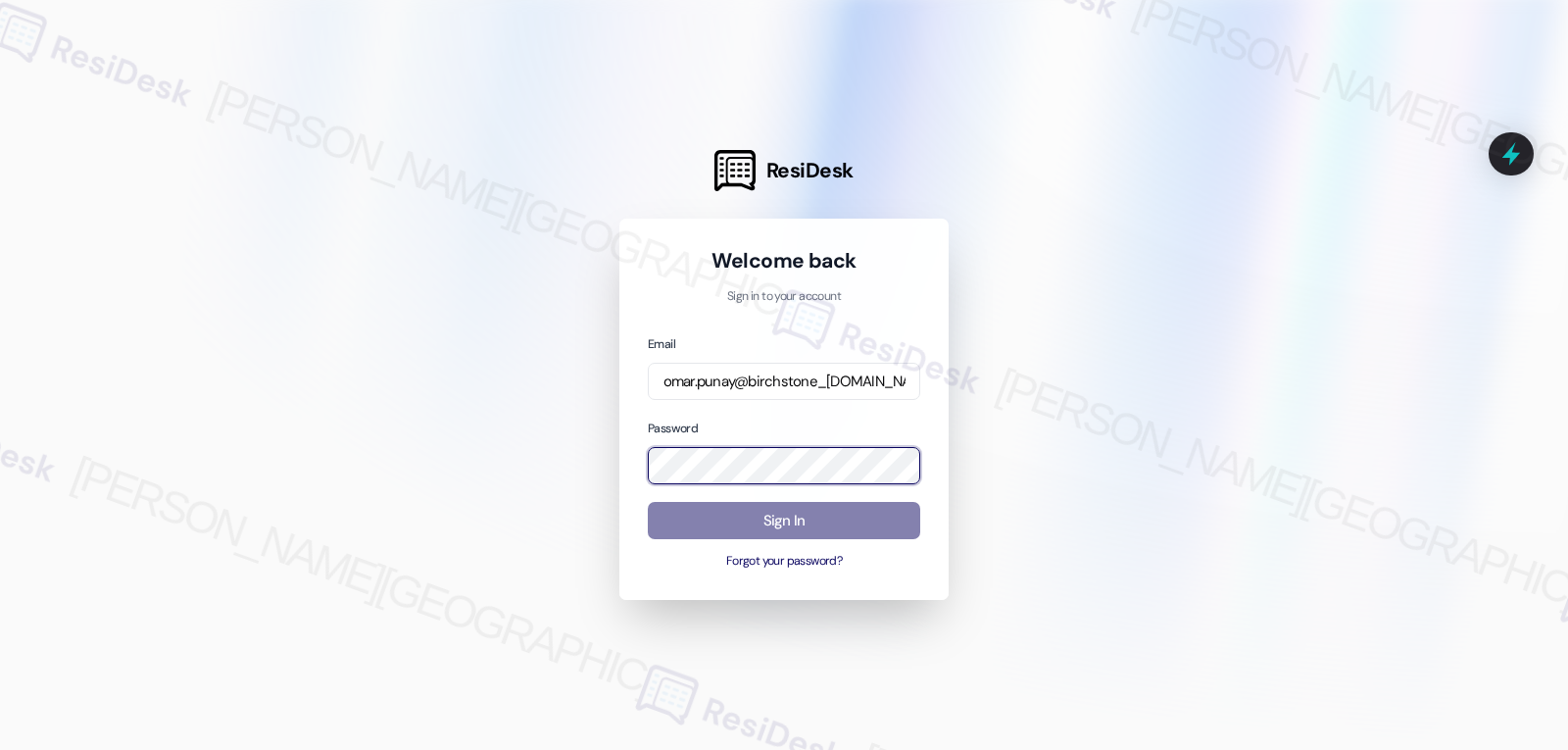
scroll to position [0, 0]
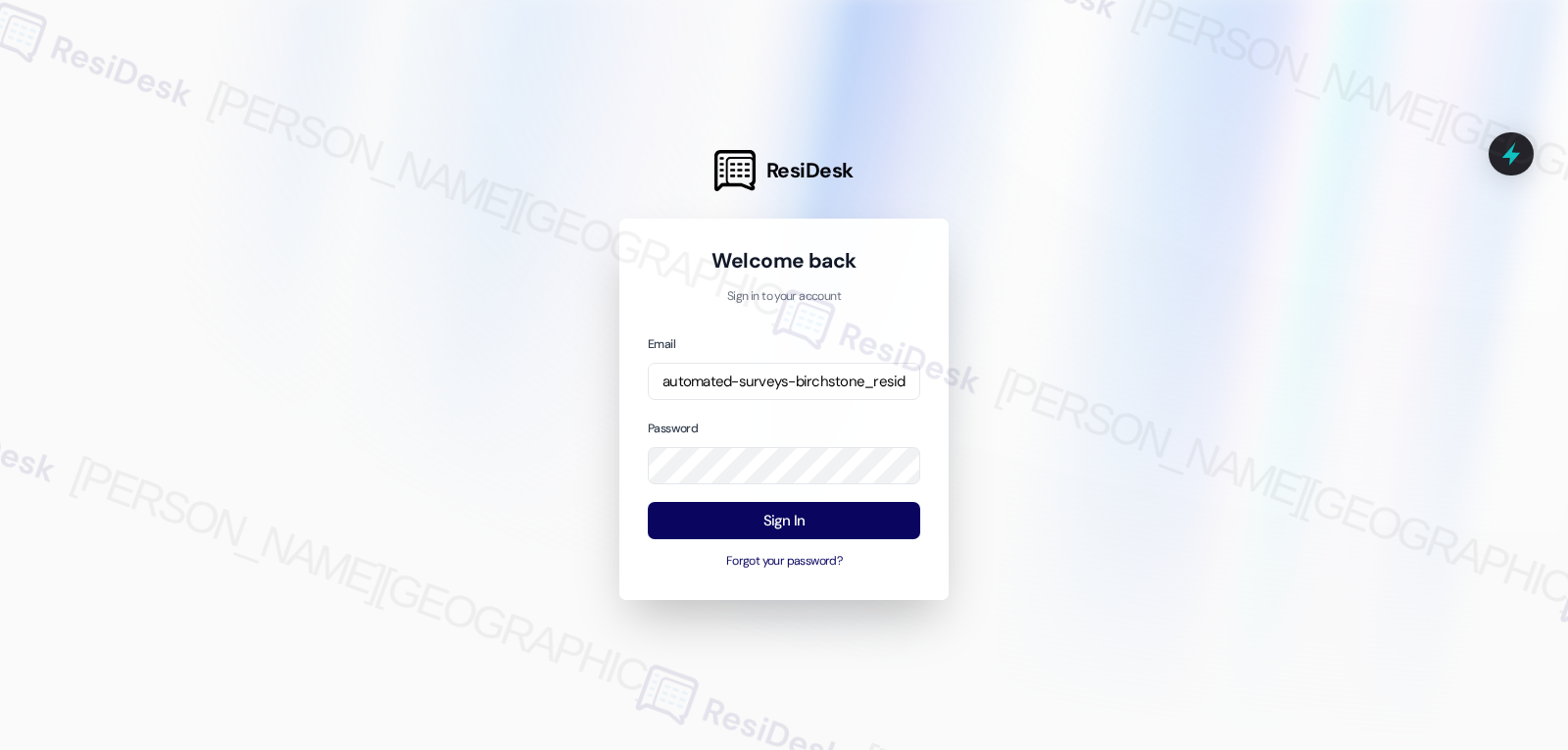
click at [812, 422] on div "Password" at bounding box center [783, 452] width 272 height 68
click at [778, 531] on button "Sign In" at bounding box center [783, 521] width 272 height 38
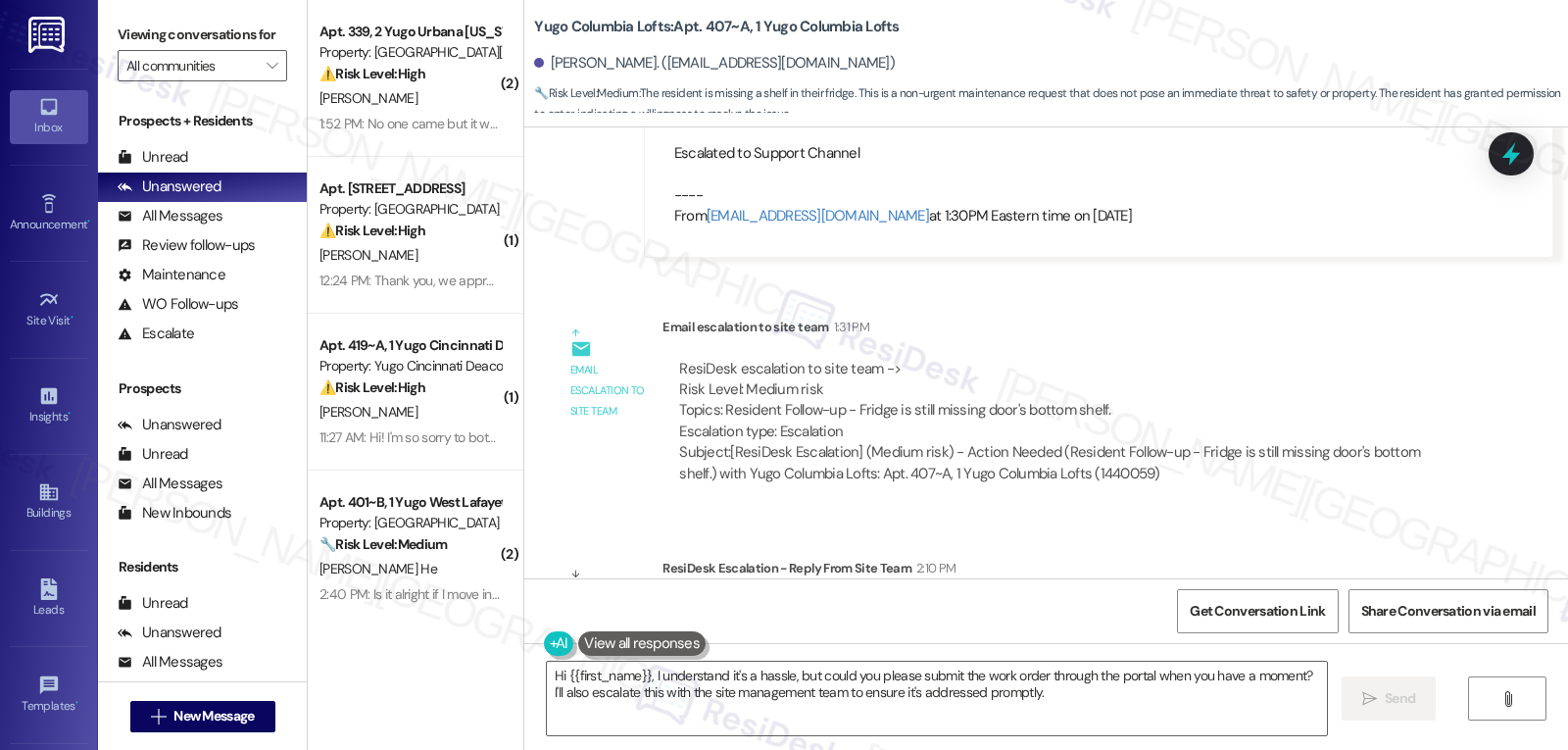
scroll to position [2646, 0]
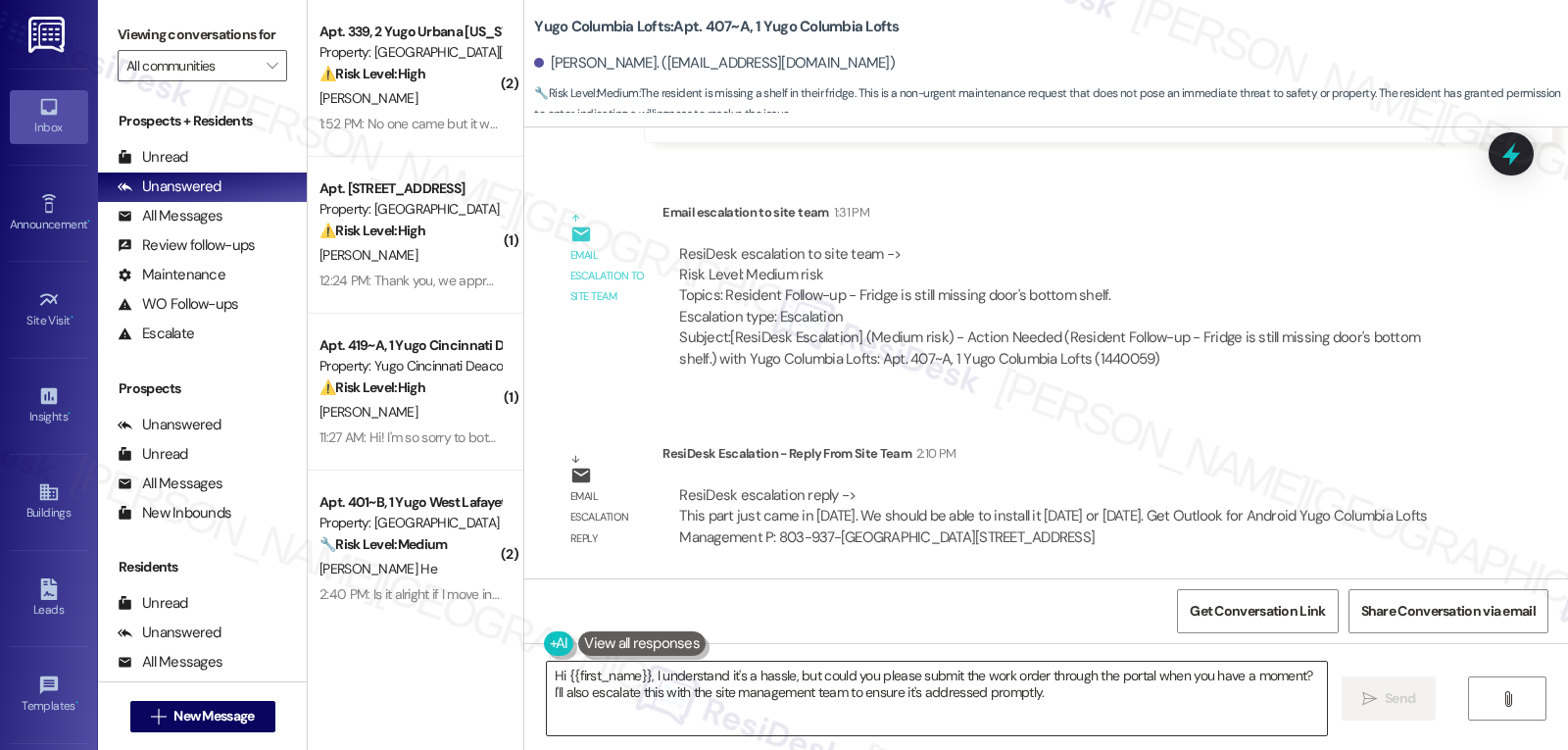
click at [638, 677] on textarea "Hi {{first_name}}, I understand it's a hassle, but could you please submit the …" at bounding box center [937, 698] width 780 height 74
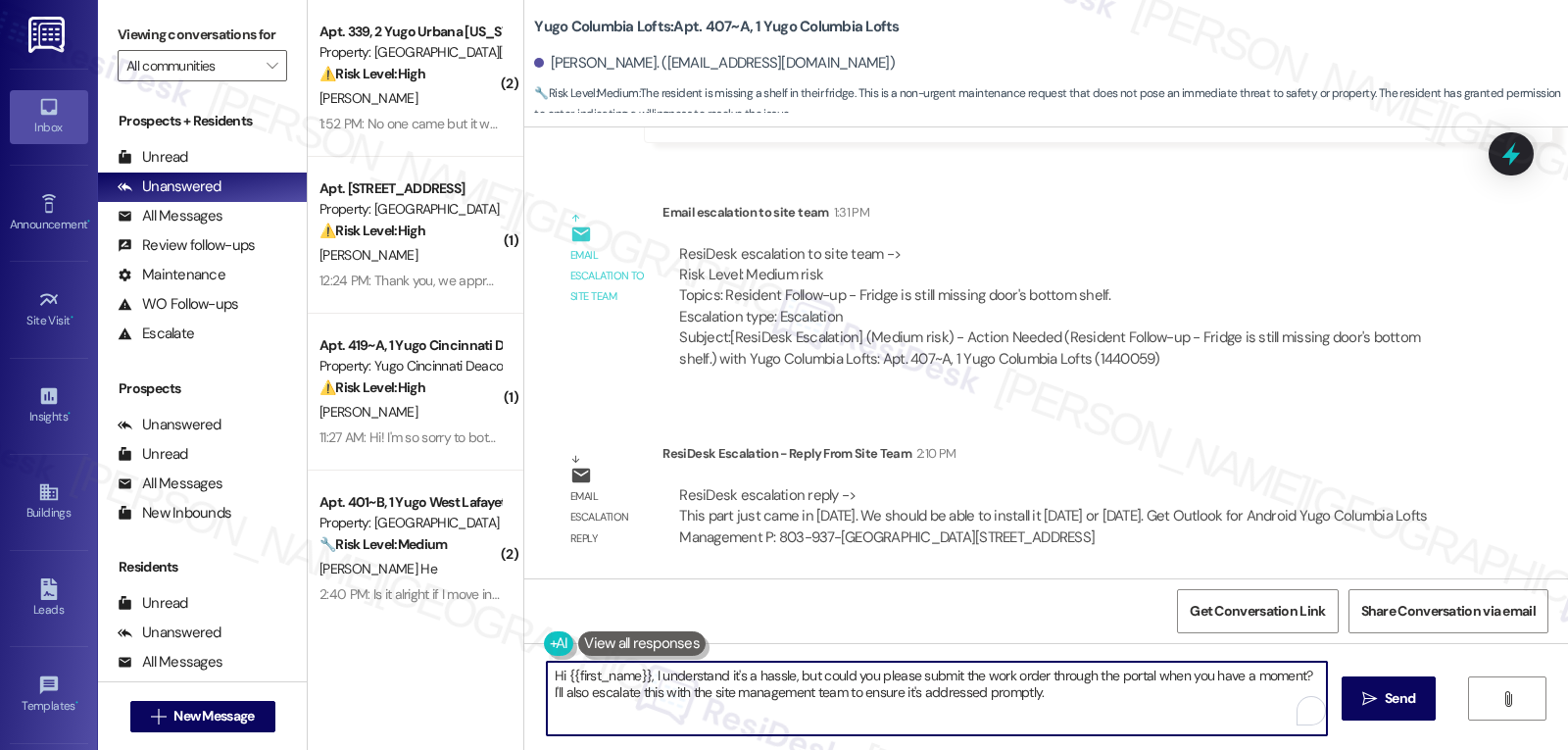
click at [638, 677] on textarea "Hi {{first_name}}, I understand it's a hassle, but could you please submit the …" at bounding box center [937, 698] width 780 height 74
click at [1022, 710] on textarea "Hi {{first_name}}, I understand it's a hassle, but could you please submit the …" at bounding box center [937, 698] width 780 height 74
drag, startPoint x: 1061, startPoint y: 700, endPoint x: 708, endPoint y: 677, distance: 353.7
click at [643, 677] on textarea "Hi {{first_name}}, I understand it's a hassle, but could you please submit the …" at bounding box center [937, 698] width 780 height 74
type textarea "Hi {{first_name}}, great news from the team! The fridge door's shelf just came …"
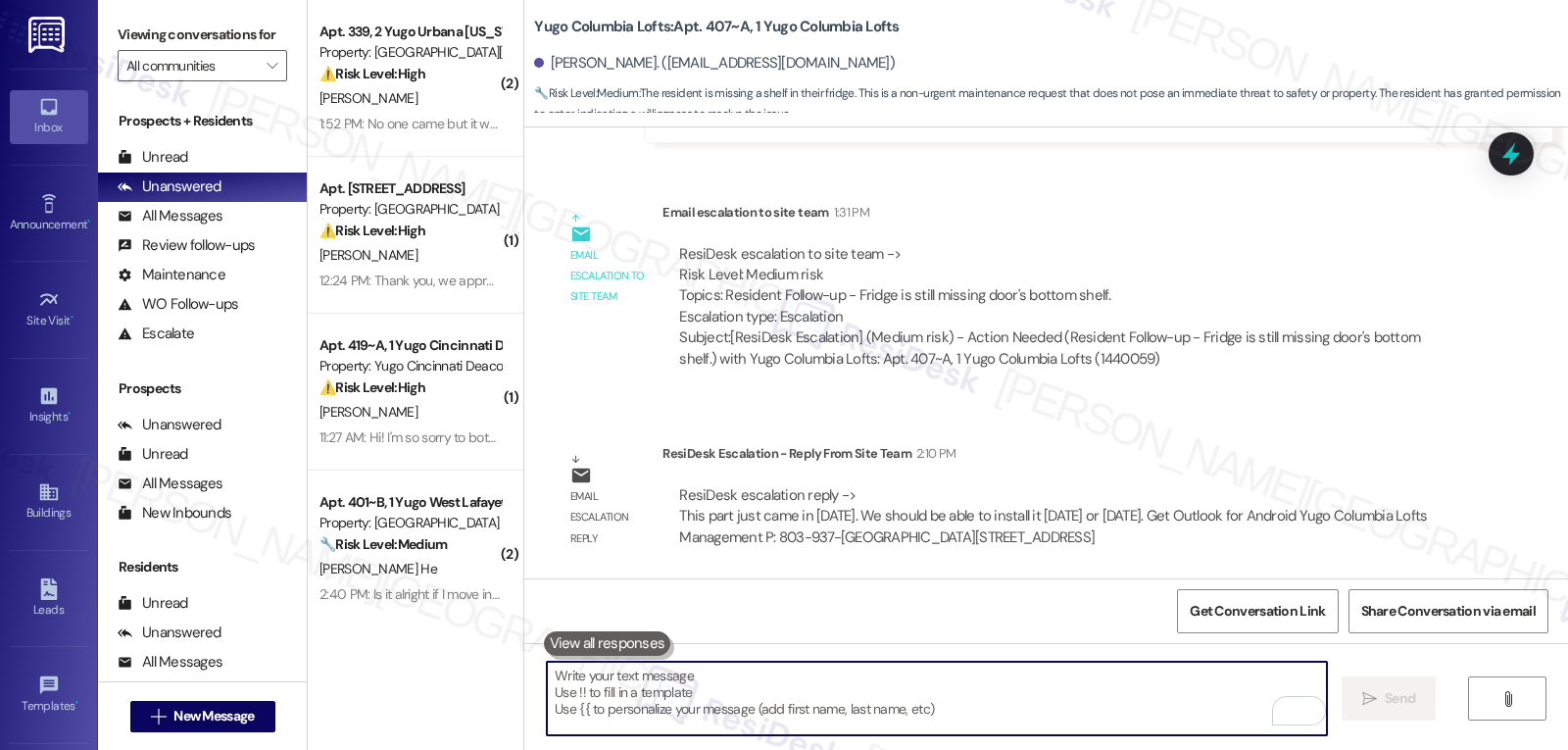
click at [967, 715] on textarea "To enrich screen reader interactions, please activate Accessibility in Grammarl…" at bounding box center [937, 698] width 780 height 74
paste textarea "Hi {{first_name}}, great news! The fridge door shelf just arrived [DATE], and w…"
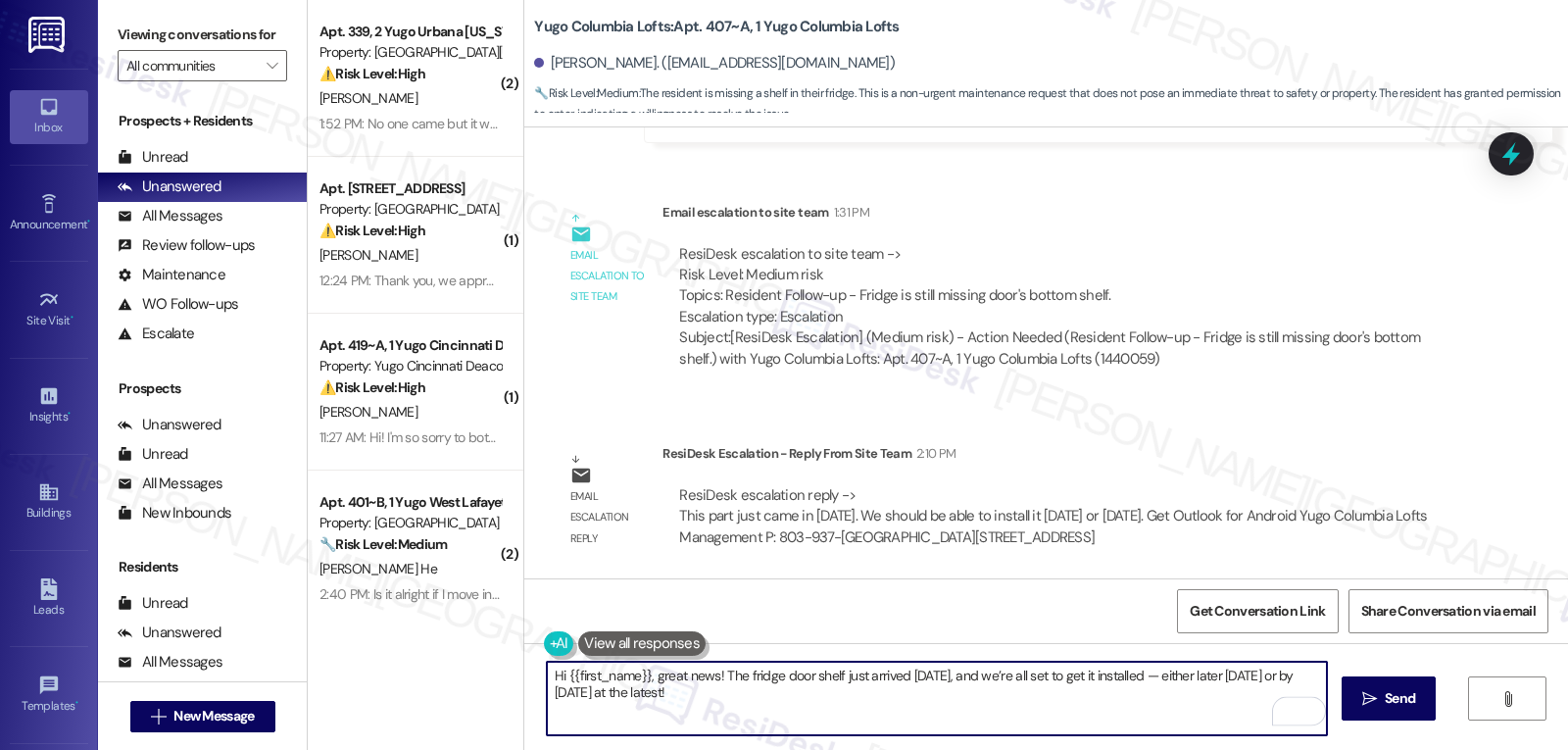
click at [702, 669] on textarea "Hi {{first_name}}, great news! The fridge door shelf just arrived [DATE], and w…" at bounding box center [937, 698] width 780 height 74
click at [597, 698] on textarea "Hi {{first_name}}, great news from the site management team! The fridge door sh…" at bounding box center [937, 698] width 780 height 74
click at [898, 699] on textarea "Hi {{first_name}}, great news from the site management team! The fridge door sh…" at bounding box center [937, 698] width 780 height 74
type textarea "Hi {{first_name}}, great news from the site management team! The fridge door sh…"
click at [1366, 712] on button " Send" at bounding box center [1388, 698] width 95 height 44
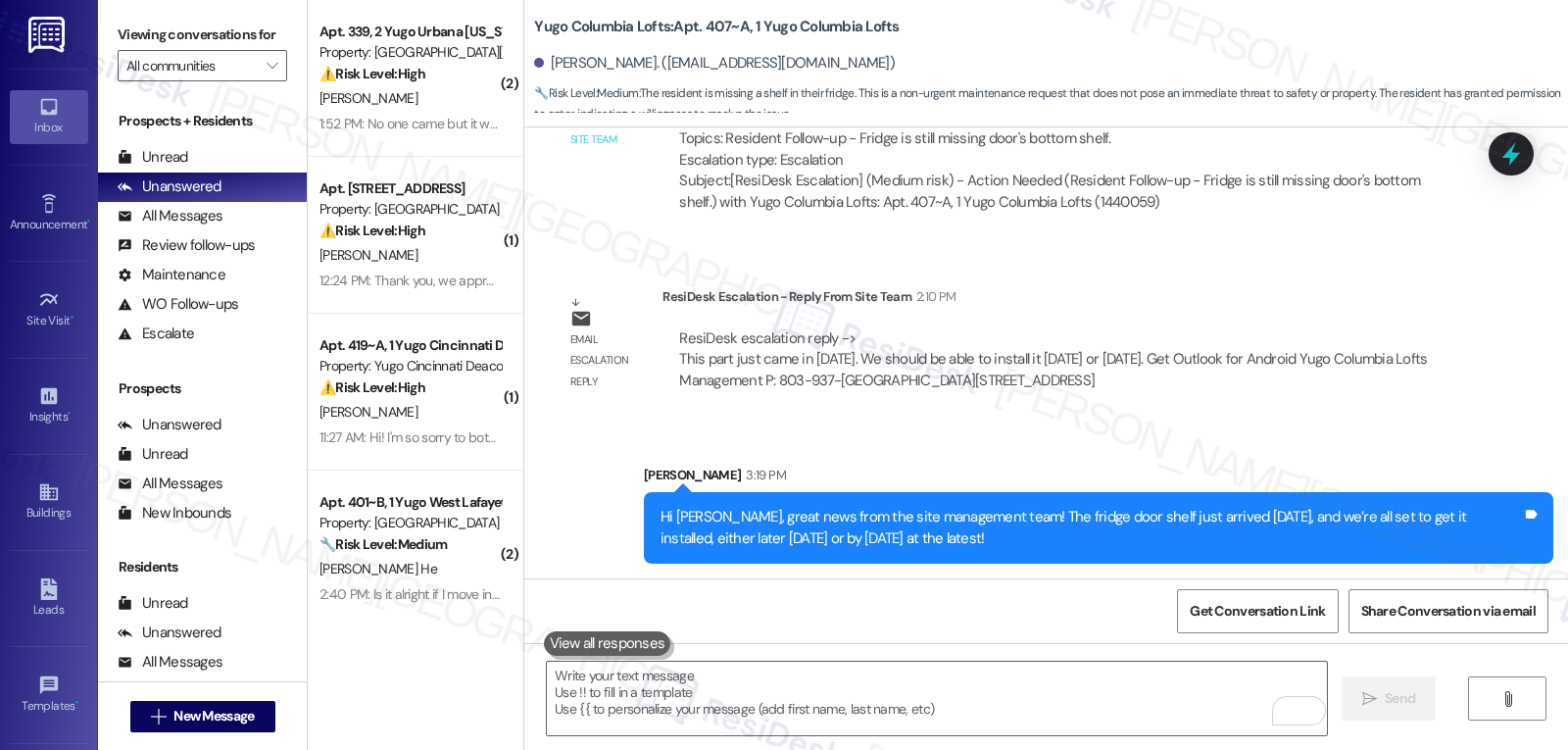
scroll to position [2804, 0]
